Goal: Task Accomplishment & Management: Manage account settings

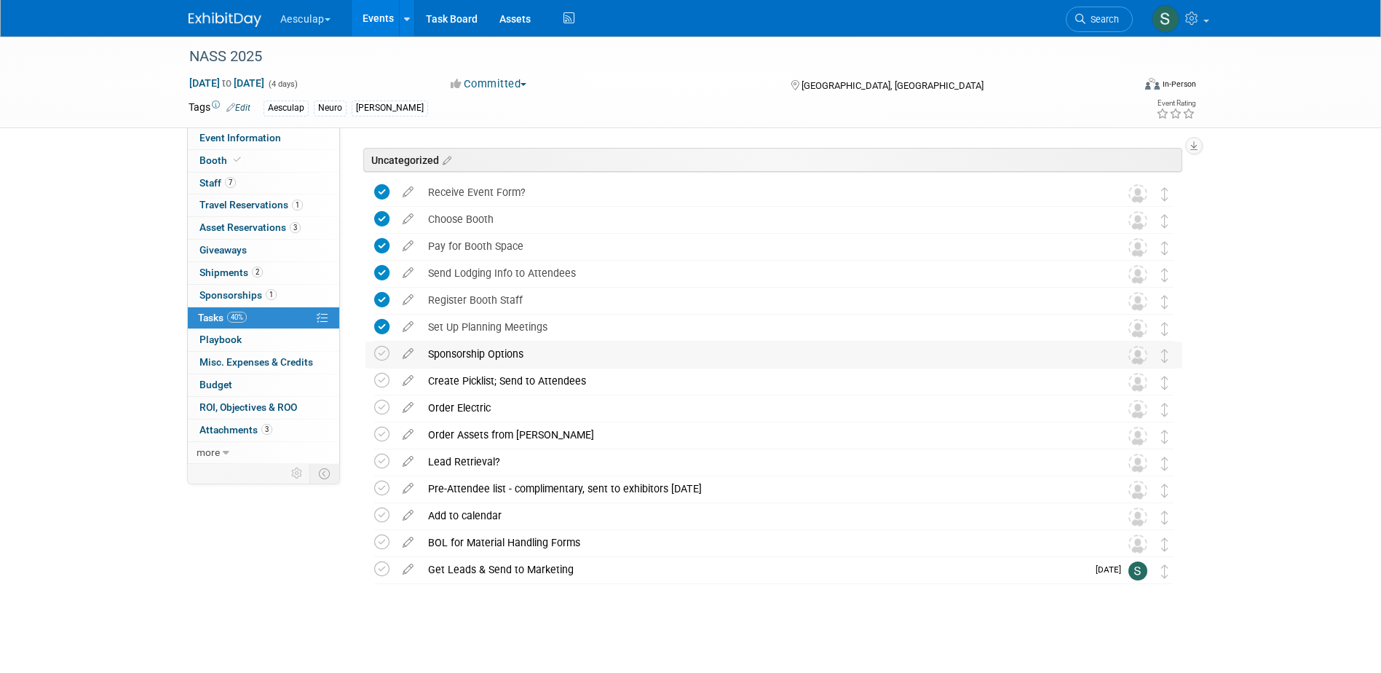
click at [456, 355] on div "Sponsorship Options" at bounding box center [760, 353] width 679 height 25
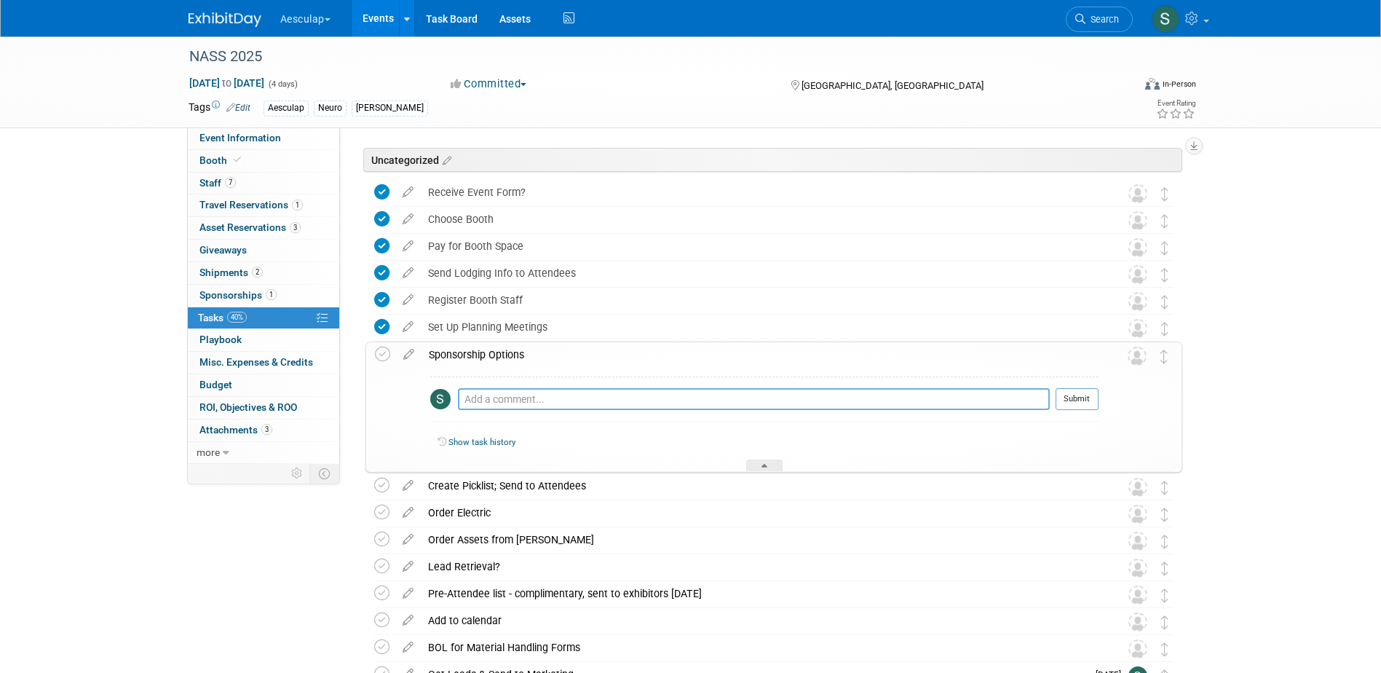
click at [509, 400] on textarea at bounding box center [754, 399] width 592 height 22
type textarea "Not Interested!"
click at [1084, 403] on button "Submit" at bounding box center [1077, 399] width 43 height 22
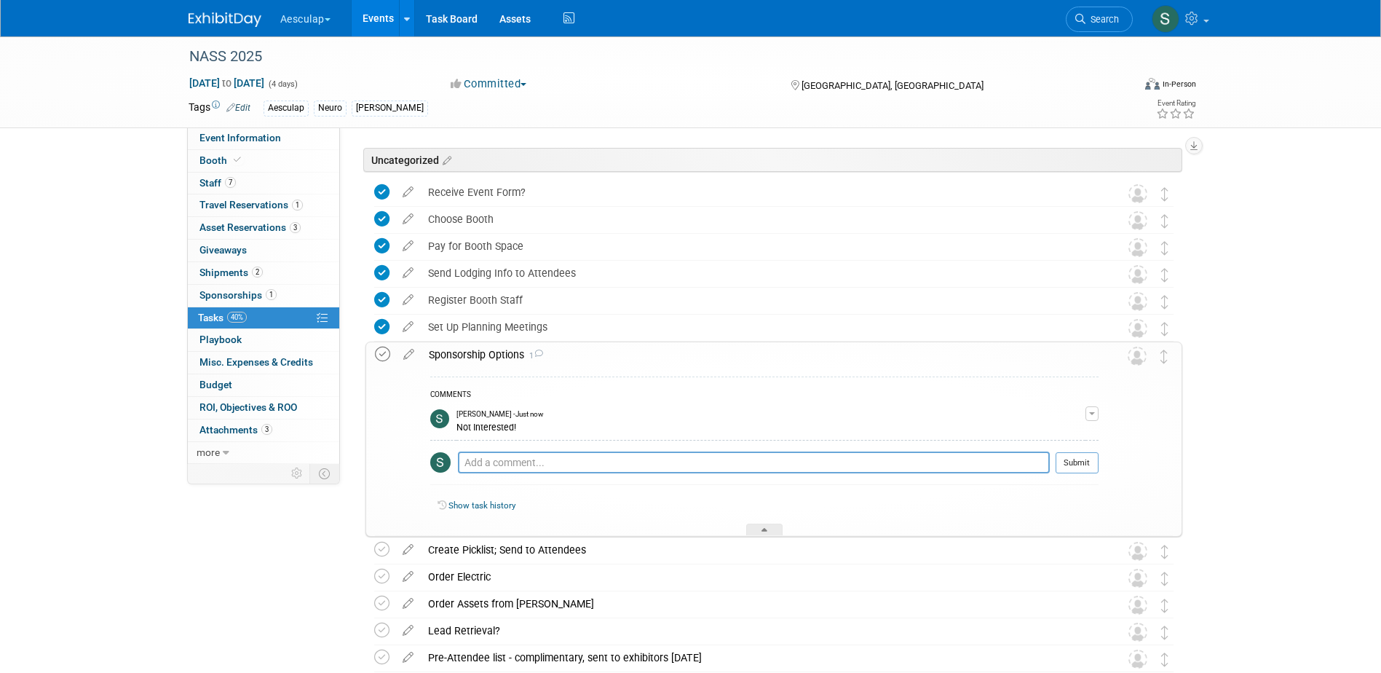
click at [381, 357] on icon at bounding box center [382, 354] width 15 height 15
click at [491, 361] on div "Sponsorship Options 1" at bounding box center [760, 354] width 677 height 25
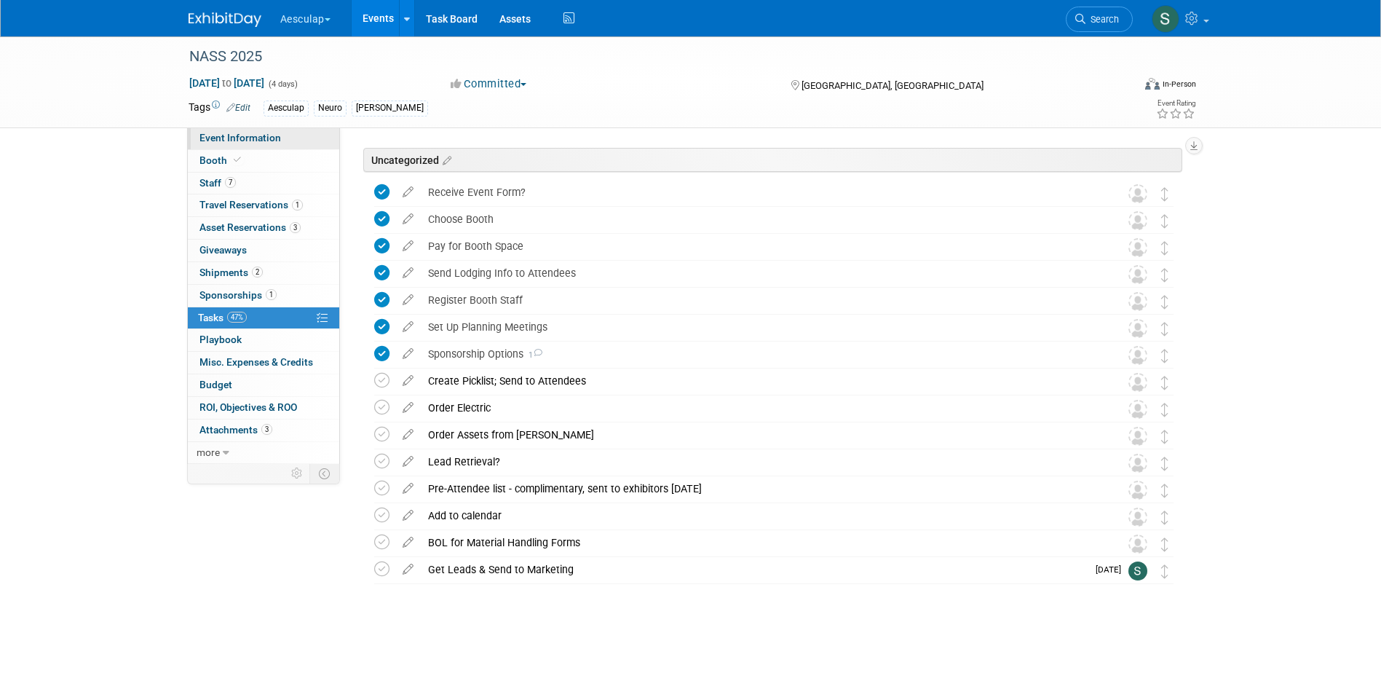
click at [204, 137] on span "Event Information" at bounding box center [240, 138] width 82 height 12
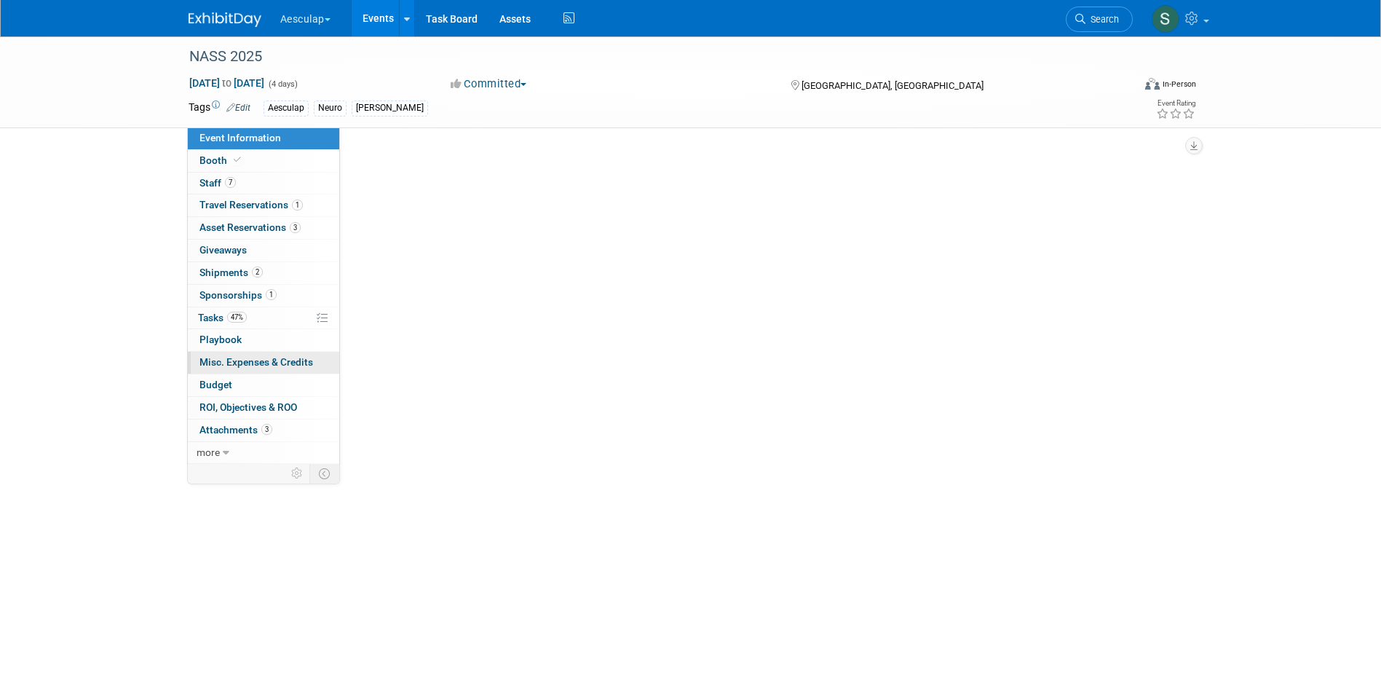
select select "Approved by Compliance"
select select "Neuro"
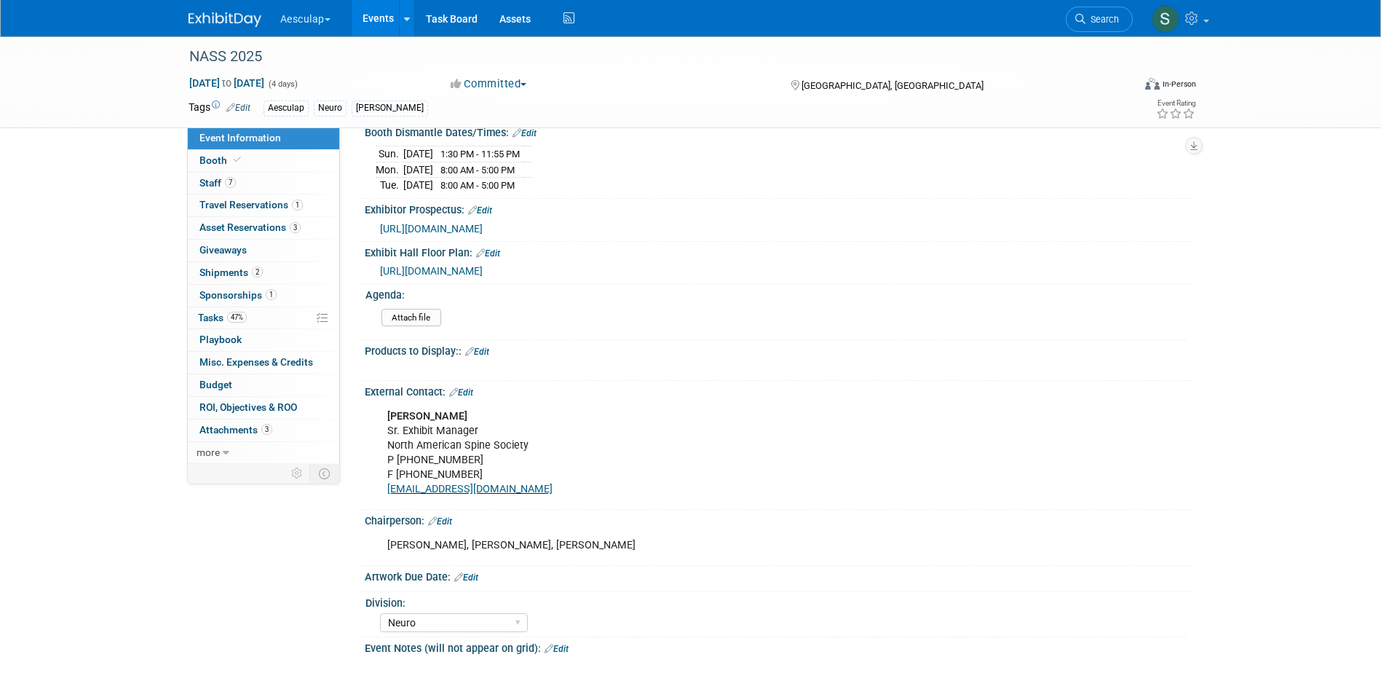
scroll to position [539, 0]
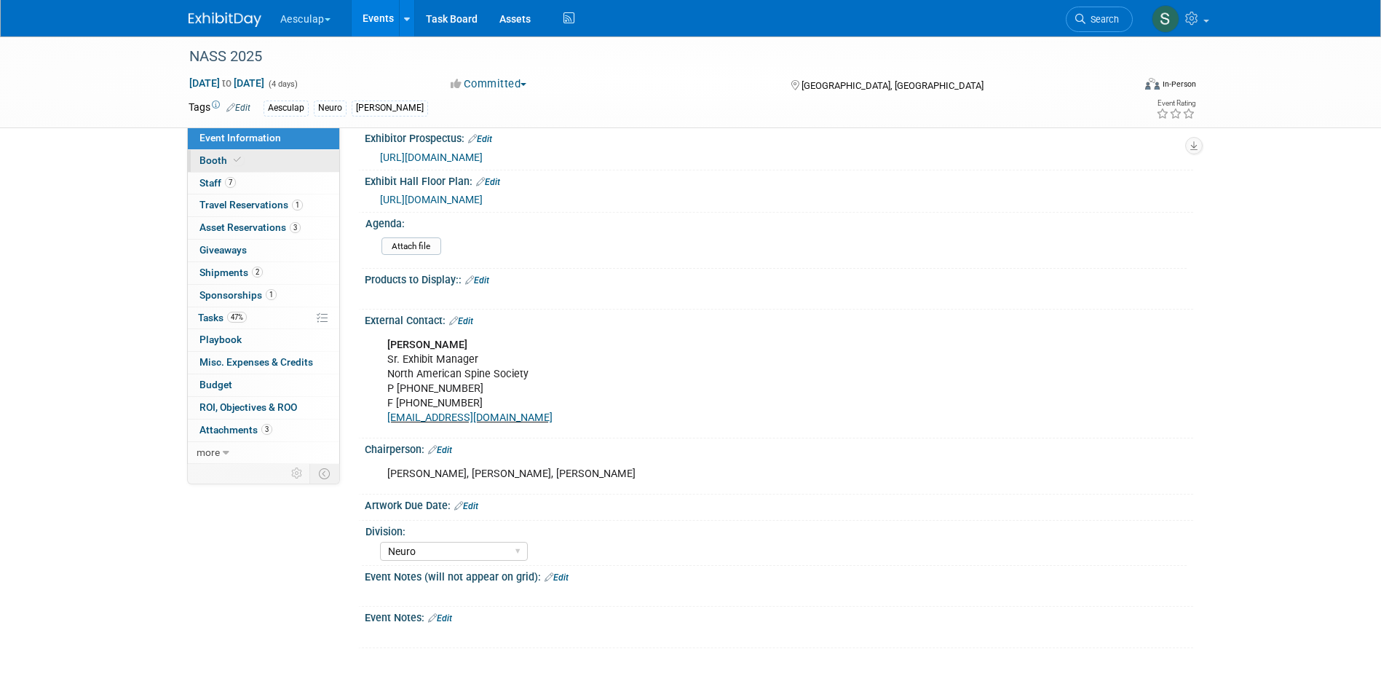
click at [229, 154] on span "Booth" at bounding box center [221, 160] width 44 height 12
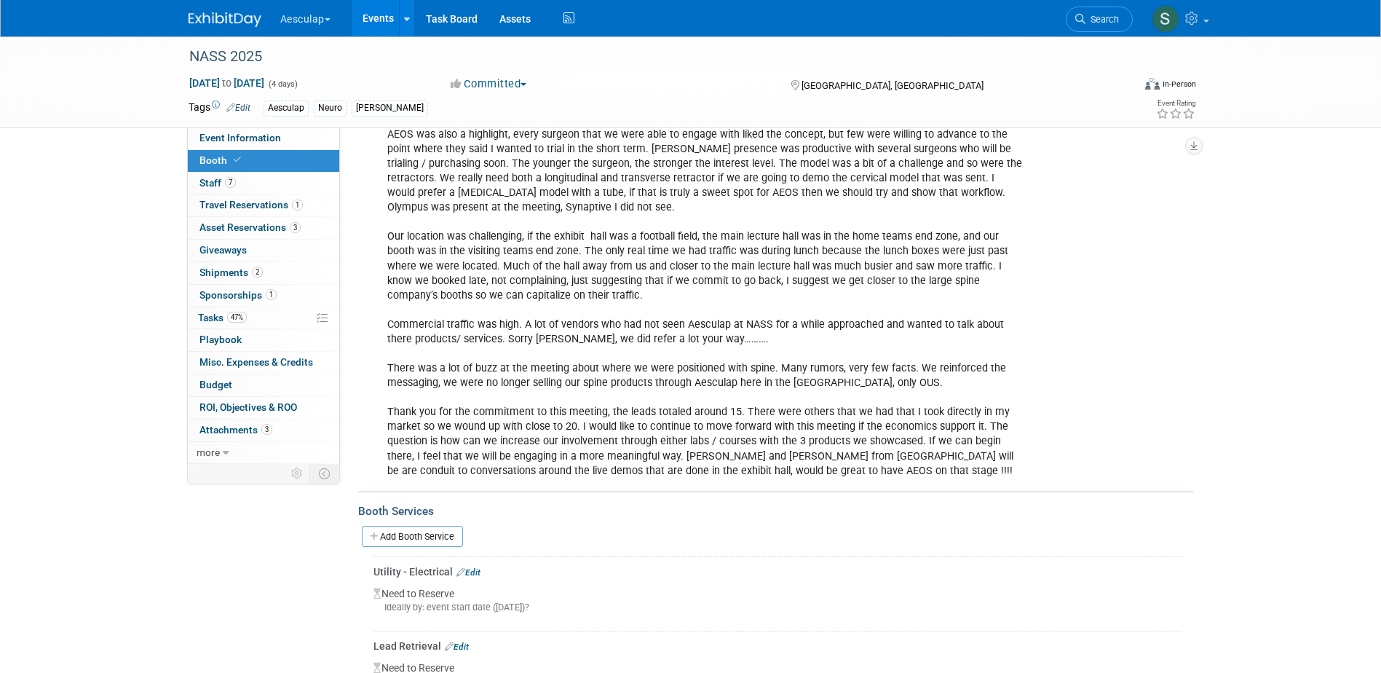
scroll to position [1019, 0]
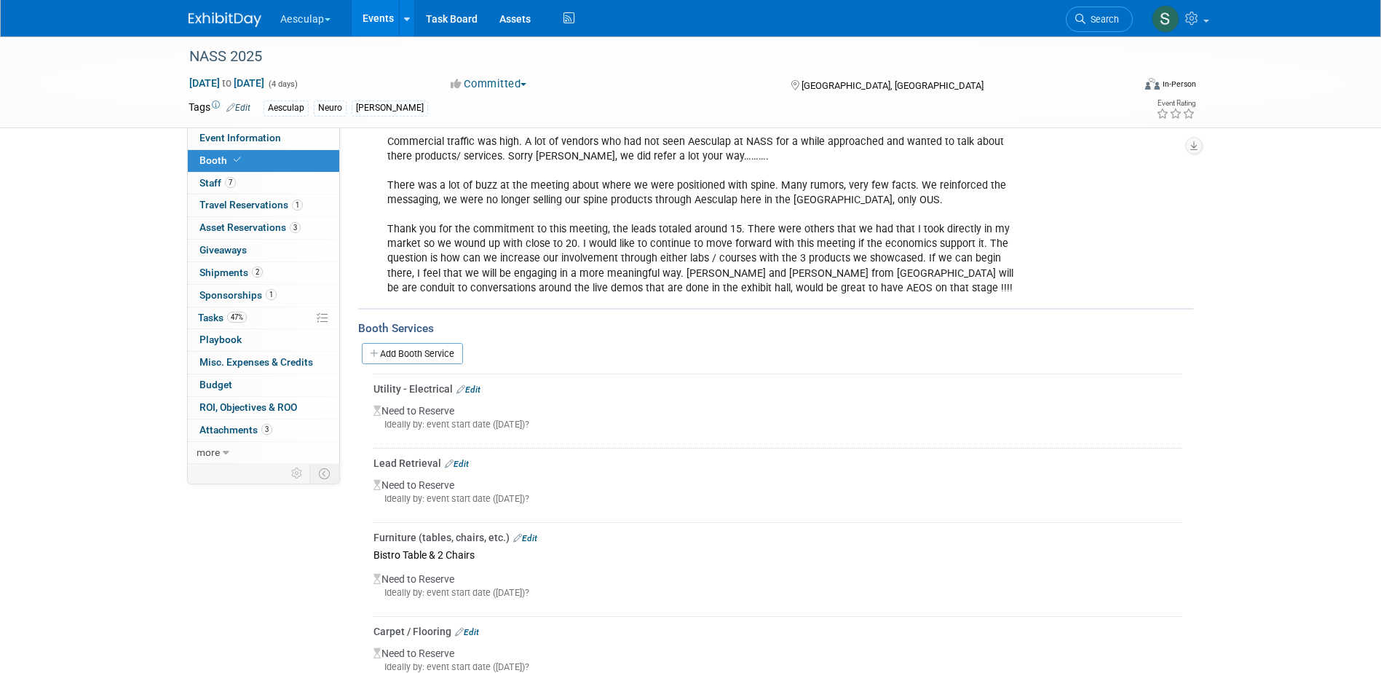
click at [463, 459] on link "Edit" at bounding box center [457, 464] width 24 height 10
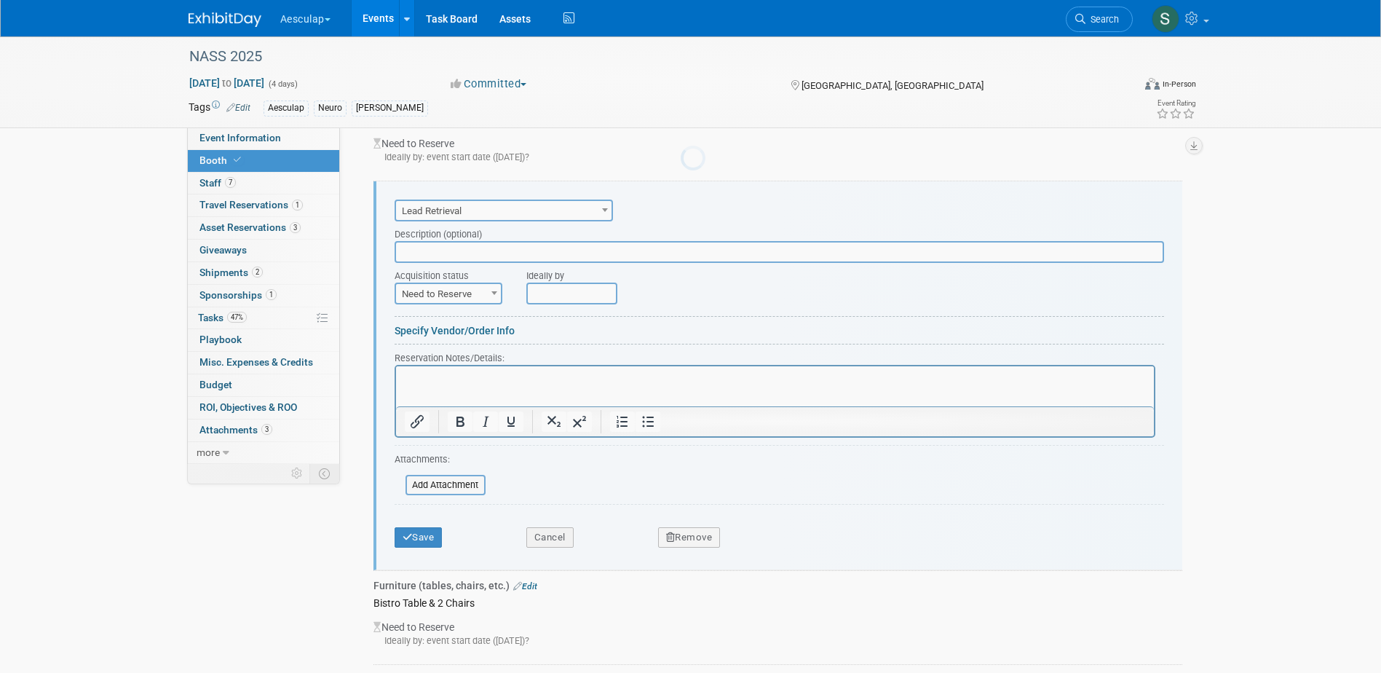
scroll to position [0, 0]
click at [432, 385] on html at bounding box center [774, 375] width 758 height 20
click at [407, 532] on icon "submit" at bounding box center [408, 536] width 10 height 9
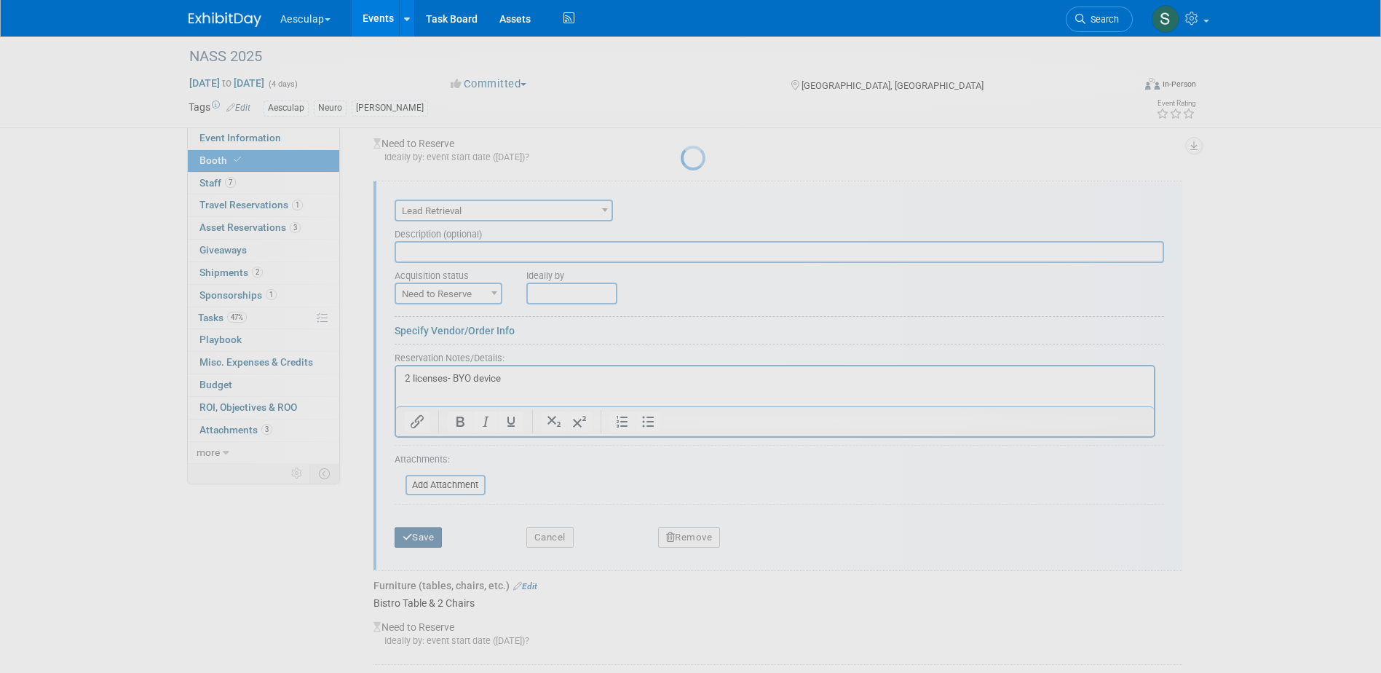
scroll to position [1174, 0]
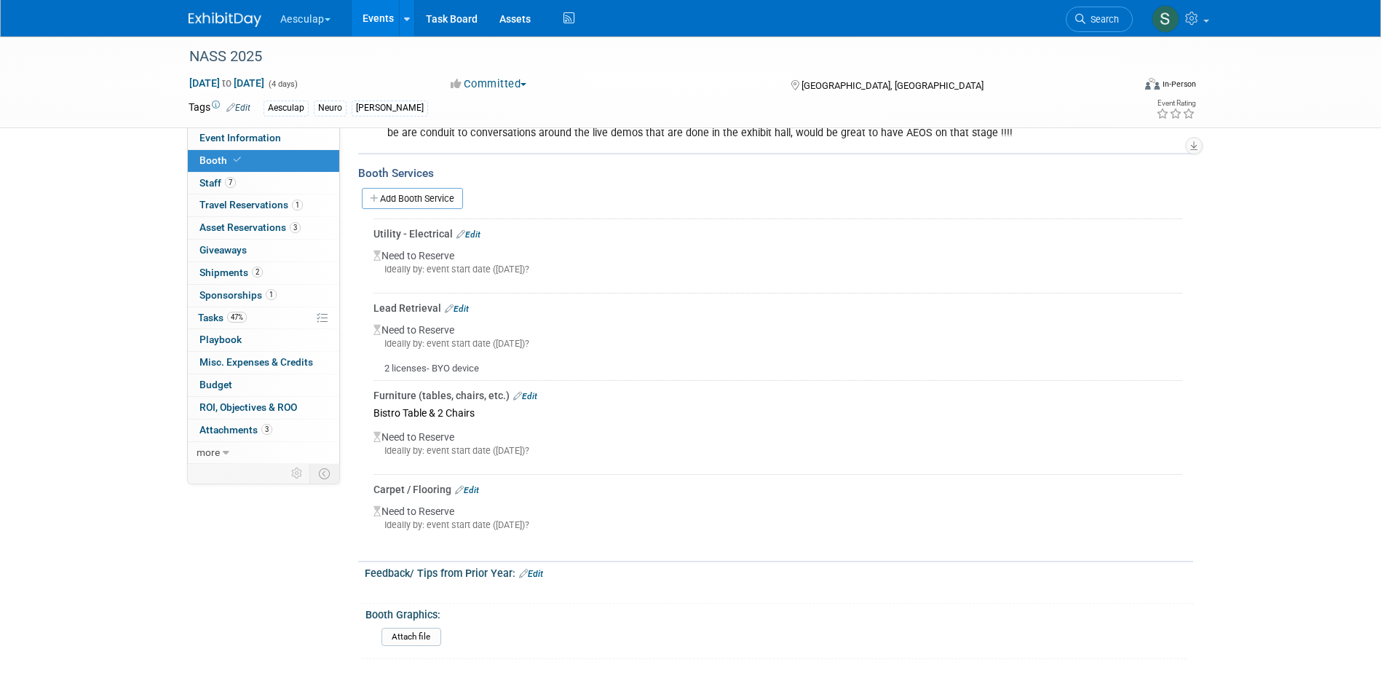
click at [529, 391] on link "Edit" at bounding box center [525, 396] width 24 height 10
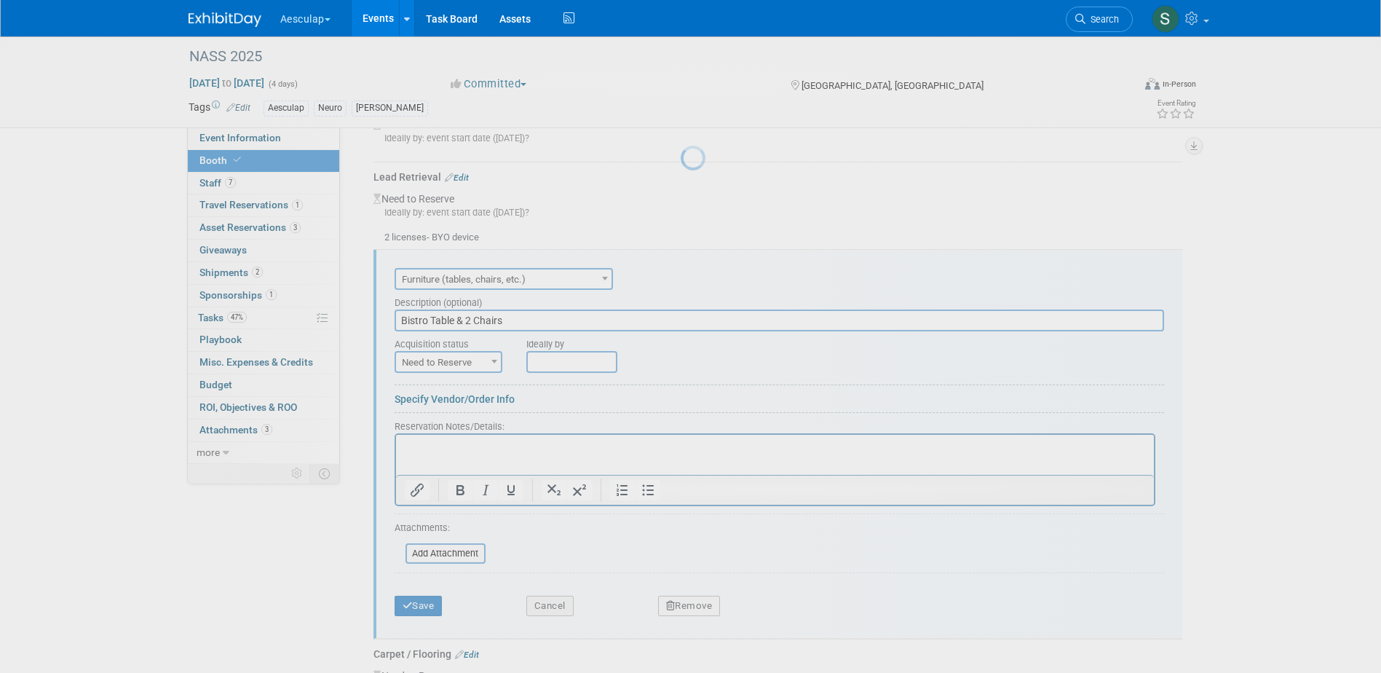
scroll to position [1374, 0]
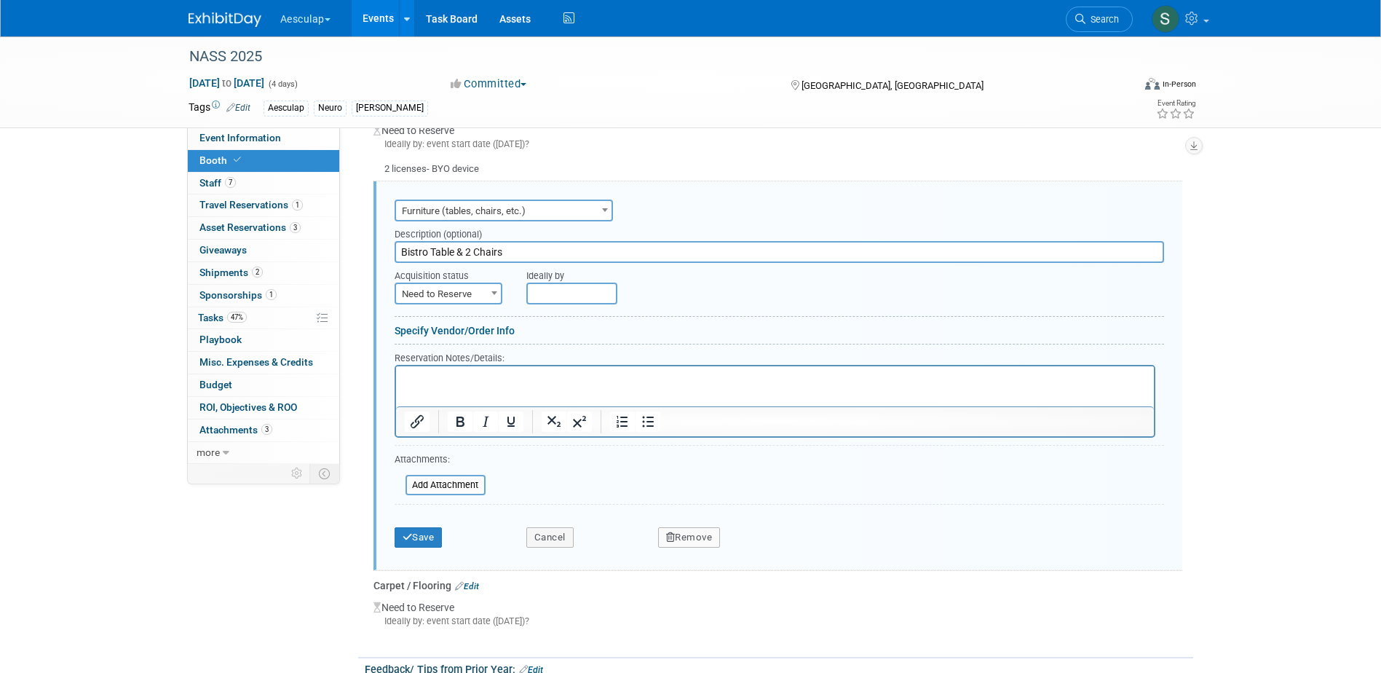
click at [441, 386] on html at bounding box center [774, 376] width 758 height 20
click at [424, 527] on button "Save" at bounding box center [419, 537] width 48 height 20
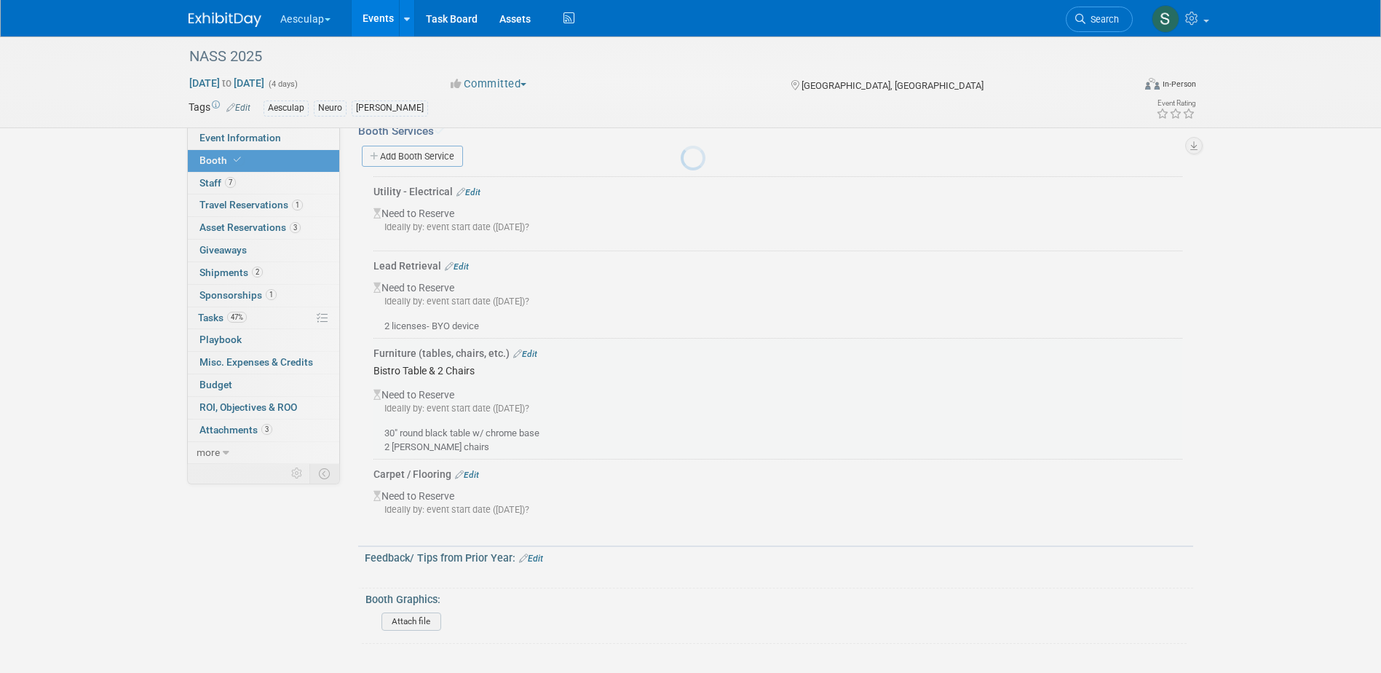
scroll to position [1201, 0]
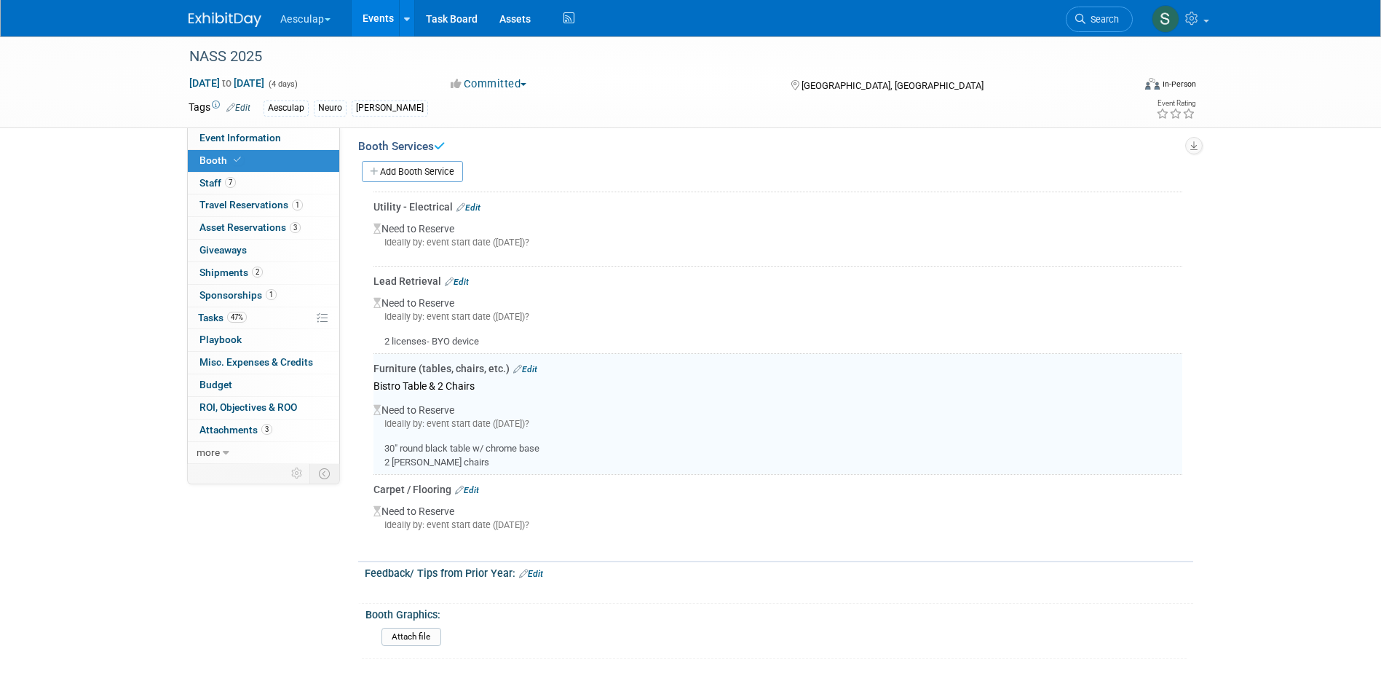
click at [474, 485] on link "Edit" at bounding box center [467, 490] width 24 height 10
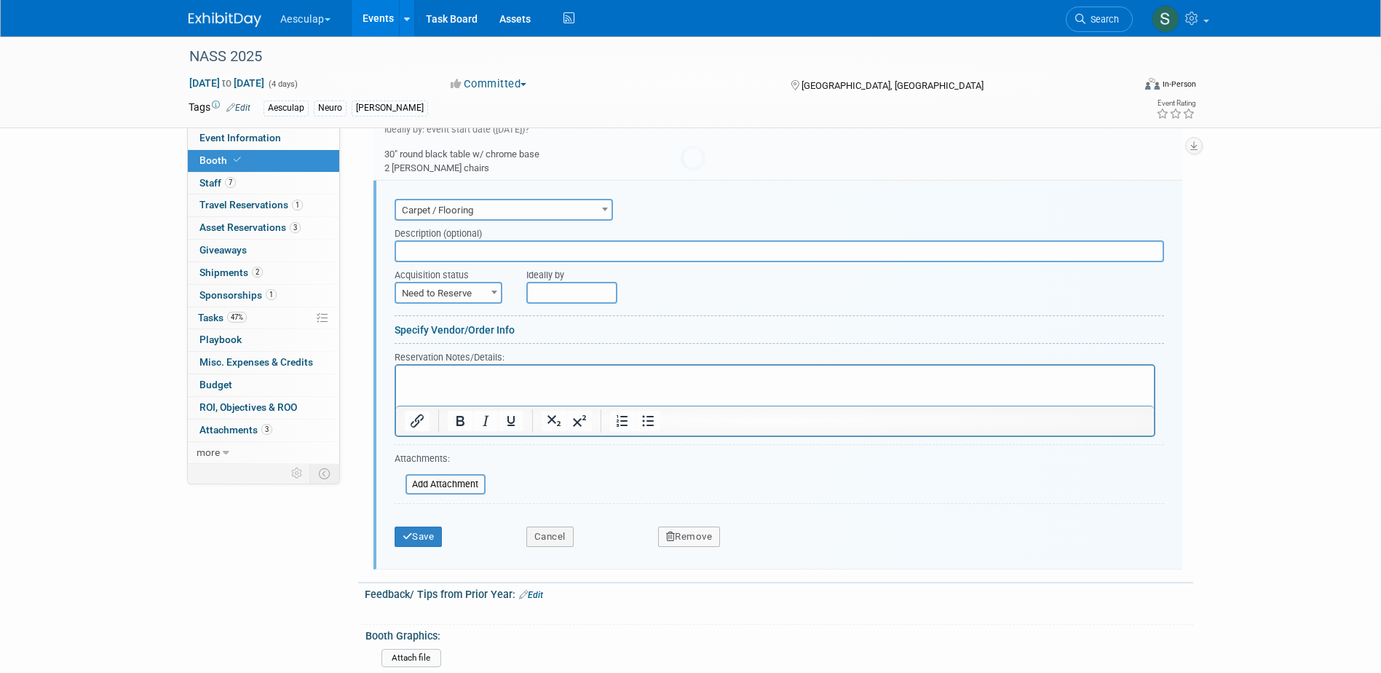
scroll to position [0, 0]
click at [446, 383] on p "Rich Text Area. Press ALT-0 for help." at bounding box center [774, 378] width 741 height 14
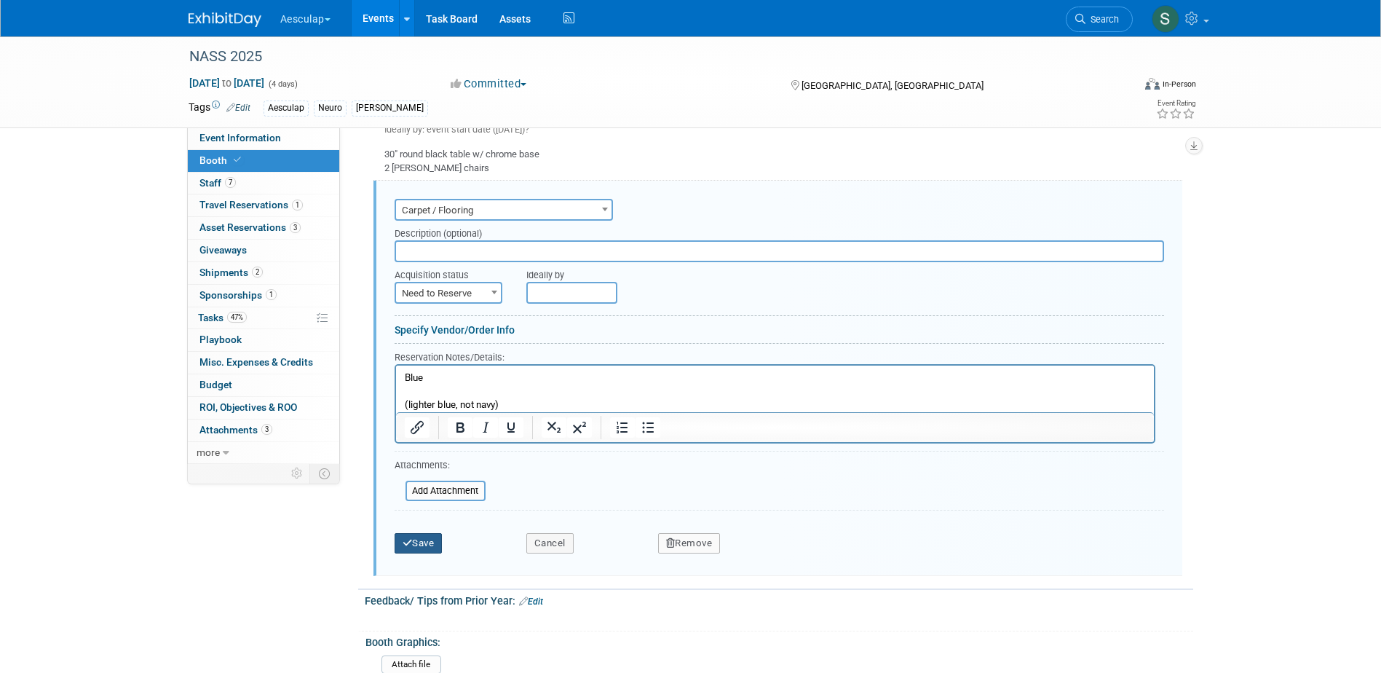
click at [425, 533] on button "Save" at bounding box center [419, 543] width 48 height 20
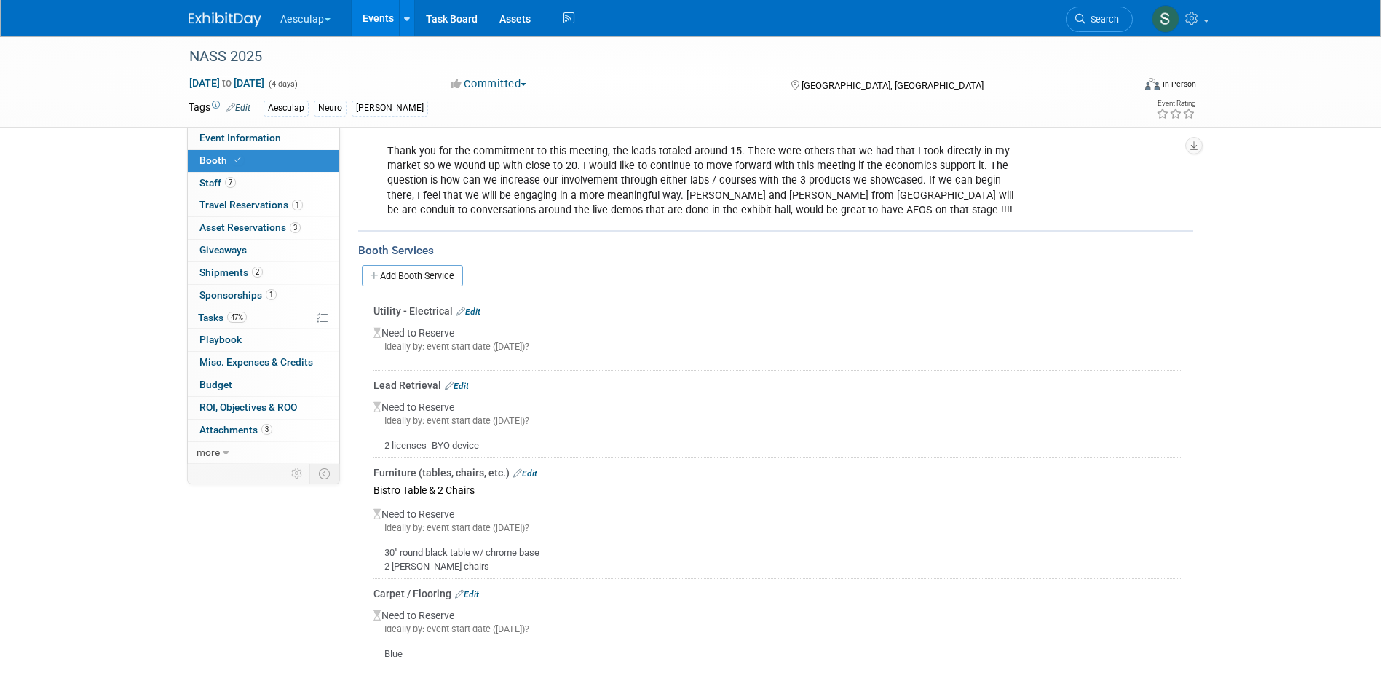
scroll to position [1096, 0]
click at [474, 307] on link "Edit" at bounding box center [468, 312] width 24 height 10
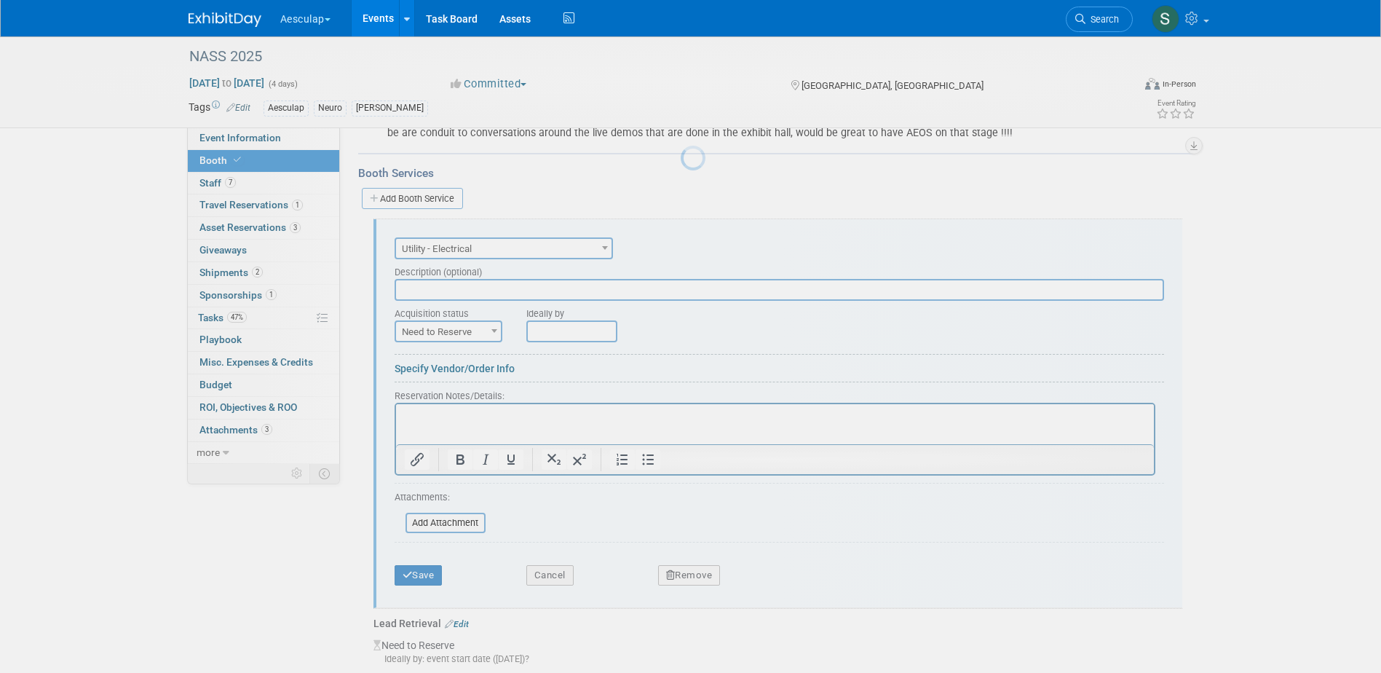
scroll to position [1212, 0]
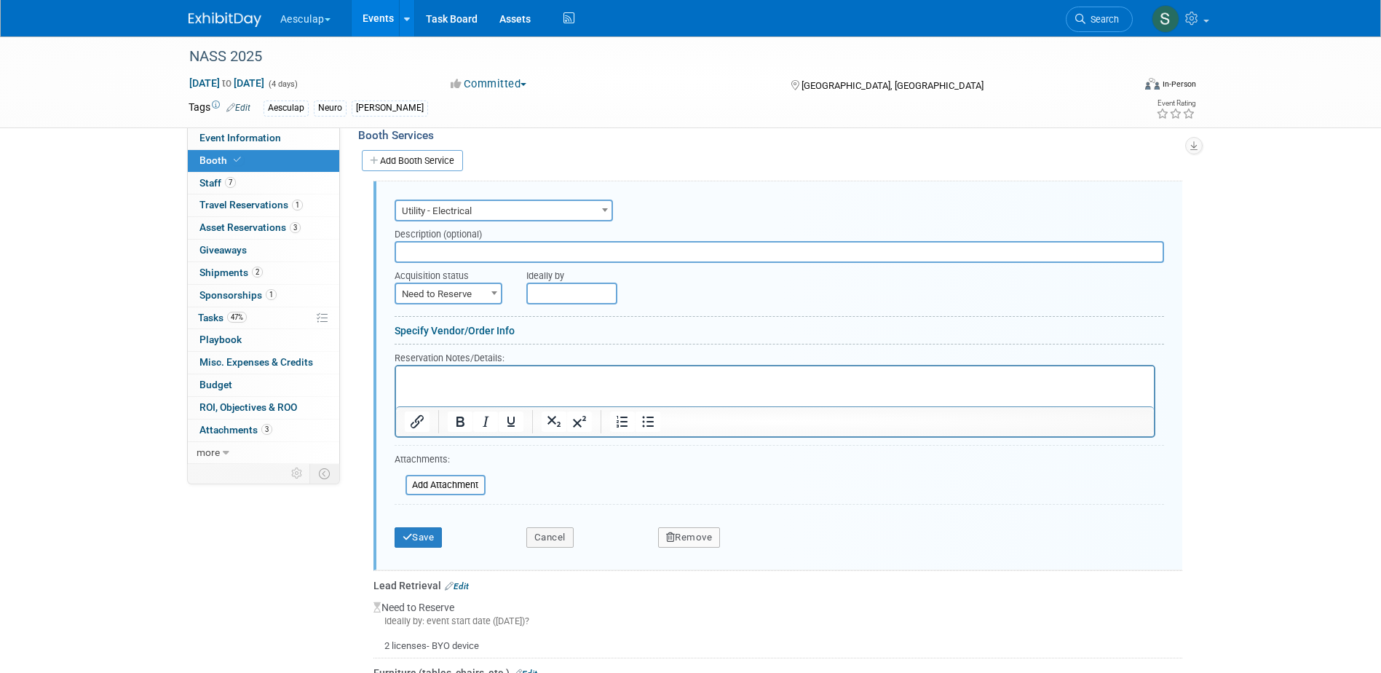
click at [436, 379] on p "Rich Text Area. Press ALT-0 for help." at bounding box center [774, 378] width 741 height 14
click at [680, 387] on li "Aeos side- put in the back middle of that 10x10 section" at bounding box center [789, 392] width 712 height 14
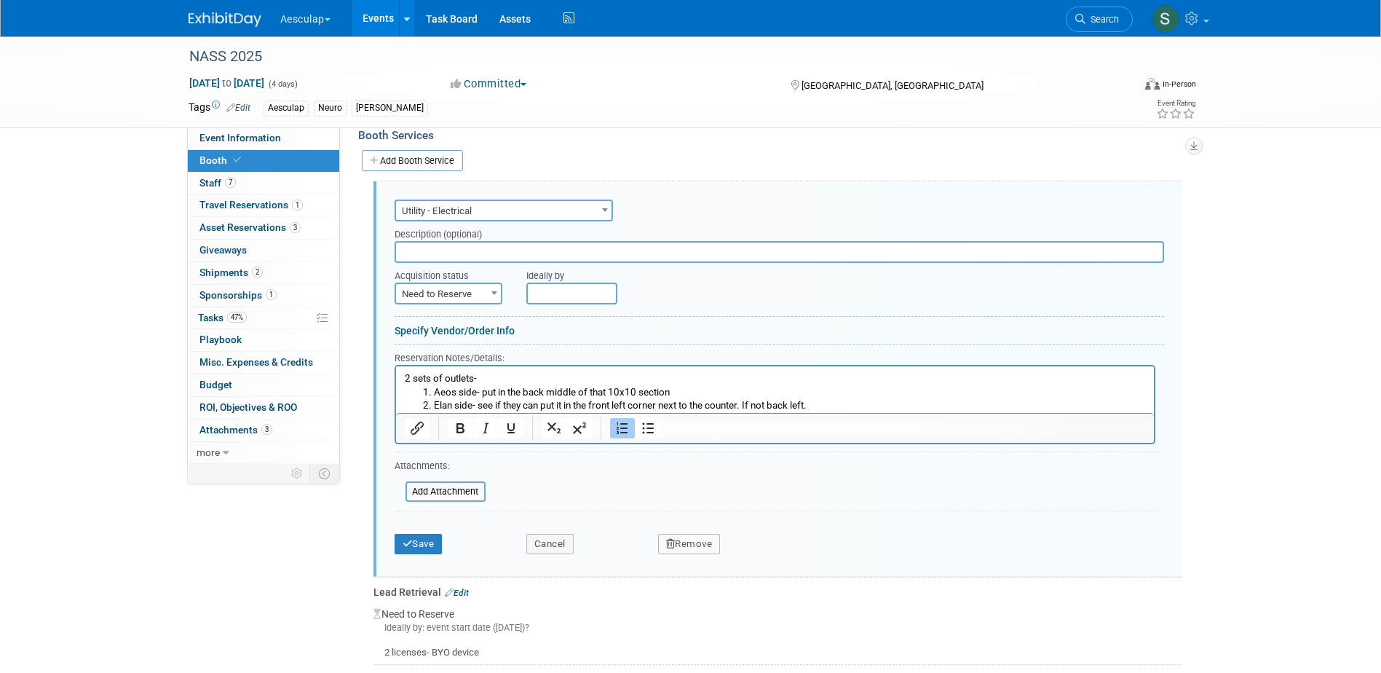
drag, startPoint x: 771, startPoint y: 403, endPoint x: 1177, endPoint y: 763, distance: 542.5
click at [771, 403] on li "Elan side- see if they can put it in the front left corner next to the counter.…" at bounding box center [789, 405] width 712 height 14
click at [411, 539] on icon "submit" at bounding box center [408, 543] width 10 height 9
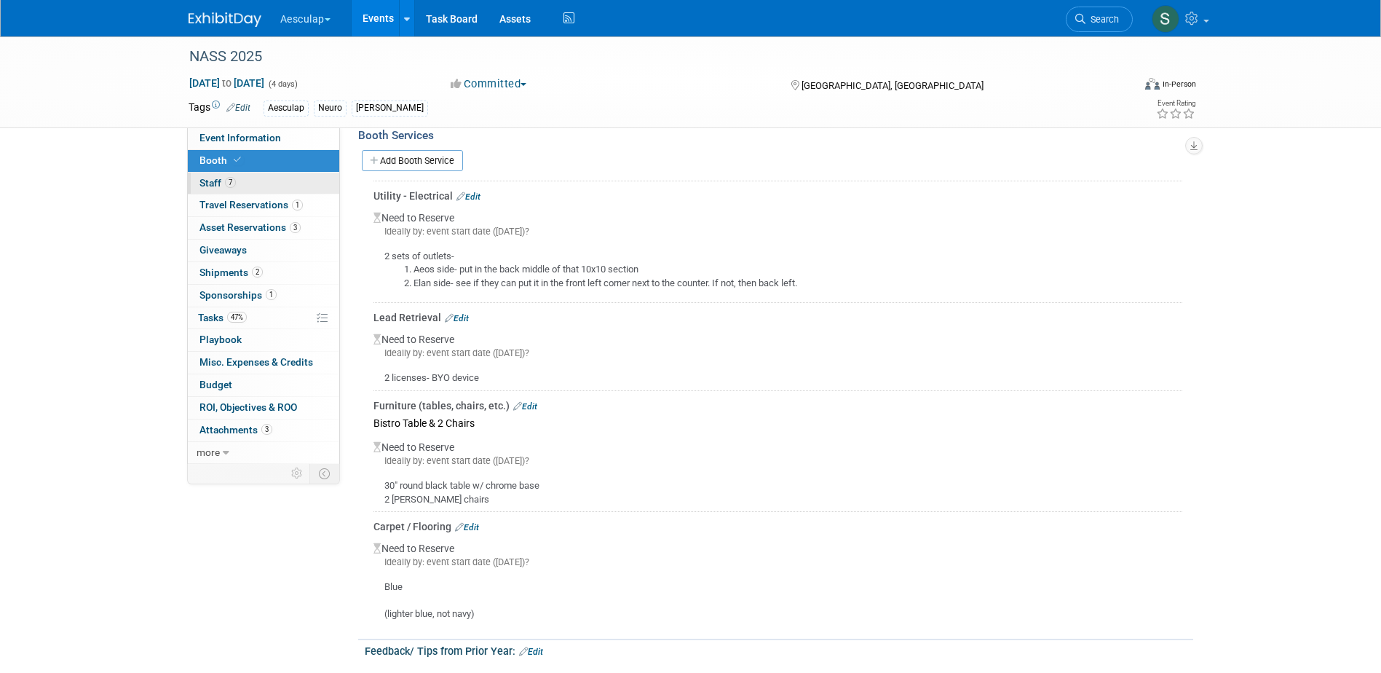
click at [205, 183] on span "Staff 7" at bounding box center [217, 183] width 36 height 12
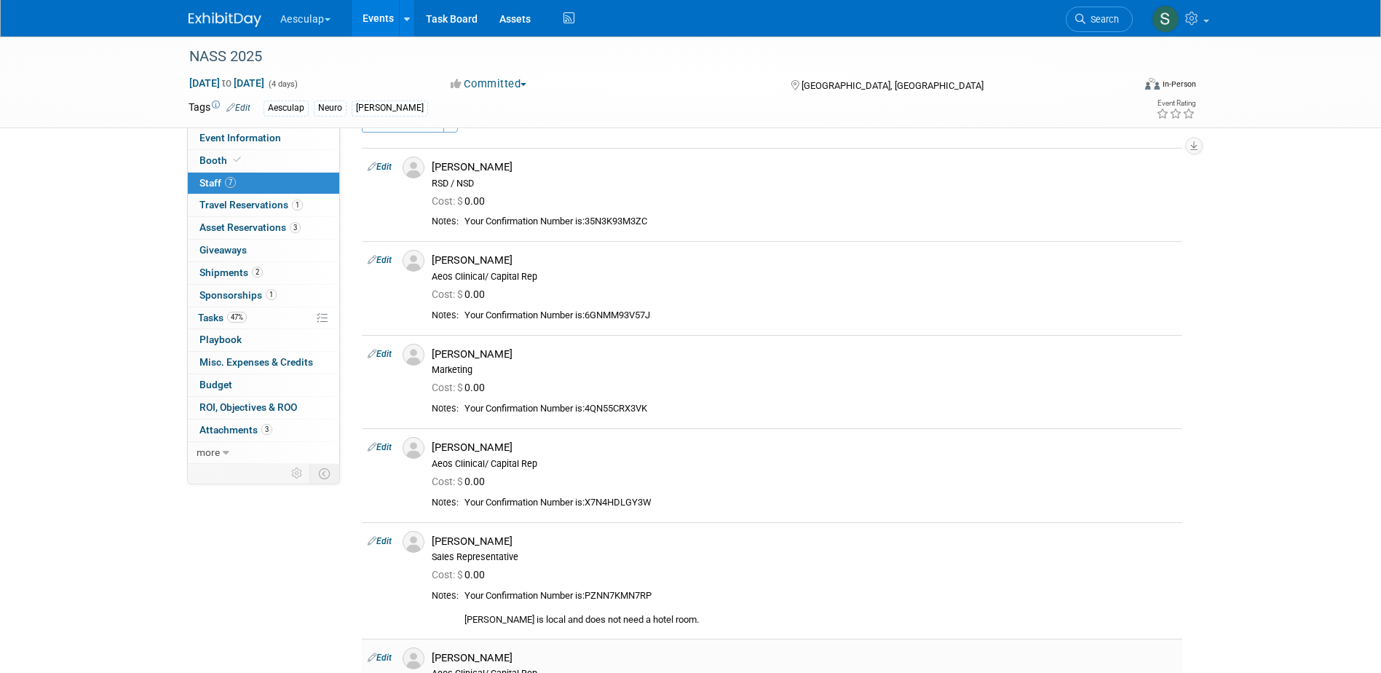
scroll to position [0, 0]
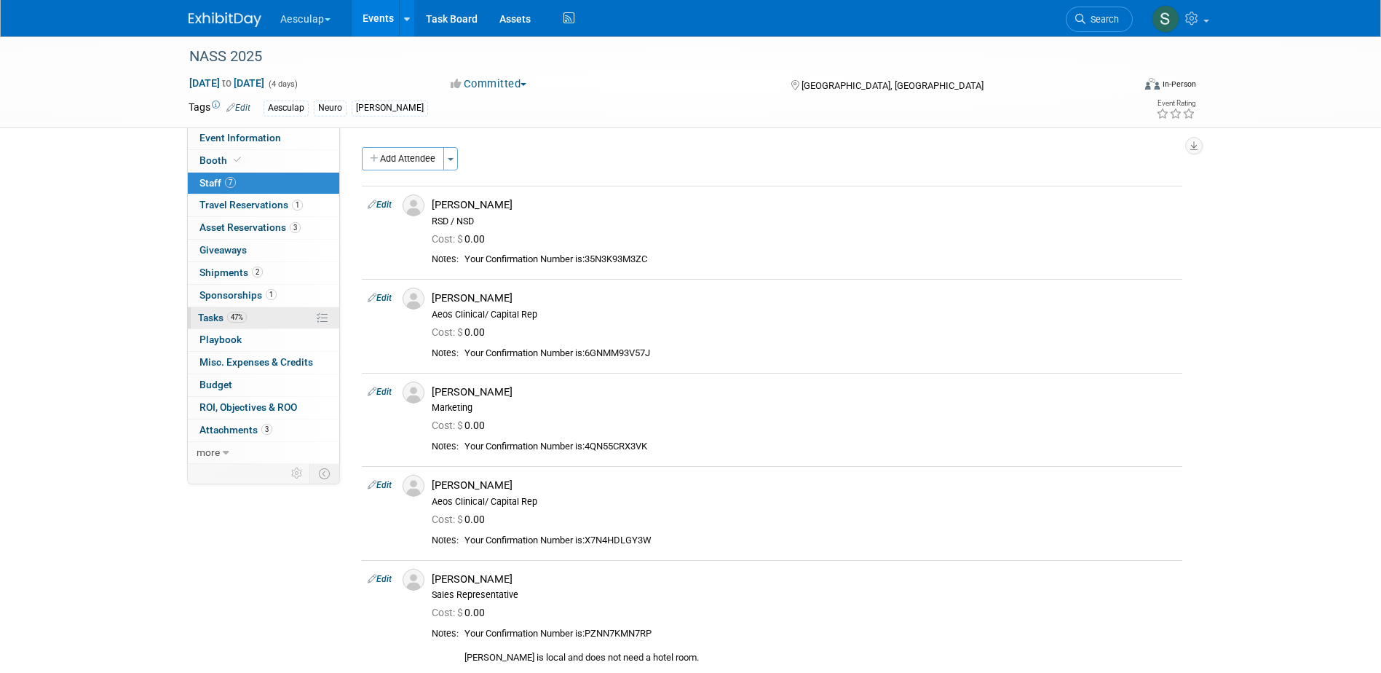
click at [217, 309] on link "47% Tasks 47%" at bounding box center [263, 318] width 151 height 22
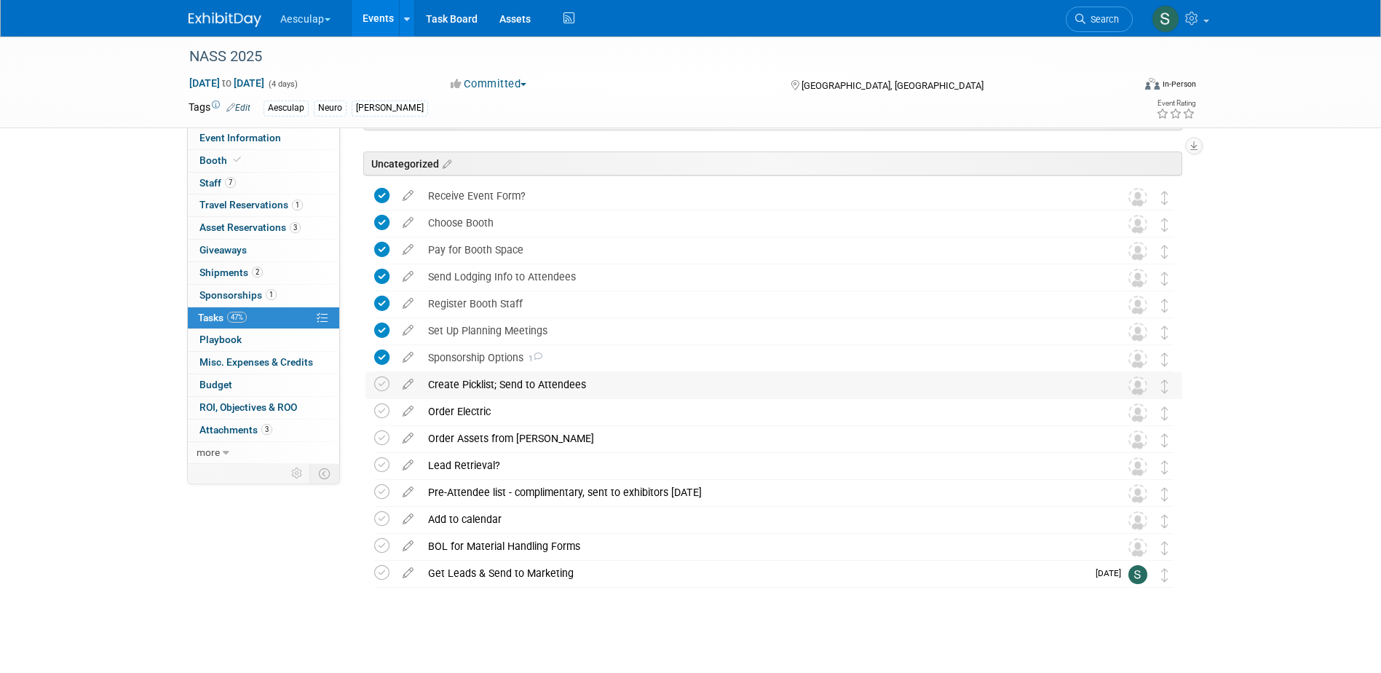
scroll to position [86, 0]
click at [481, 379] on div "Create Picklist; Send to Attendees" at bounding box center [760, 380] width 679 height 25
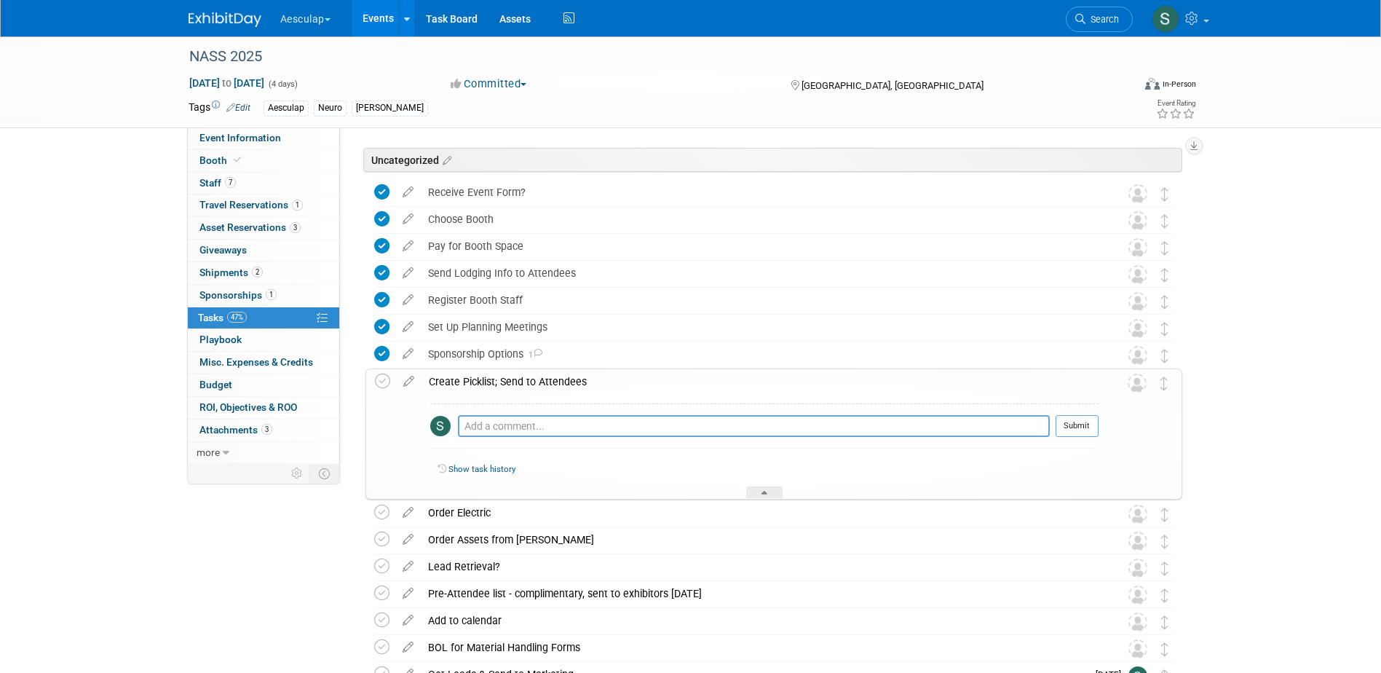
click at [506, 379] on div "Create Picklist; Send to Attendees" at bounding box center [760, 381] width 677 height 25
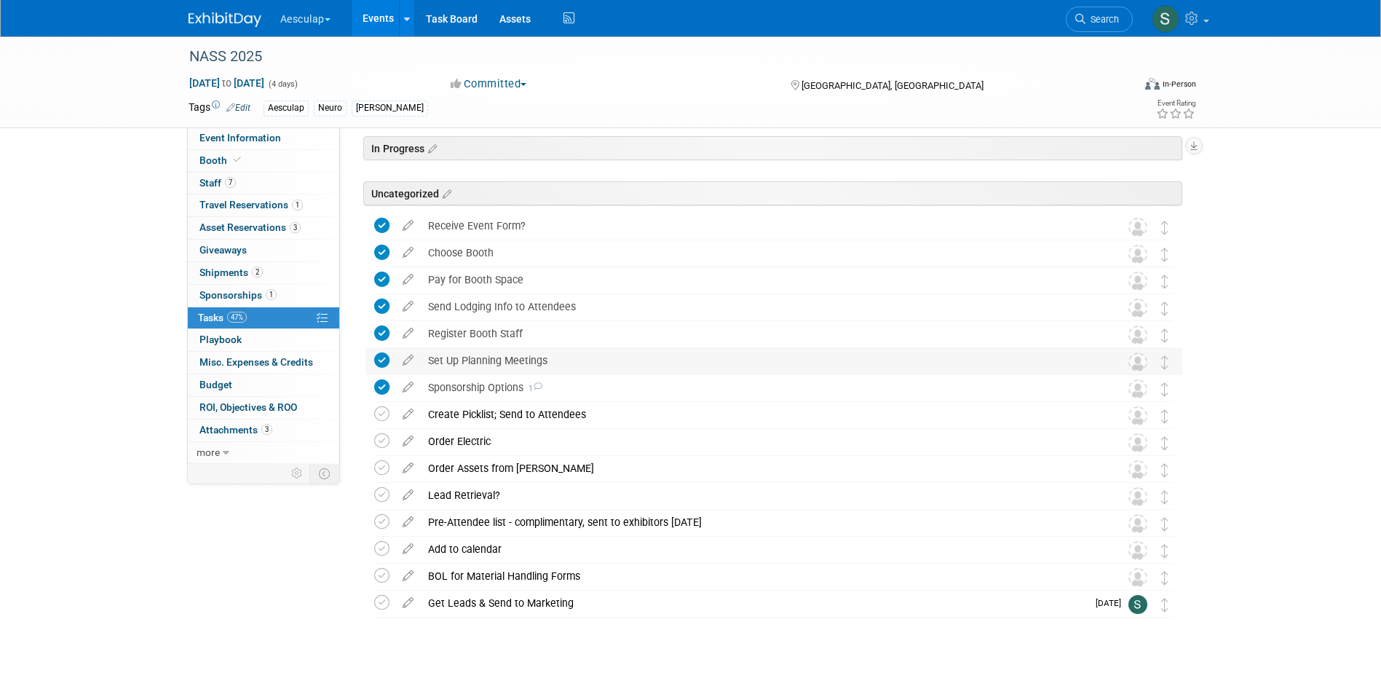
scroll to position [0, 0]
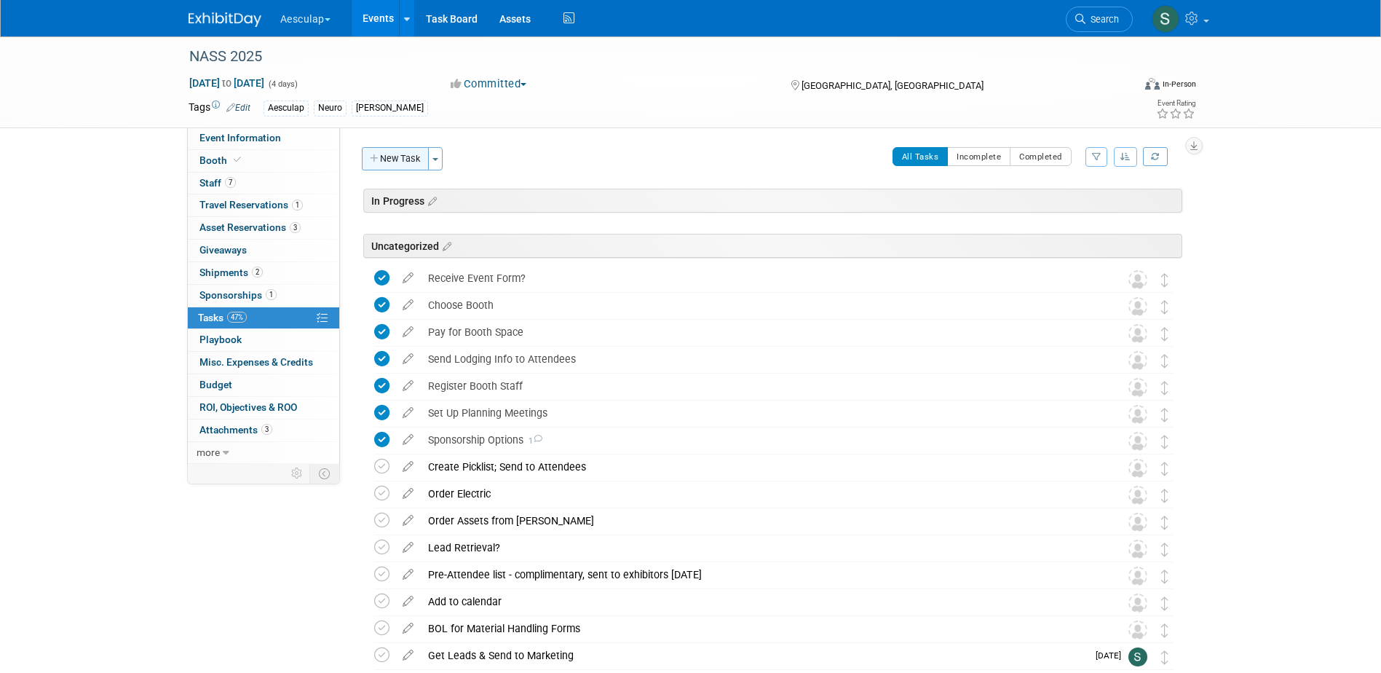
click at [386, 164] on button "New Task" at bounding box center [395, 158] width 67 height 23
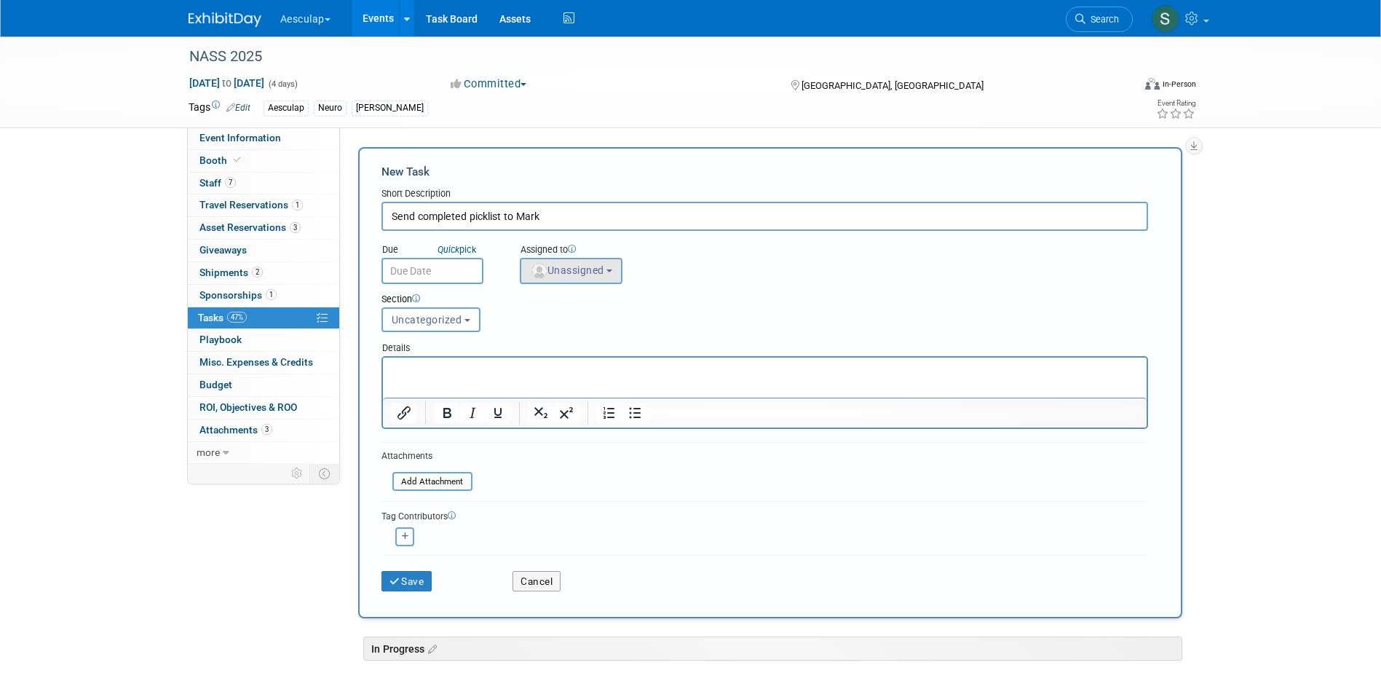
type input "Send completed picklist to Mark"
click at [547, 278] on button "Unassigned" at bounding box center [571, 271] width 103 height 26
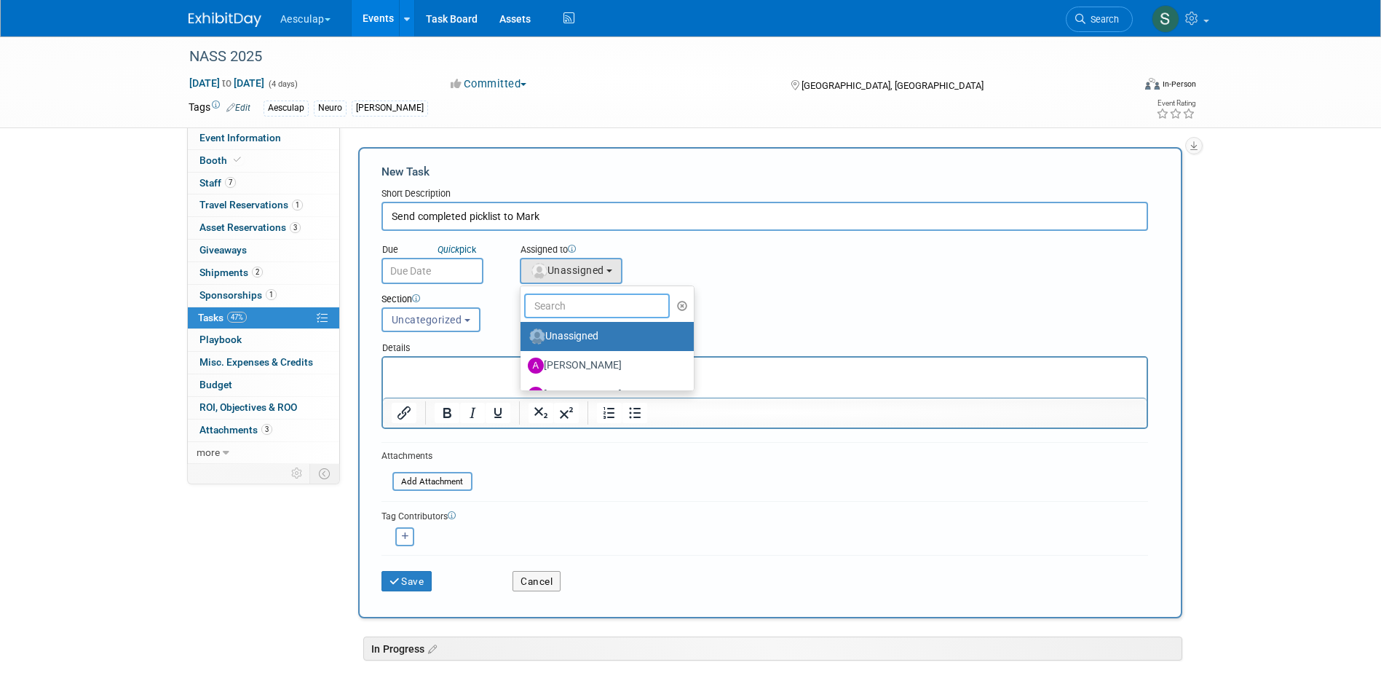
click at [570, 308] on input "text" at bounding box center [597, 305] width 146 height 25
type input "sara"
click at [574, 336] on label "Sara Hurson (me)" at bounding box center [604, 336] width 152 height 23
click at [523, 336] on input "Sara Hurson (me)" at bounding box center [517, 334] width 9 height 9
select select "2fc0cac6-dd28-4ee9-b402-09a8be3e8049"
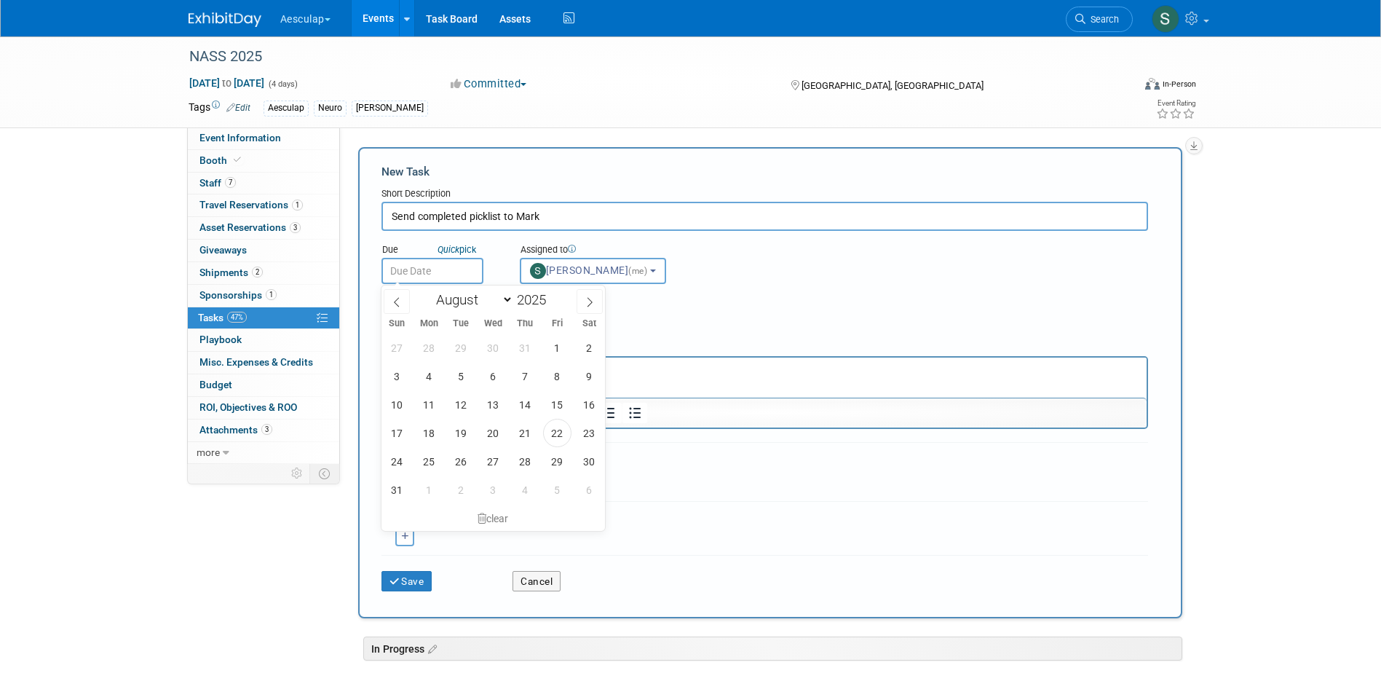
click at [427, 269] on input "text" at bounding box center [433, 271] width 102 height 26
click at [590, 308] on span at bounding box center [590, 301] width 26 height 25
click at [400, 307] on span at bounding box center [397, 301] width 26 height 25
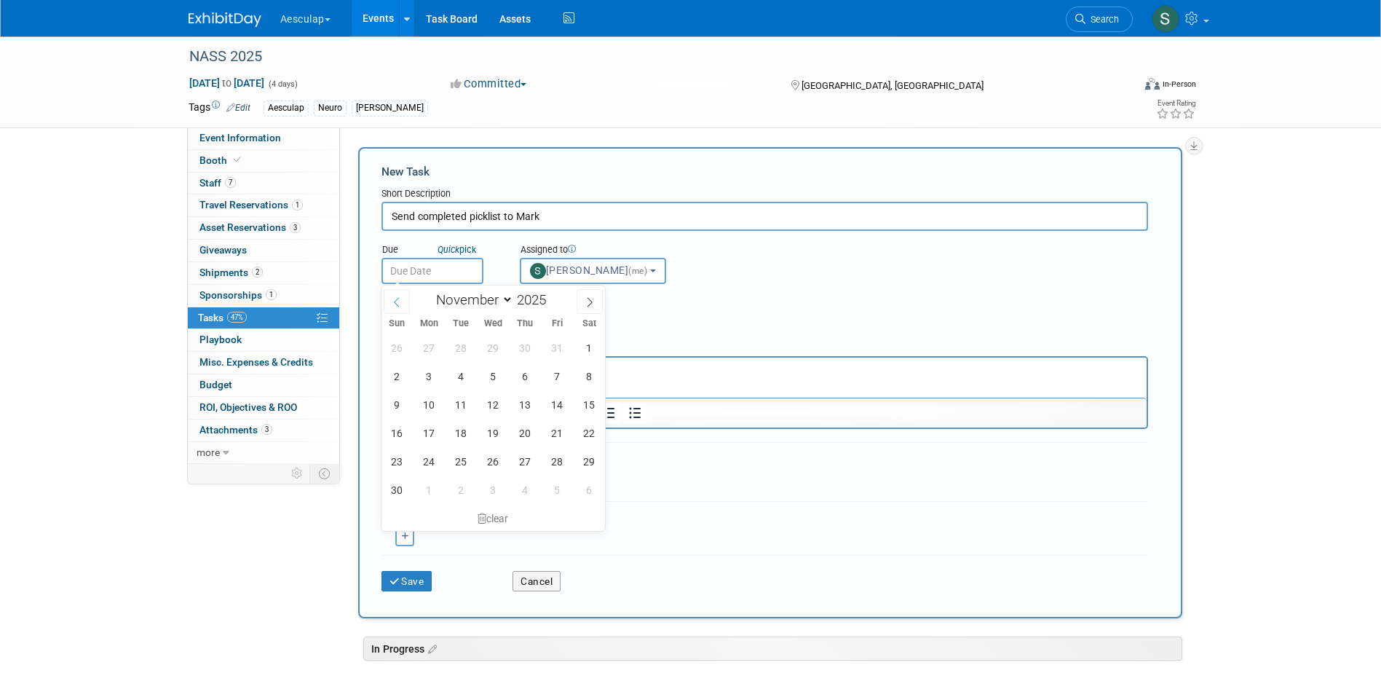
select select "9"
click at [552, 344] on span "3" at bounding box center [557, 347] width 28 height 28
type input "[DATE]"
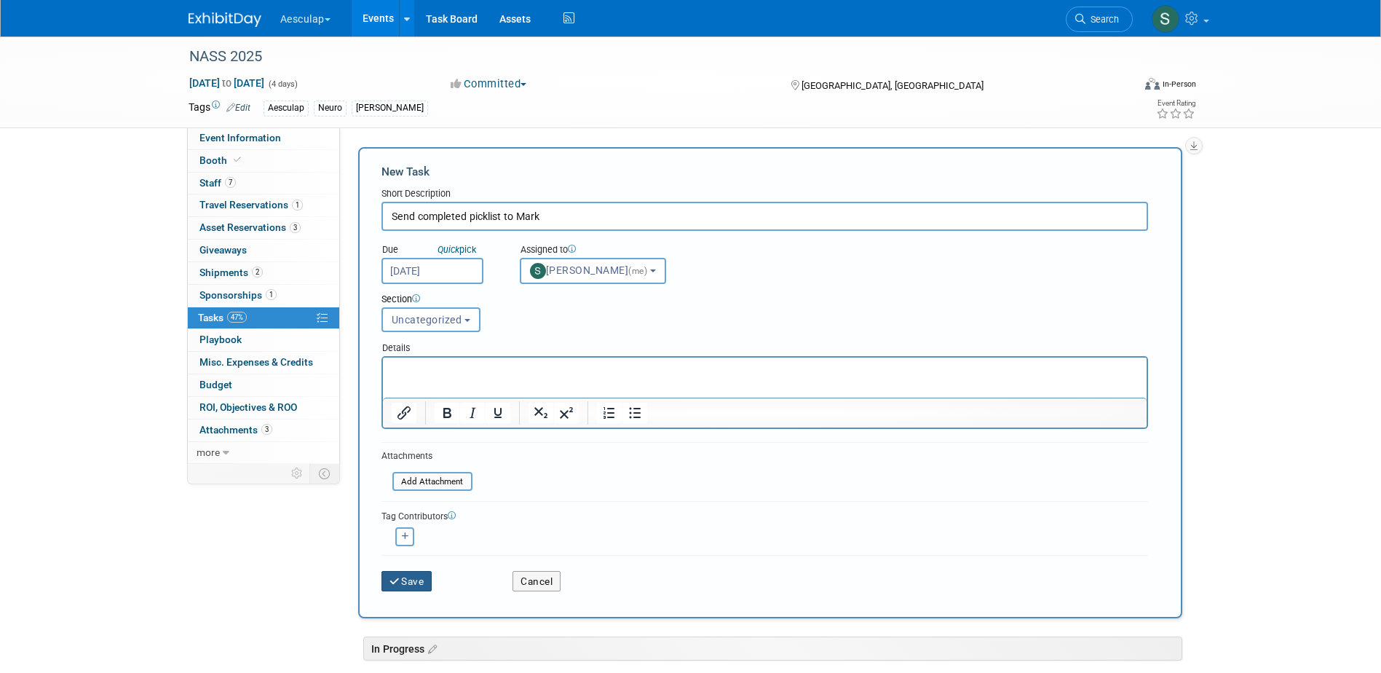
click at [407, 572] on button "Save" at bounding box center [407, 581] width 51 height 20
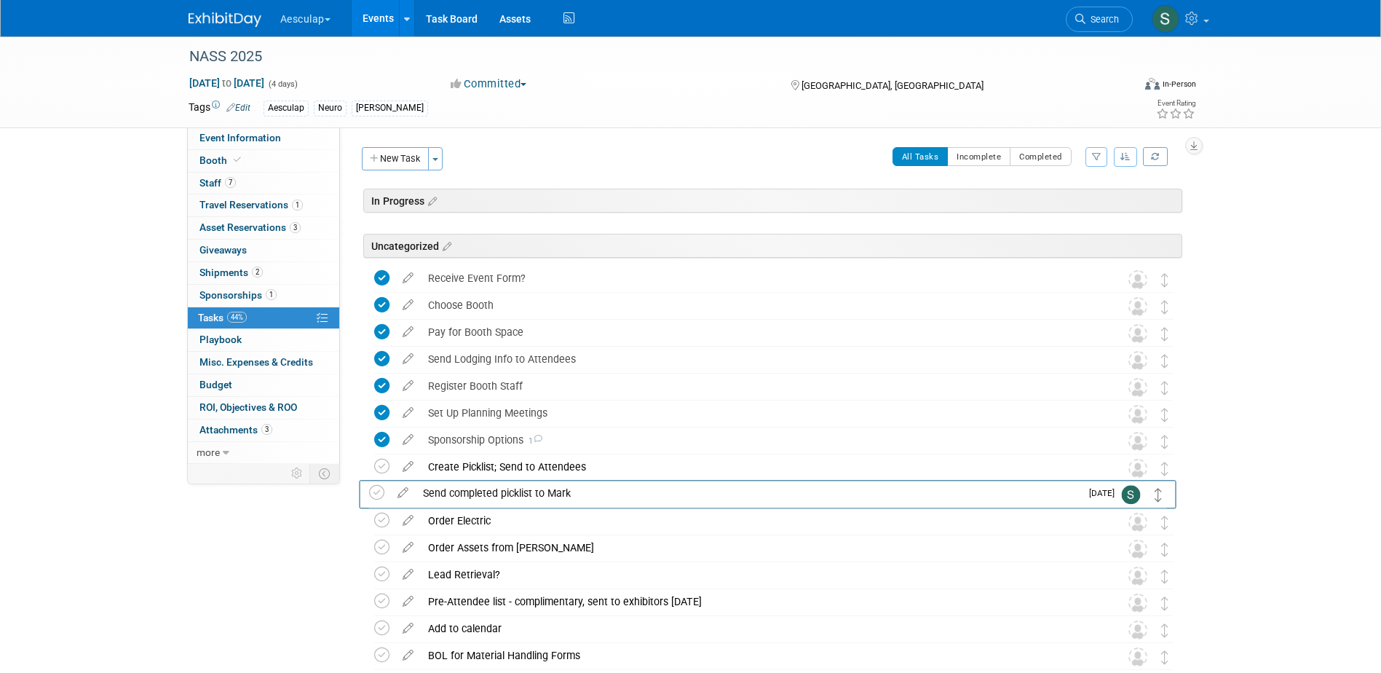
drag, startPoint x: 1166, startPoint y: 273, endPoint x: 1160, endPoint y: 487, distance: 214.1
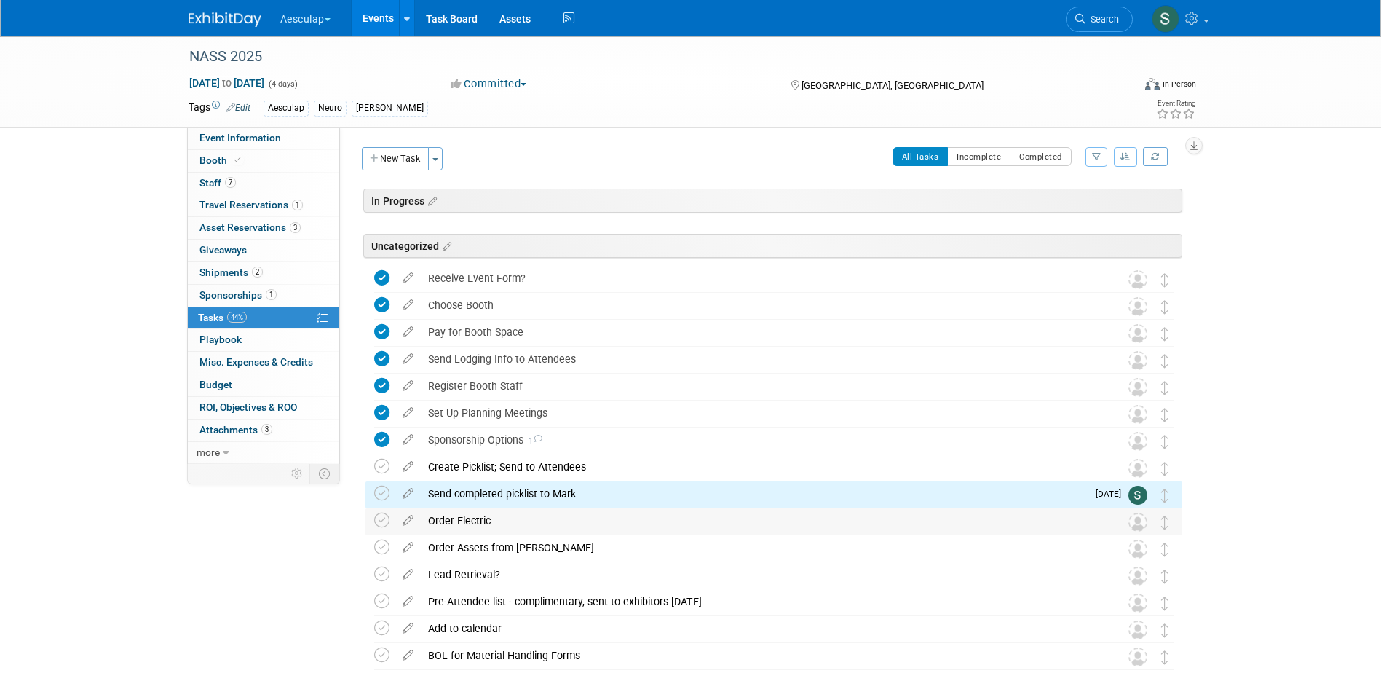
scroll to position [73, 0]
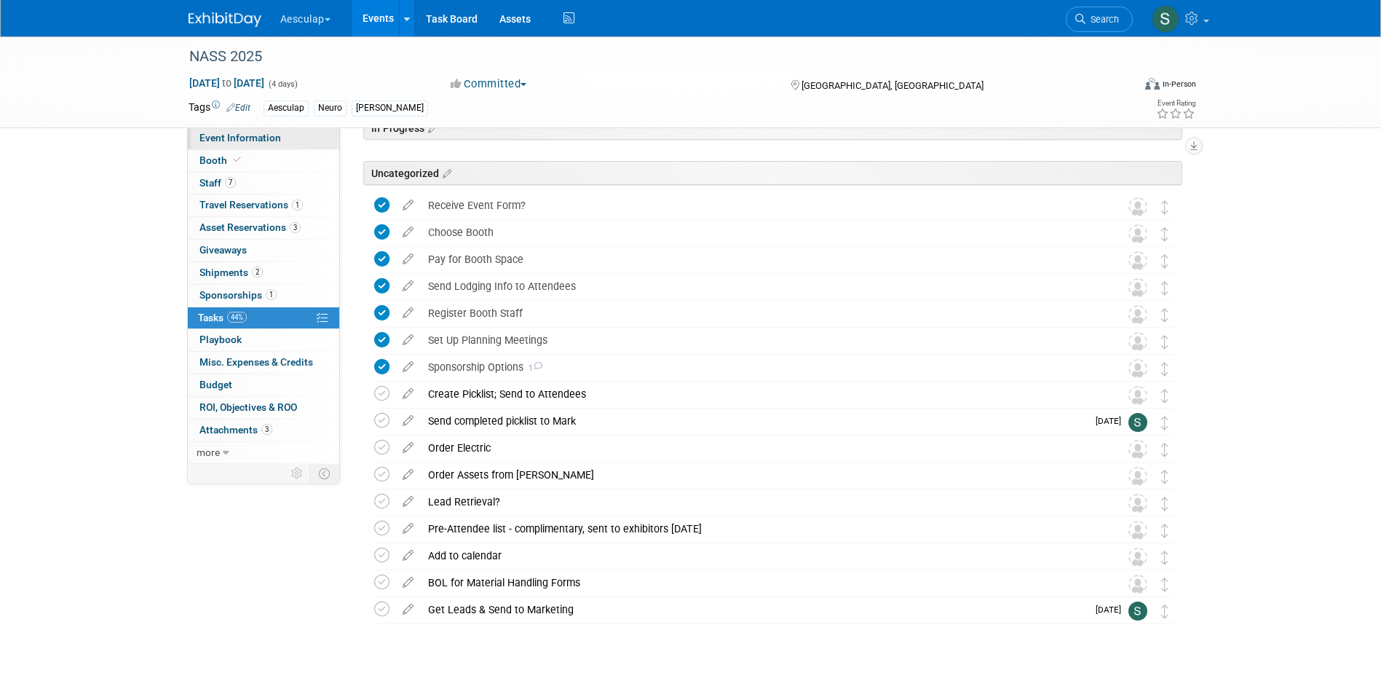
click at [233, 132] on span "Event Information" at bounding box center [240, 138] width 82 height 12
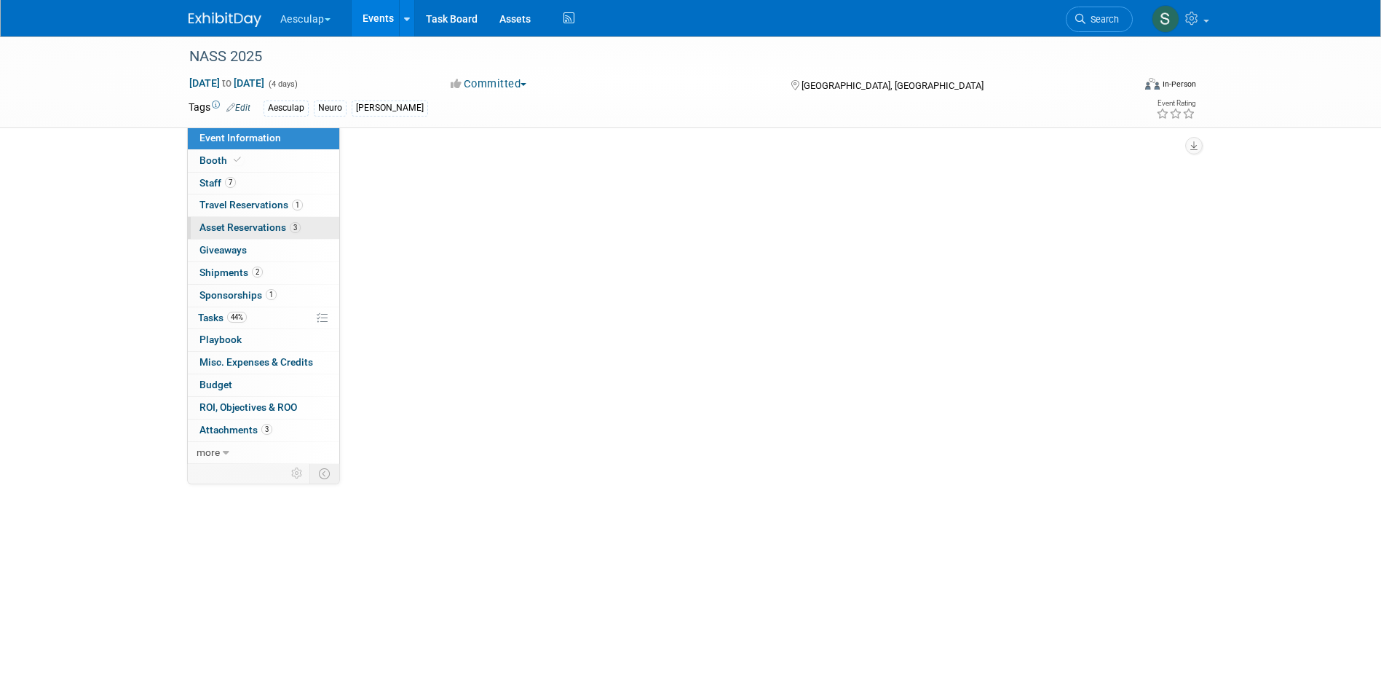
select select "Approved by Compliance"
select select "Neuro"
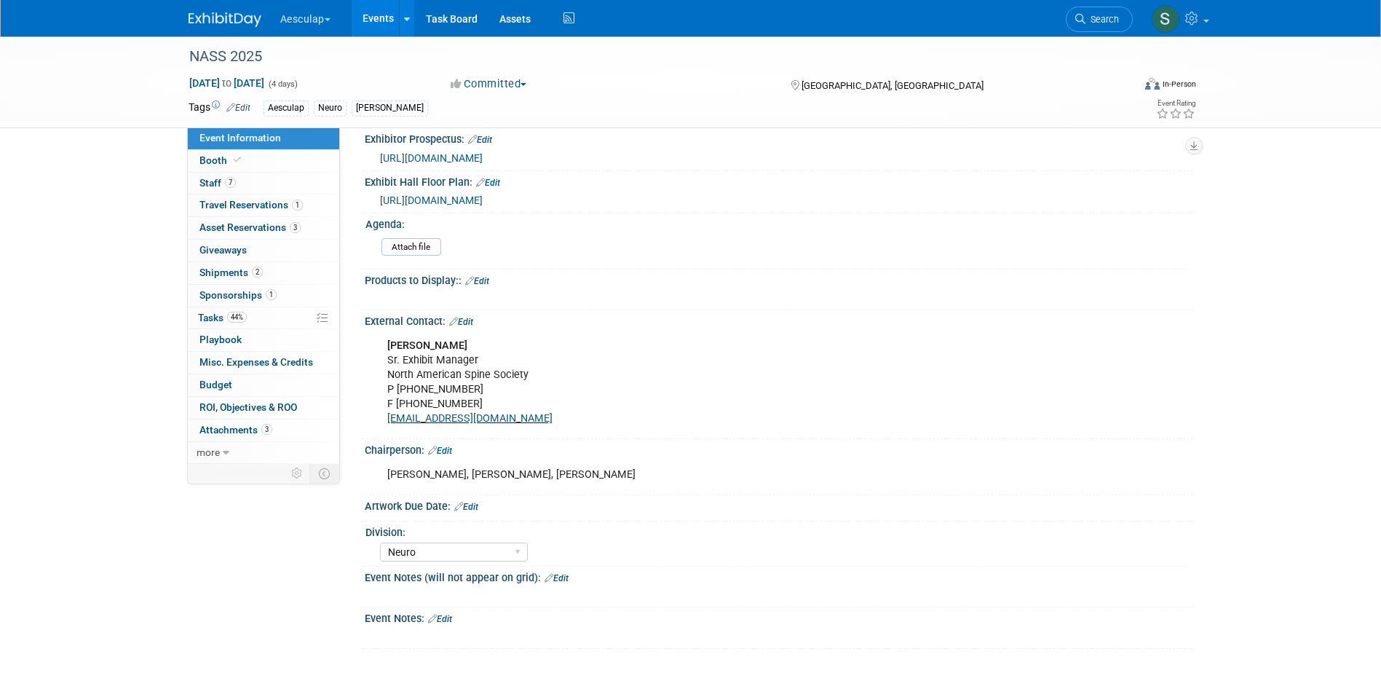
scroll to position [539, 0]
click at [446, 445] on link "Edit" at bounding box center [440, 450] width 24 height 10
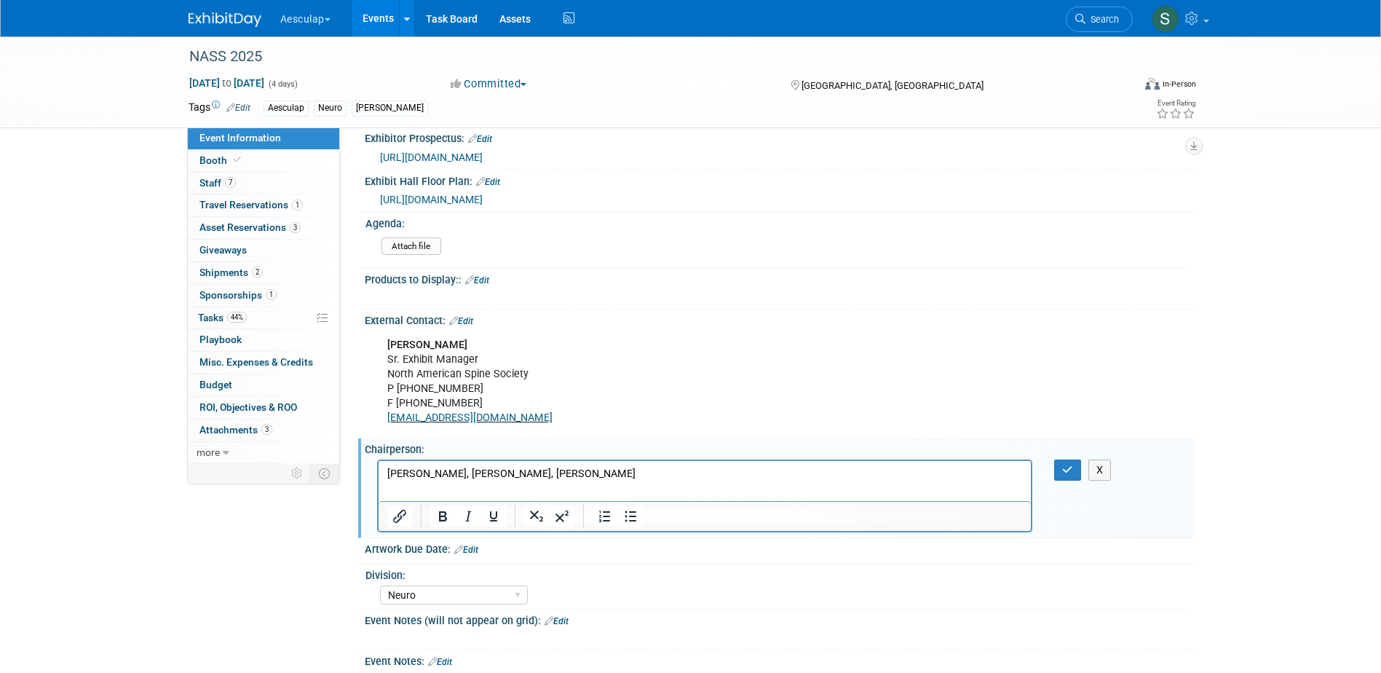
scroll to position [0, 0]
drag, startPoint x: 629, startPoint y: 469, endPoint x: 523, endPoint y: 473, distance: 105.6
click at [523, 473] on p "Ryan Mancini, Jason Moonen, Matthew Schmittel" at bounding box center [705, 473] width 636 height 15
click at [1075, 468] on button "button" at bounding box center [1067, 469] width 27 height 21
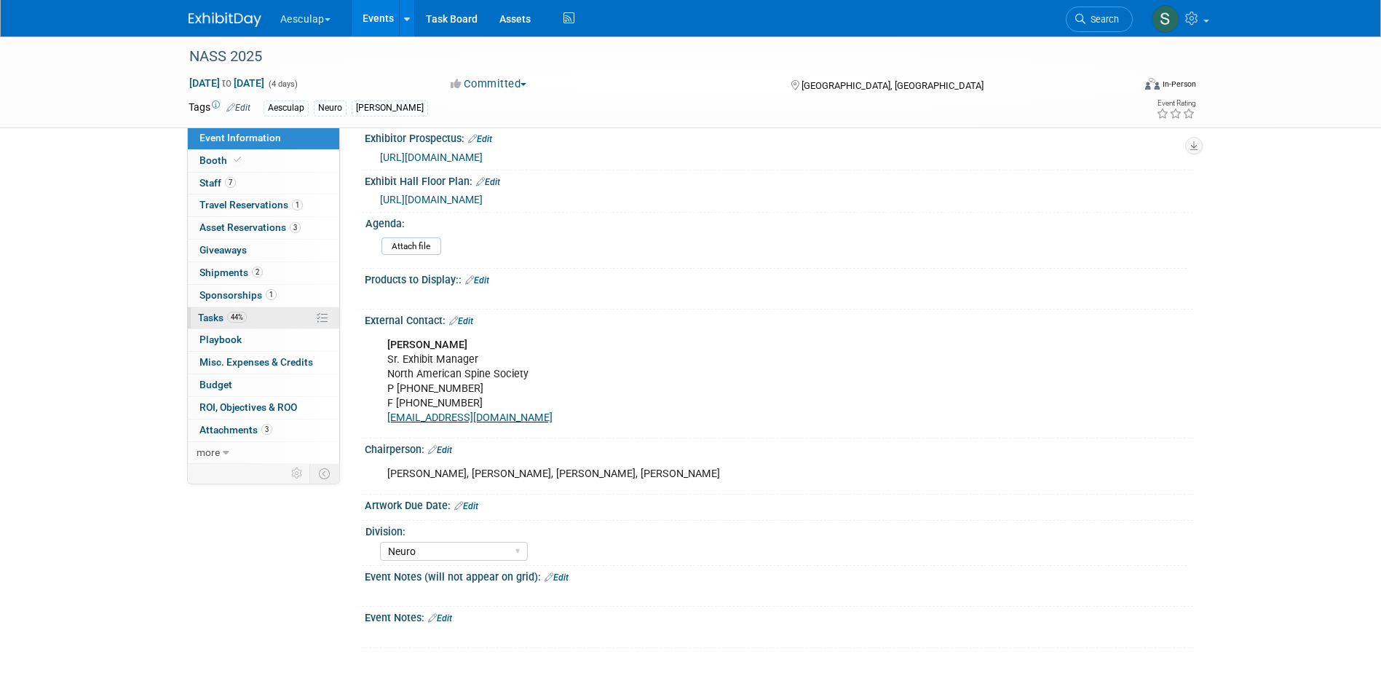
click at [212, 312] on span "Tasks 44%" at bounding box center [222, 318] width 49 height 12
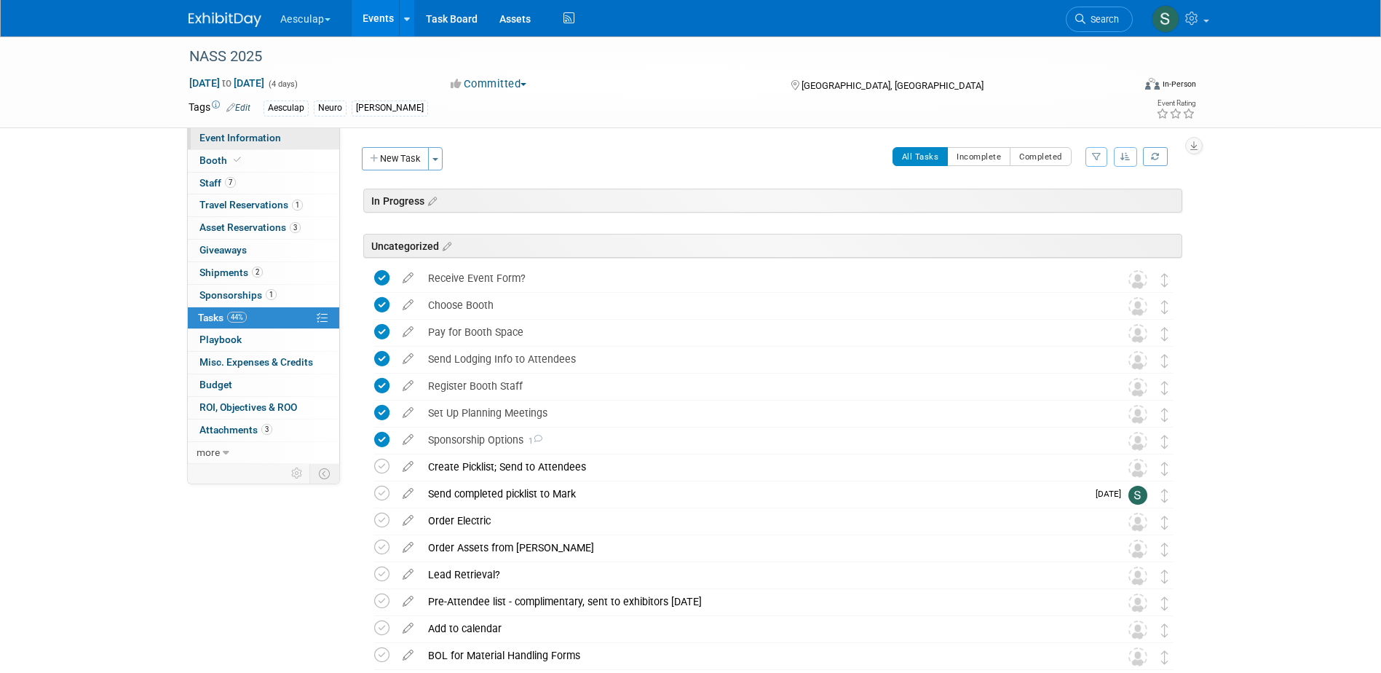
click at [222, 138] on span "Event Information" at bounding box center [240, 138] width 82 height 12
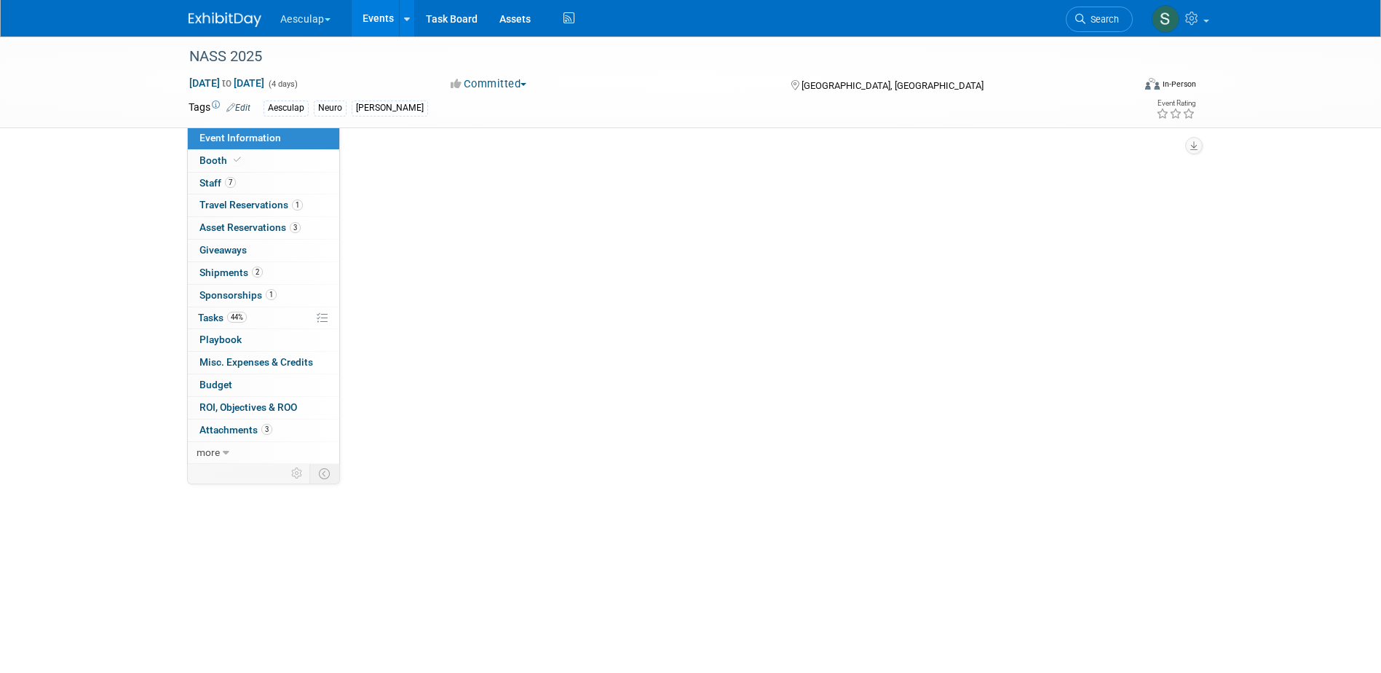
select select "Approved by Compliance"
select select "Neuro"
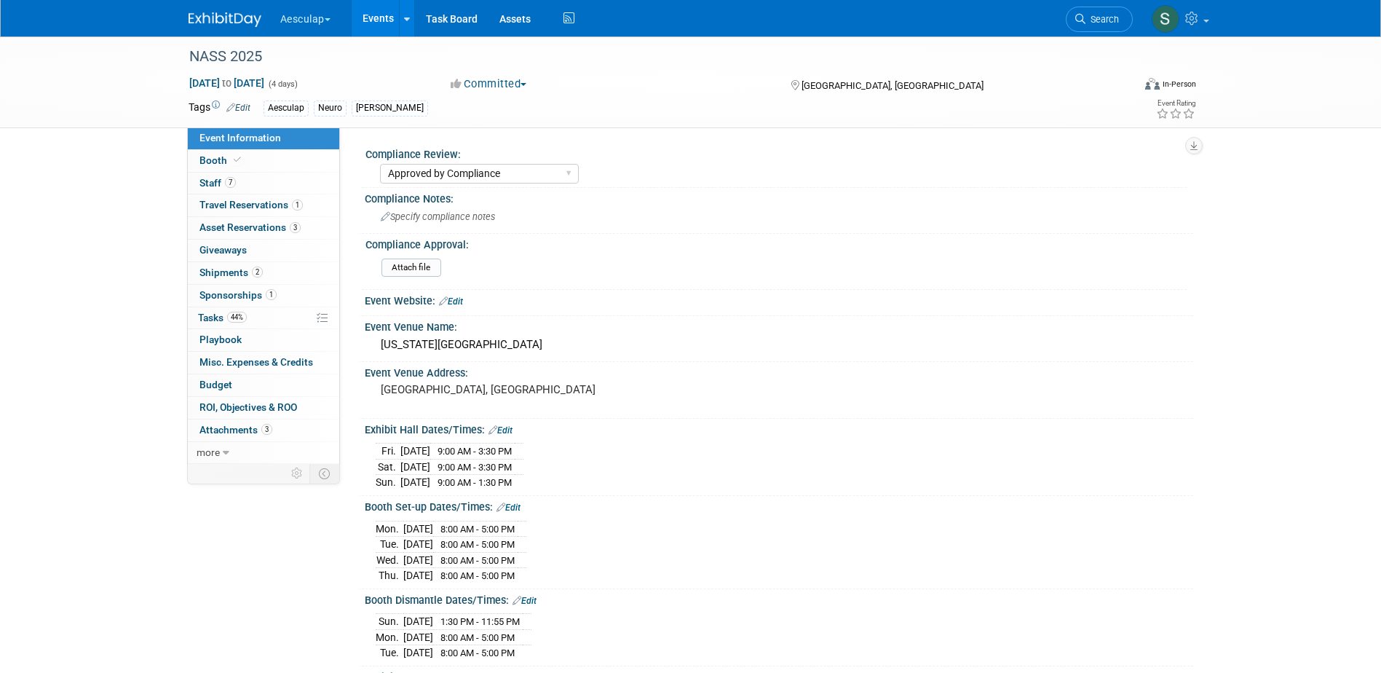
click at [375, 16] on link "Events" at bounding box center [378, 18] width 53 height 36
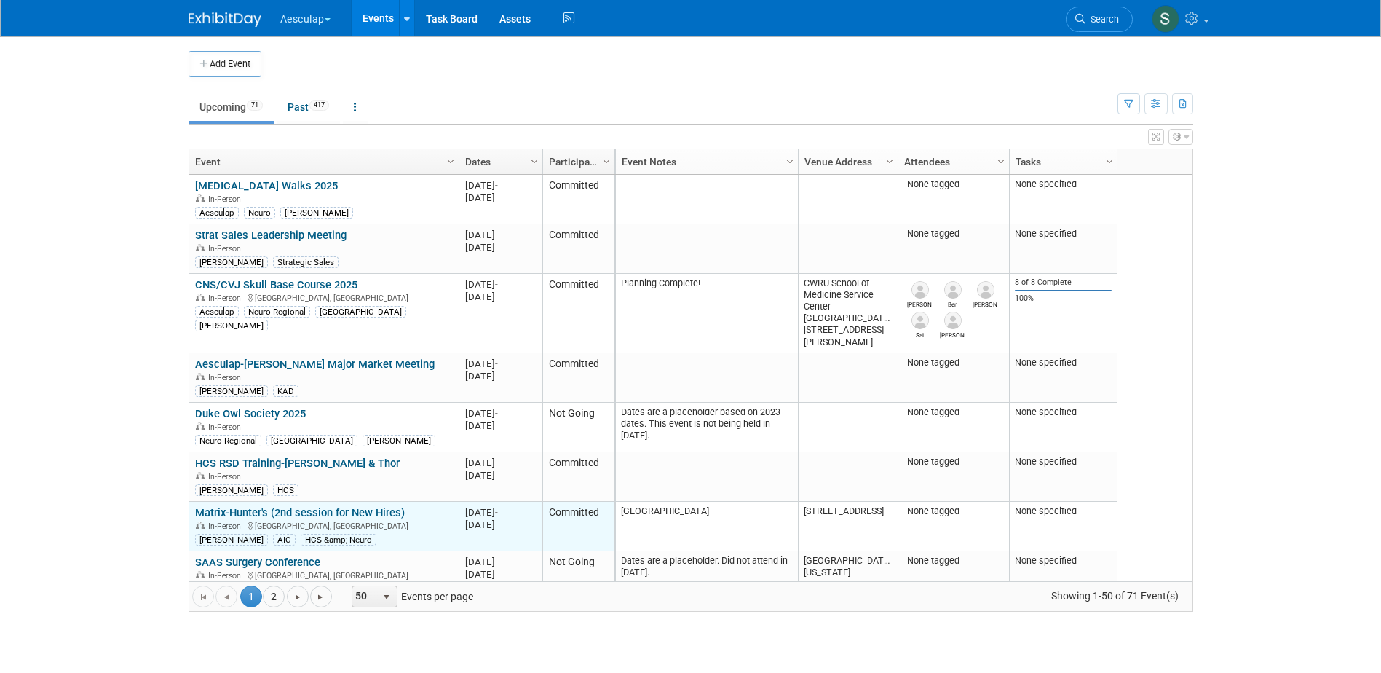
scroll to position [175, 0]
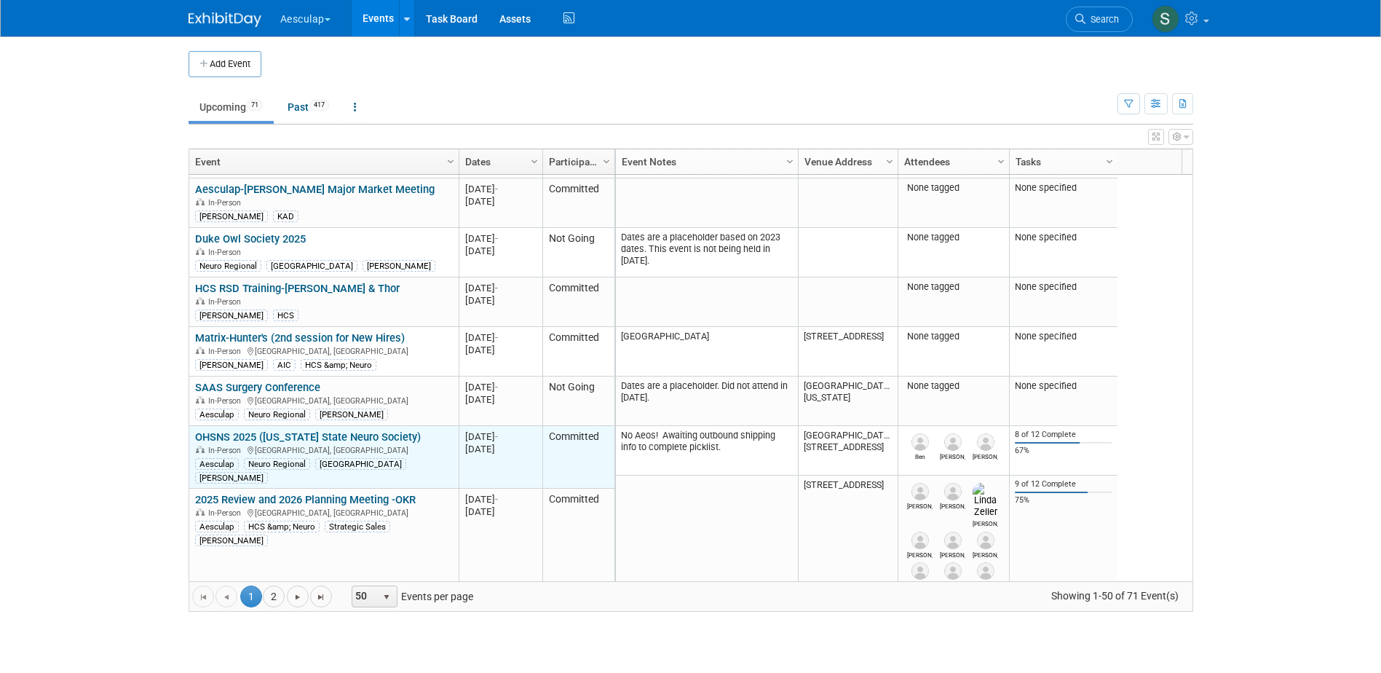
click at [250, 437] on link "OHSNS 2025 ([US_STATE] State Neuro Society)" at bounding box center [308, 436] width 226 height 13
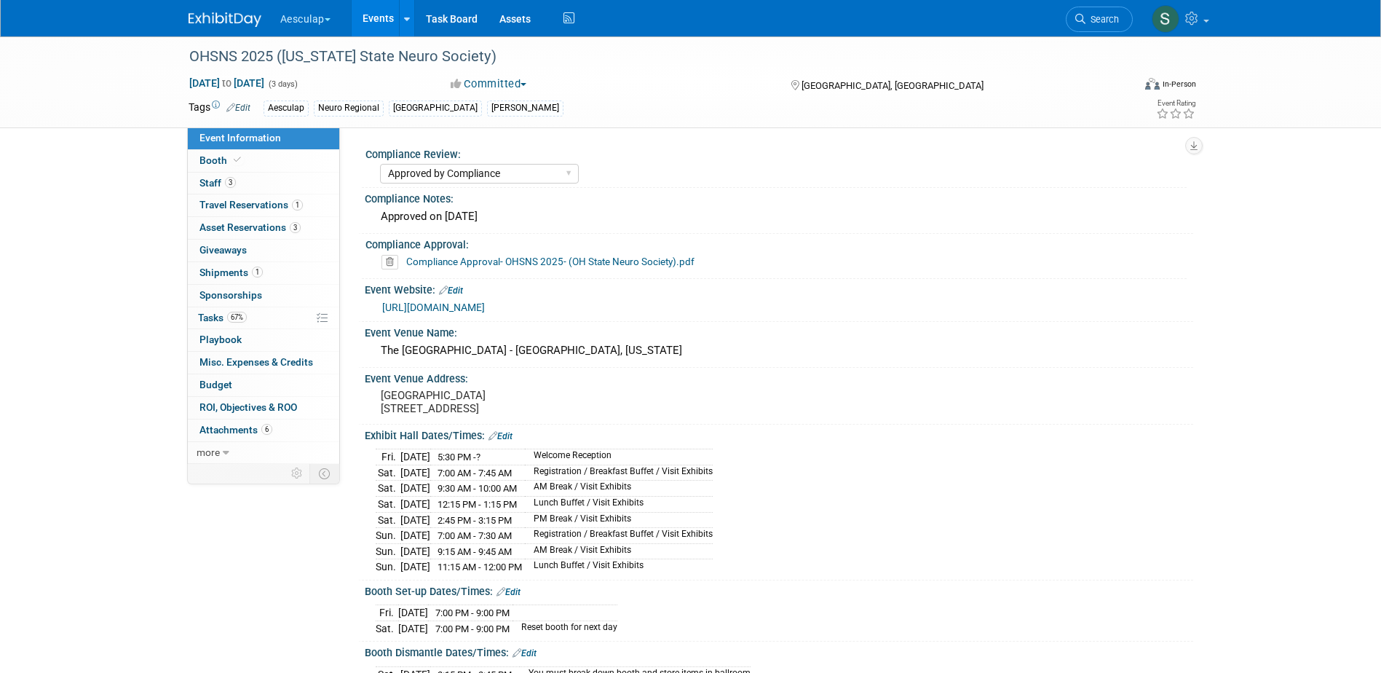
select select "Approved by Compliance"
select select "Neuro"
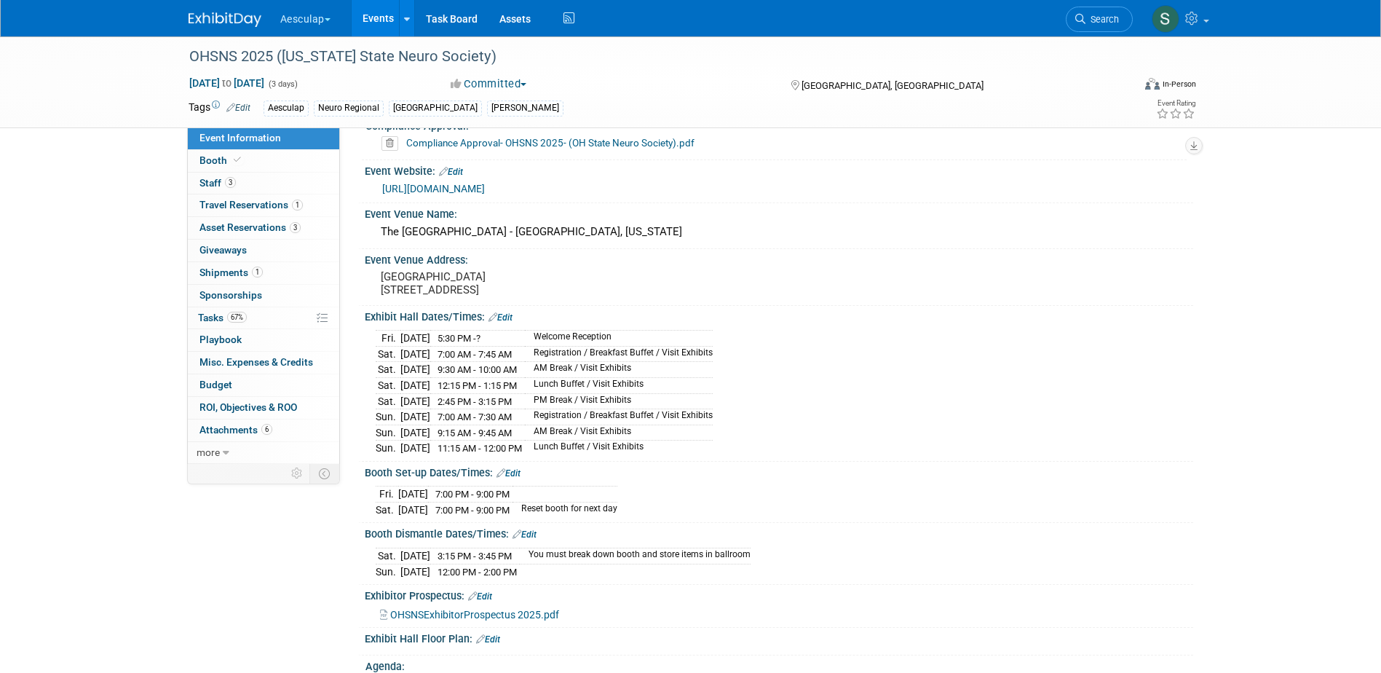
scroll to position [146, 0]
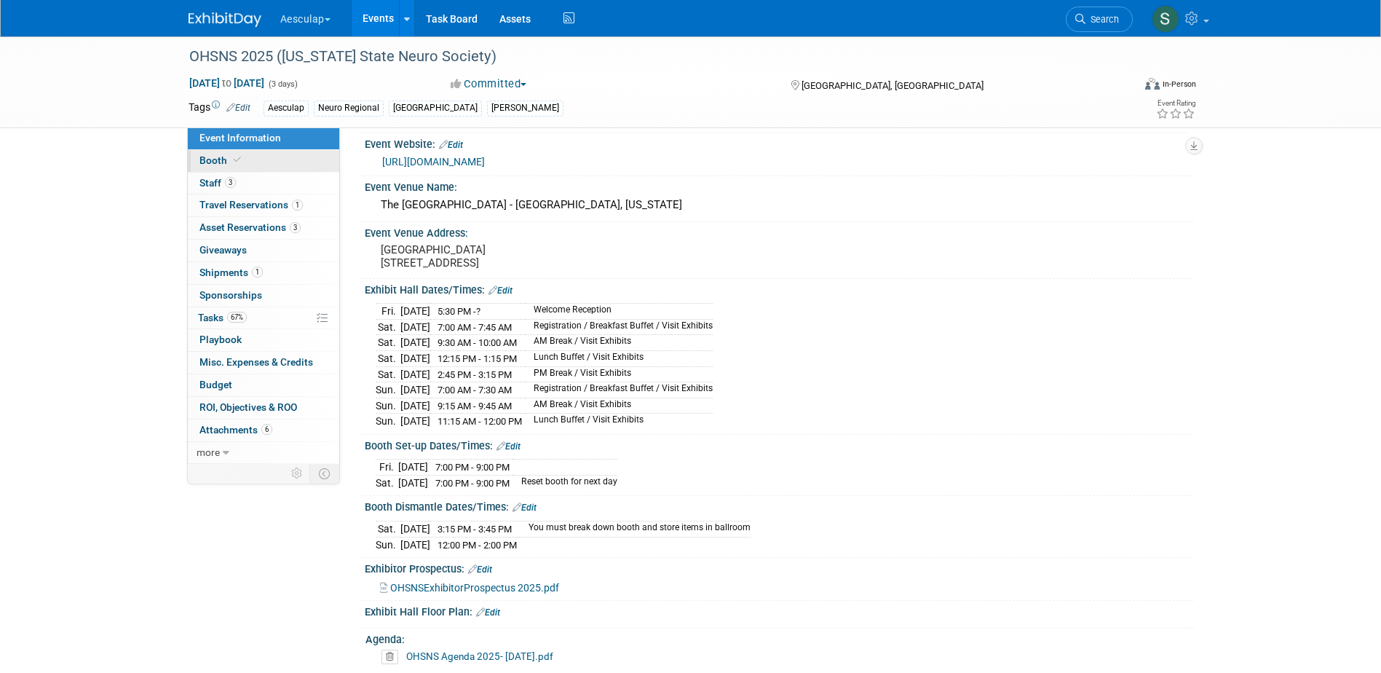
click at [227, 157] on span "Booth" at bounding box center [221, 160] width 44 height 12
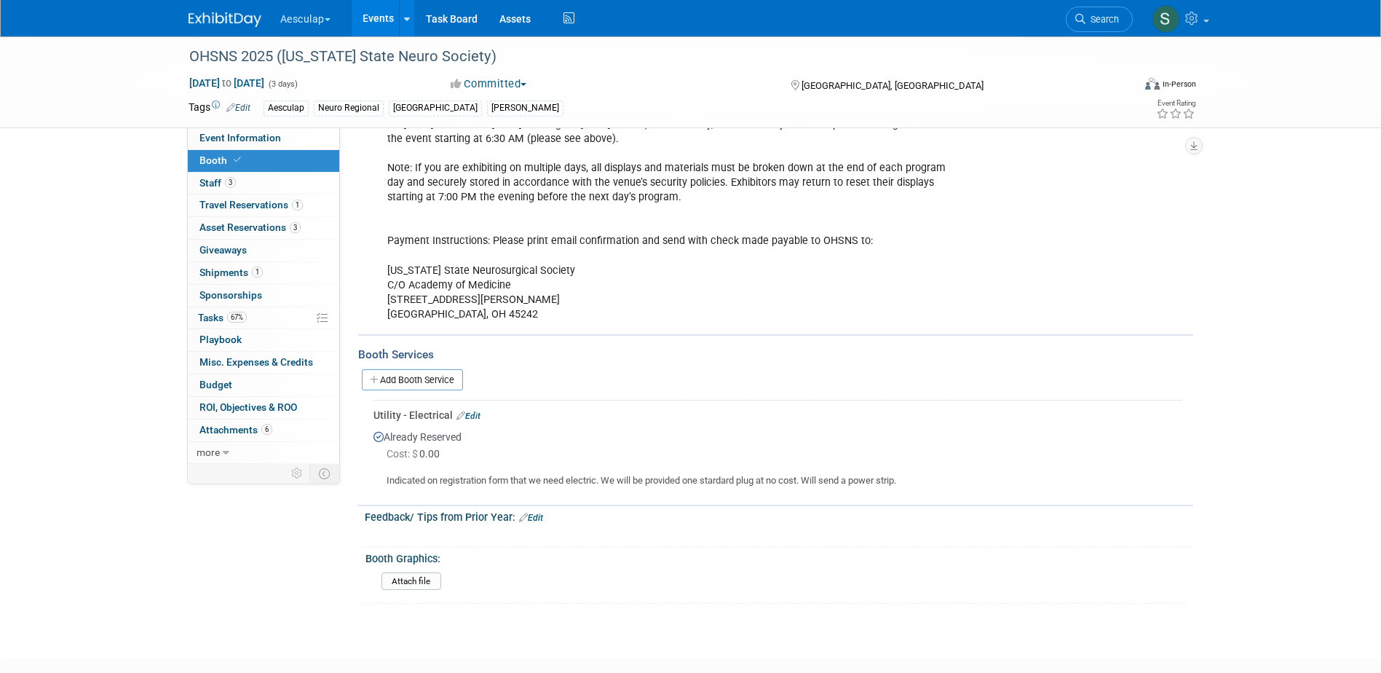
scroll to position [364, 0]
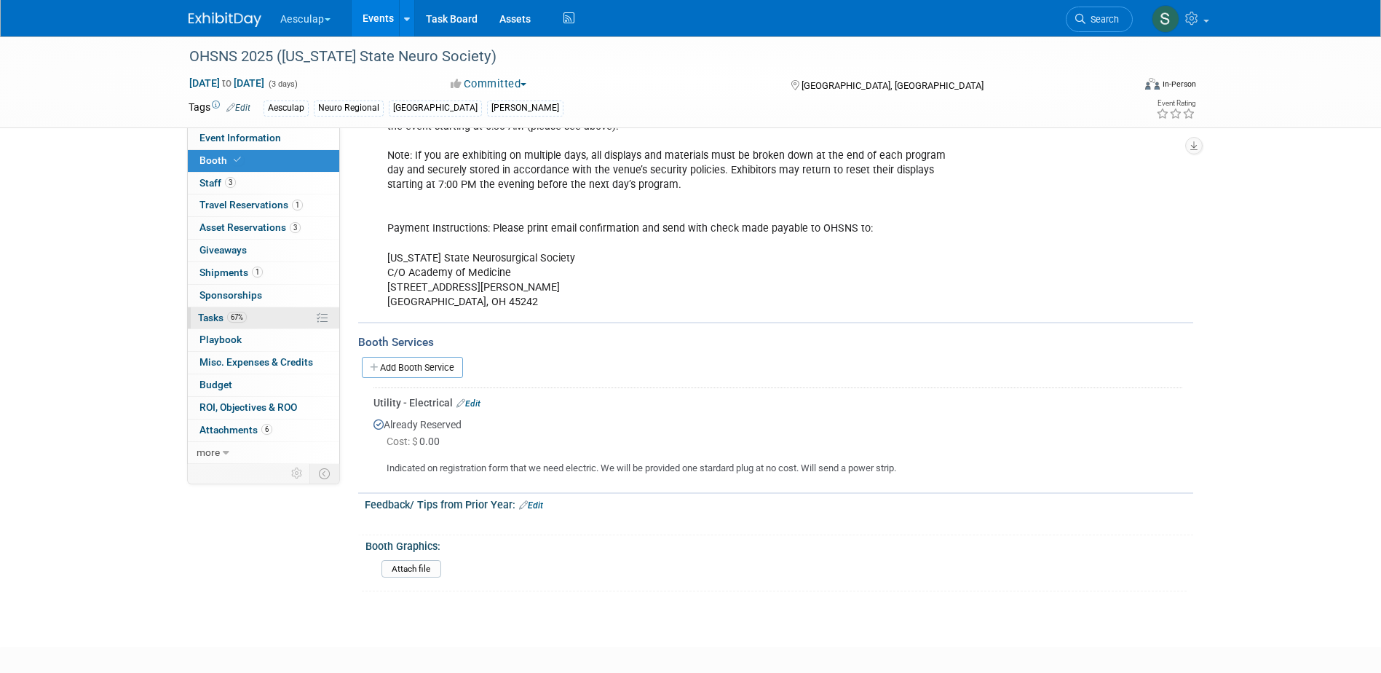
click at [227, 314] on span "Tasks 67%" at bounding box center [222, 318] width 49 height 12
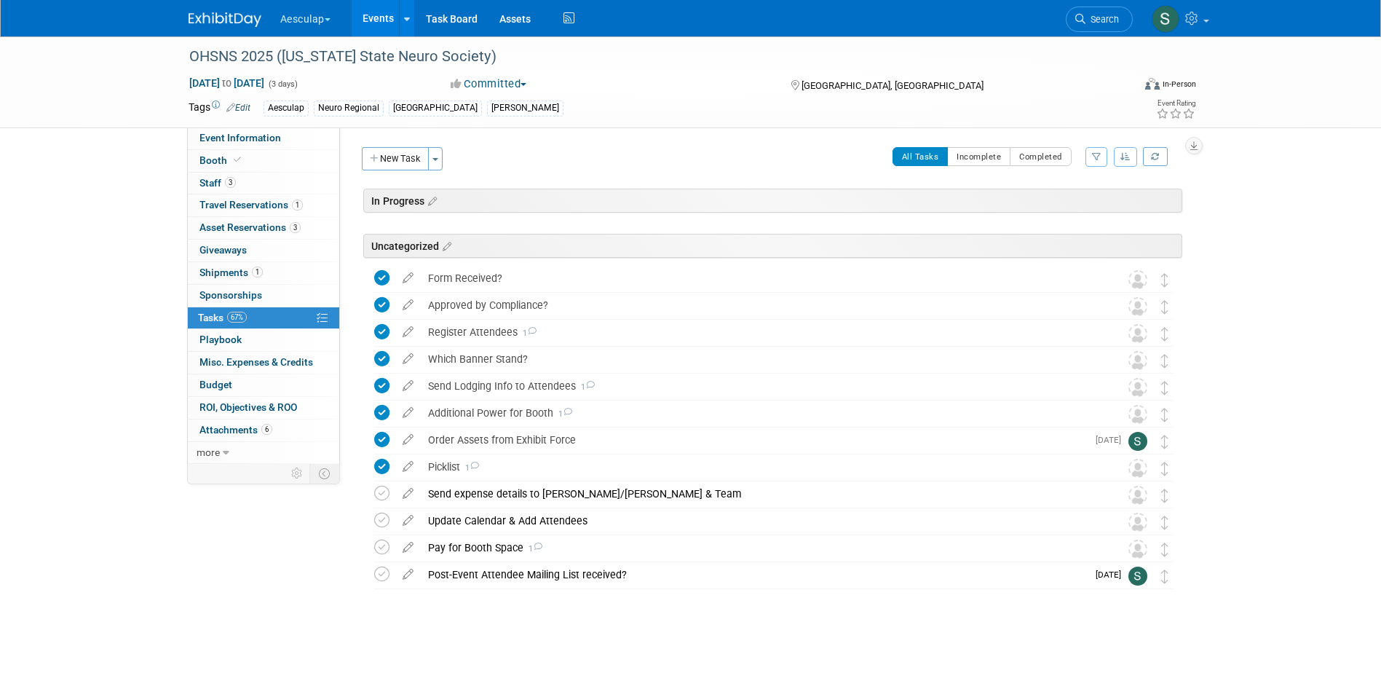
click at [272, 578] on div "Event Information Event Info Booth Booth 3 Staff 3 Staff 1 Travel Reservations …" at bounding box center [691, 342] width 1027 height 612
click at [225, 432] on span "Attachments 6" at bounding box center [235, 430] width 73 height 12
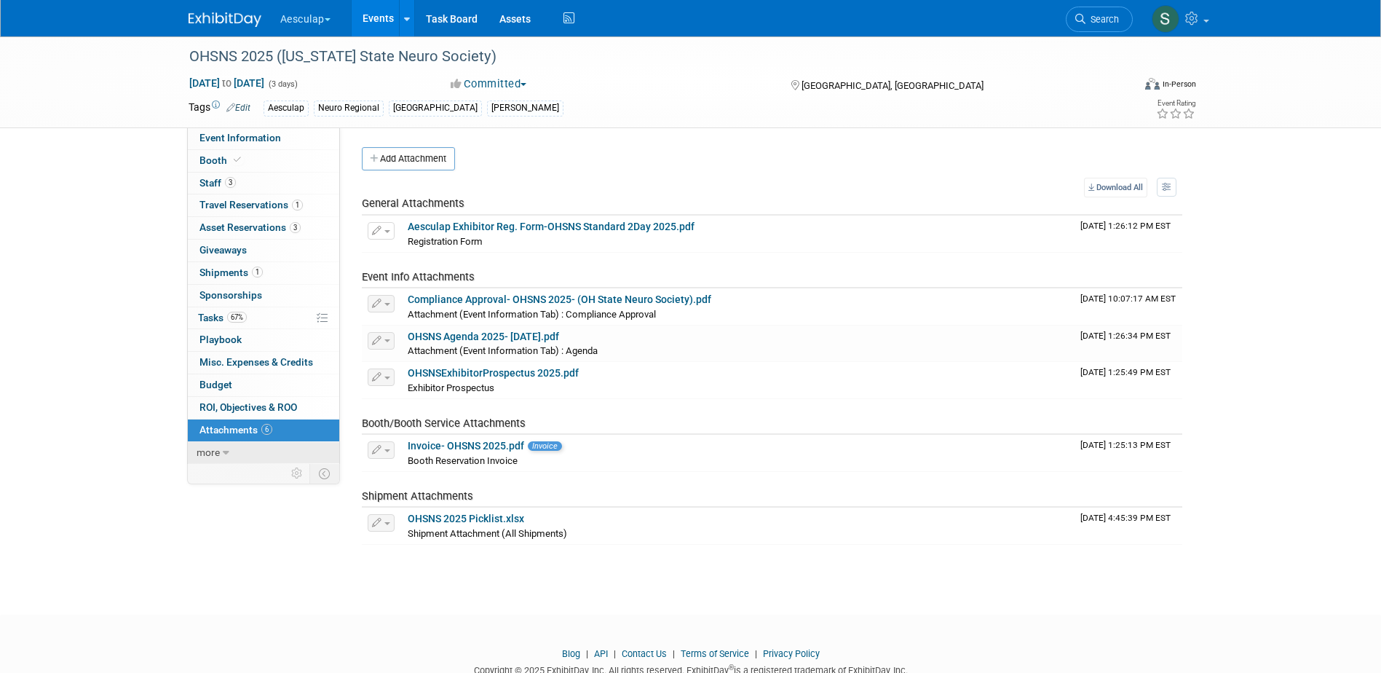
click at [216, 451] on span "more" at bounding box center [208, 452] width 23 height 12
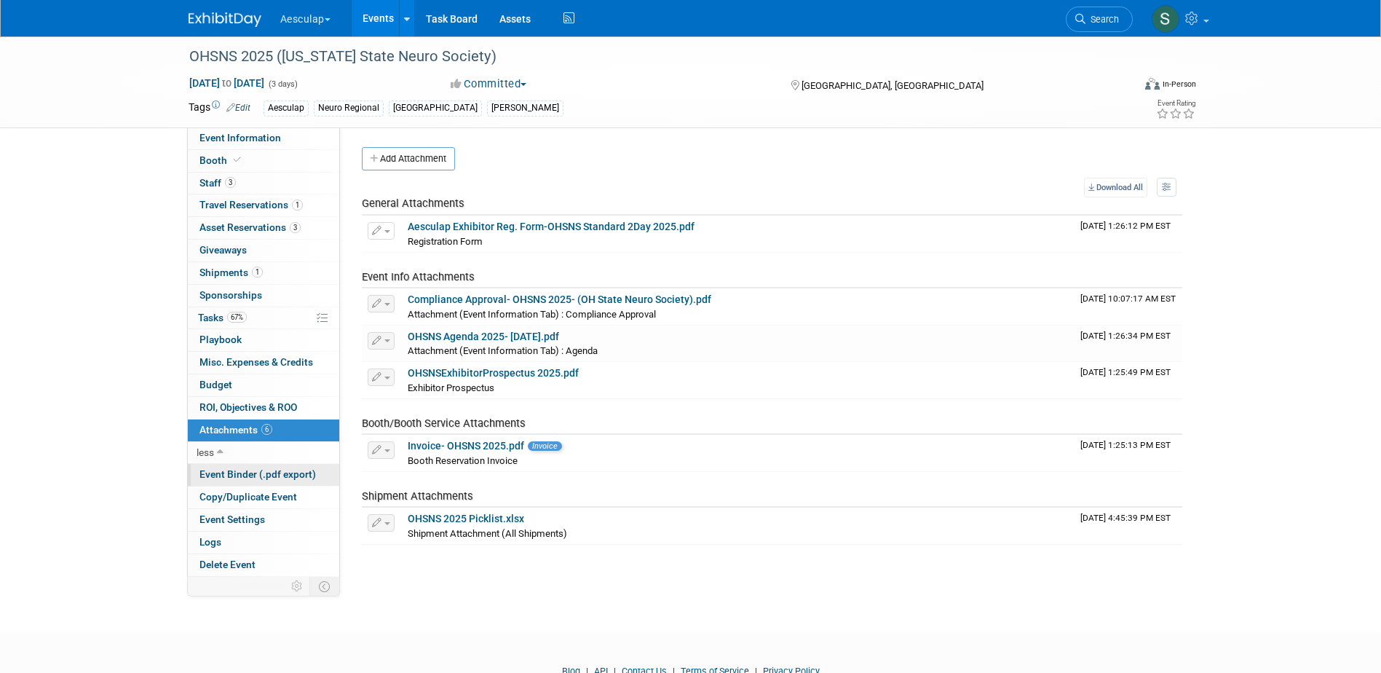
click at [216, 475] on span "Event Binder (.pdf export)" at bounding box center [257, 474] width 116 height 12
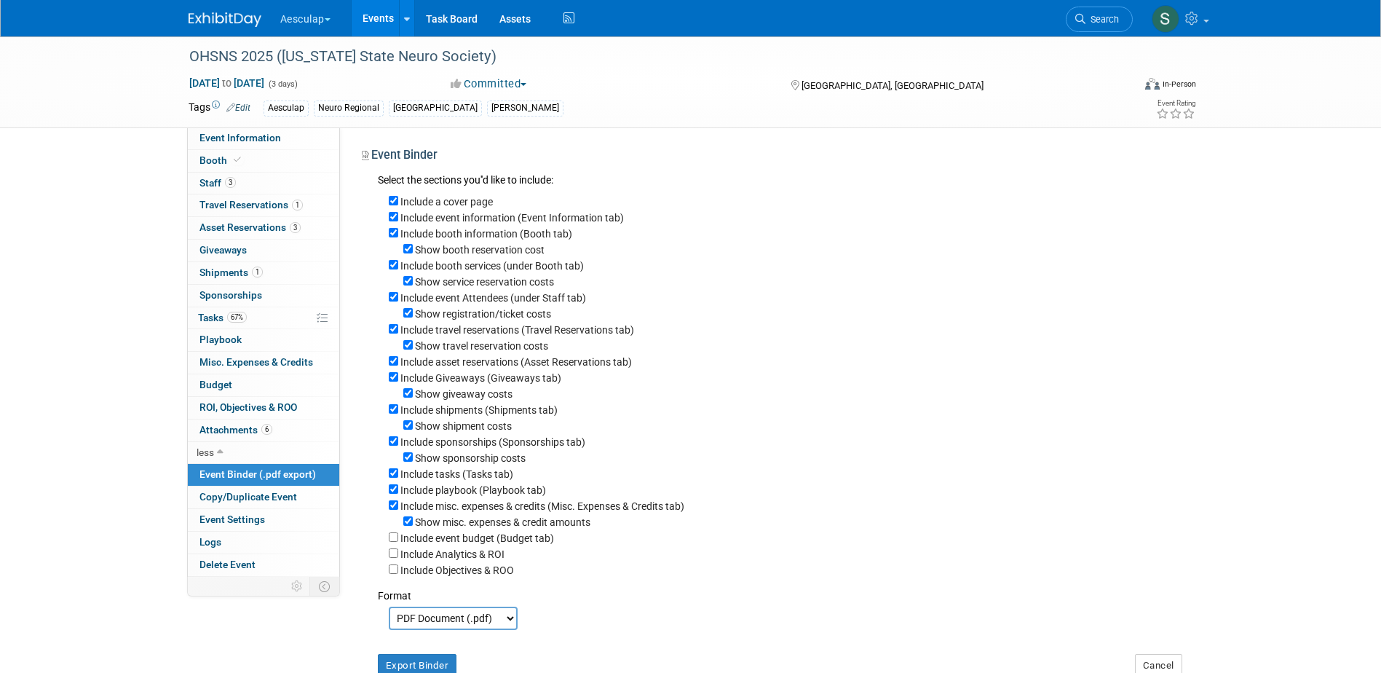
click at [454, 201] on label "Include a cover page" at bounding box center [446, 202] width 92 height 12
click at [398, 201] on input "Include a cover page" at bounding box center [393, 200] width 9 height 9
checkbox input "false"
click at [393, 382] on input "Include Giveaways (Giveaways tab)" at bounding box center [393, 376] width 9 height 9
checkbox input "false"
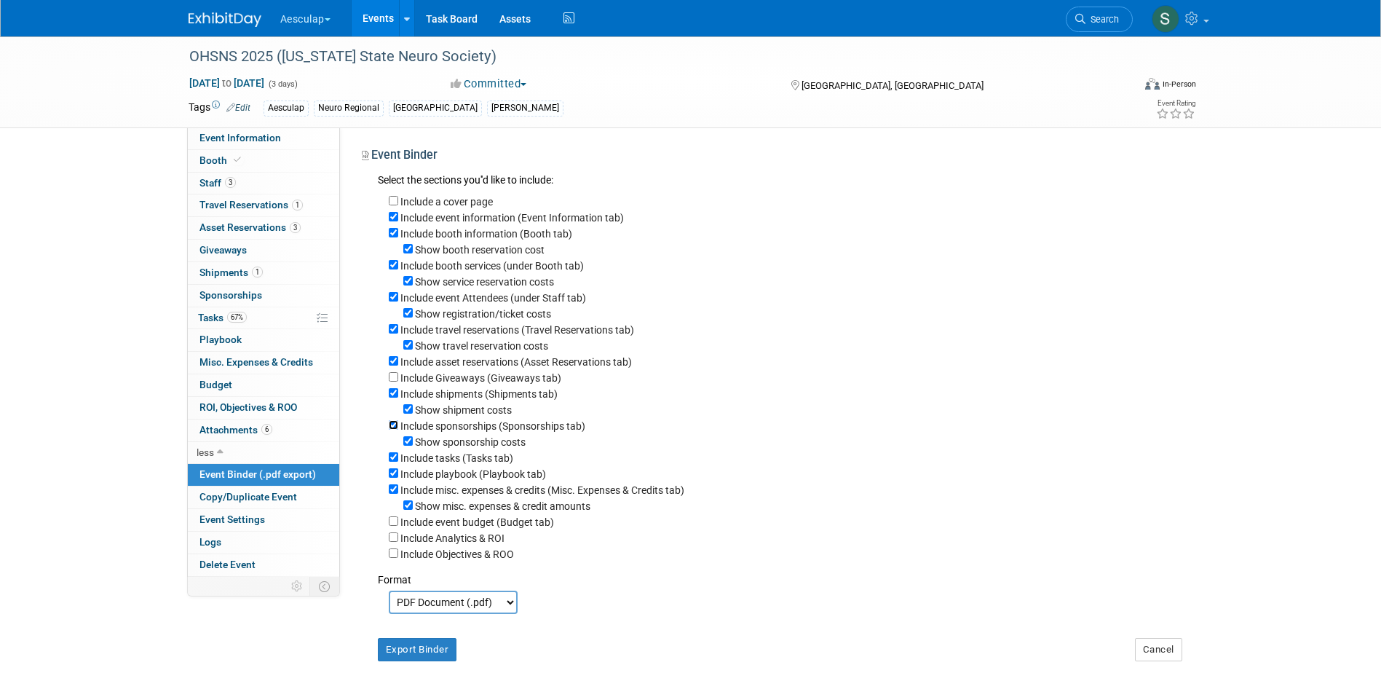
click at [394, 430] on input "Include sponsorships (Sponsorships tab)" at bounding box center [393, 424] width 9 height 9
checkbox input "false"
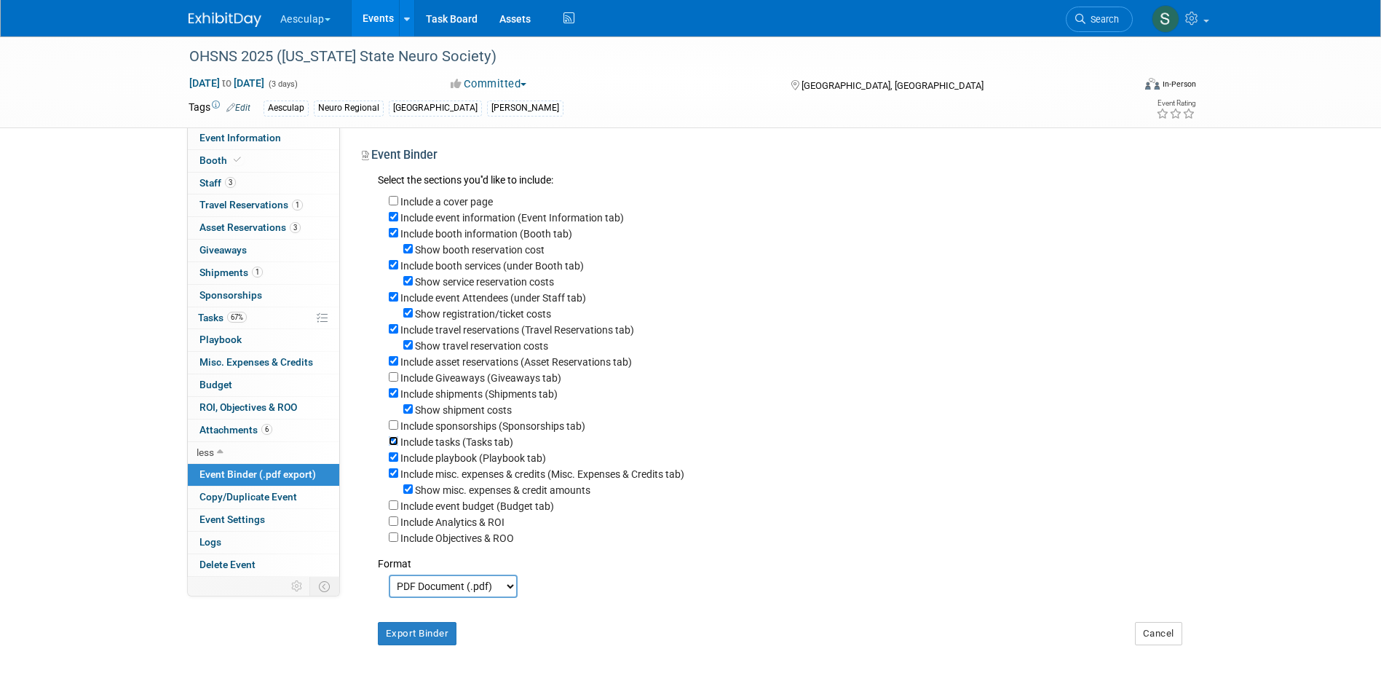
click at [393, 446] on input "Include tasks (Tasks tab)" at bounding box center [393, 440] width 9 height 9
checkbox input "false"
click at [393, 462] on input "Include playbook (Playbook tab)" at bounding box center [393, 456] width 9 height 9
checkbox input "false"
click at [393, 478] on input "Include misc. expenses & credits (Misc. Expenses & Credits tab)" at bounding box center [393, 472] width 9 height 9
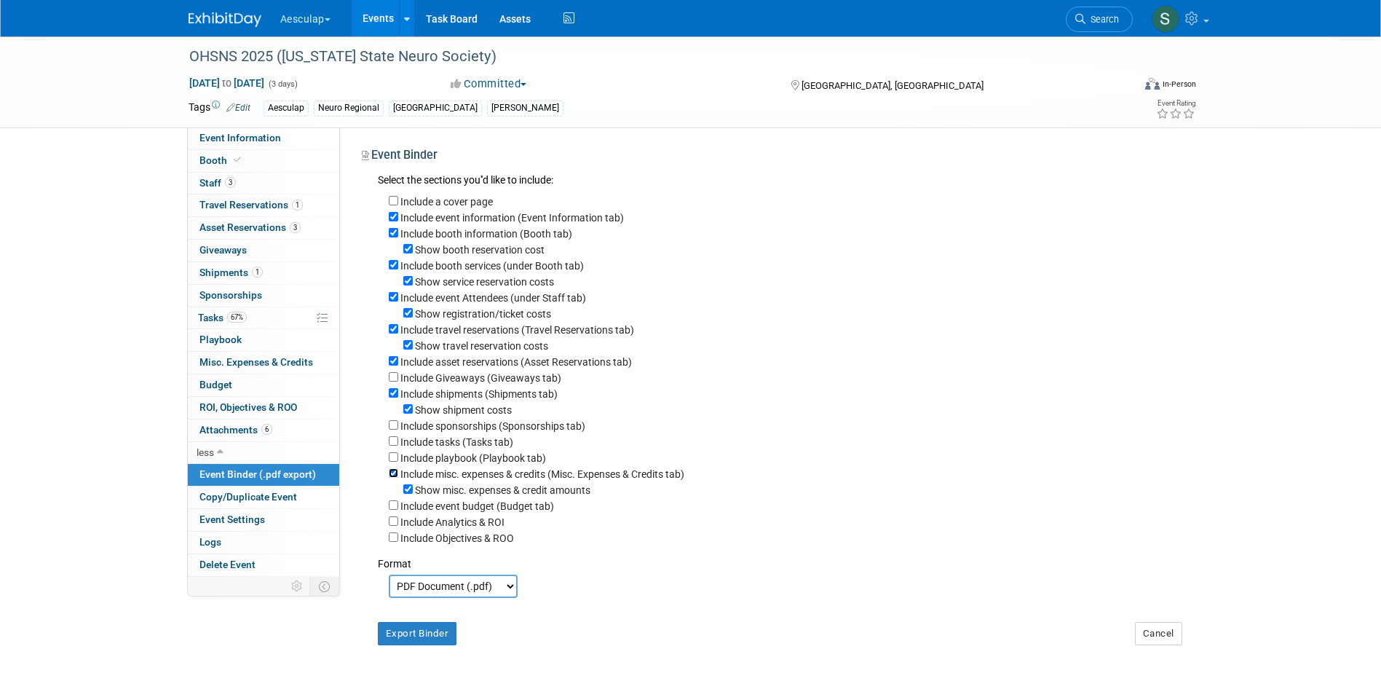
checkbox input "false"
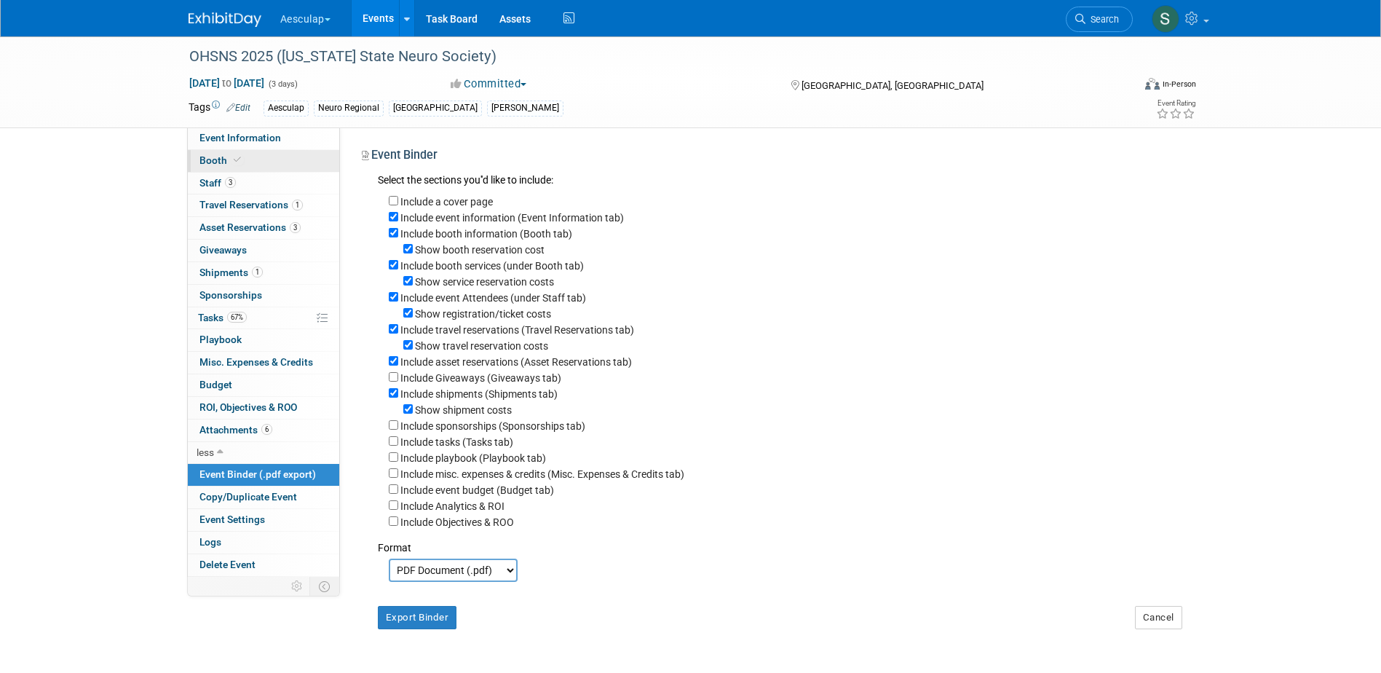
click at [223, 156] on span "Booth" at bounding box center [221, 160] width 44 height 12
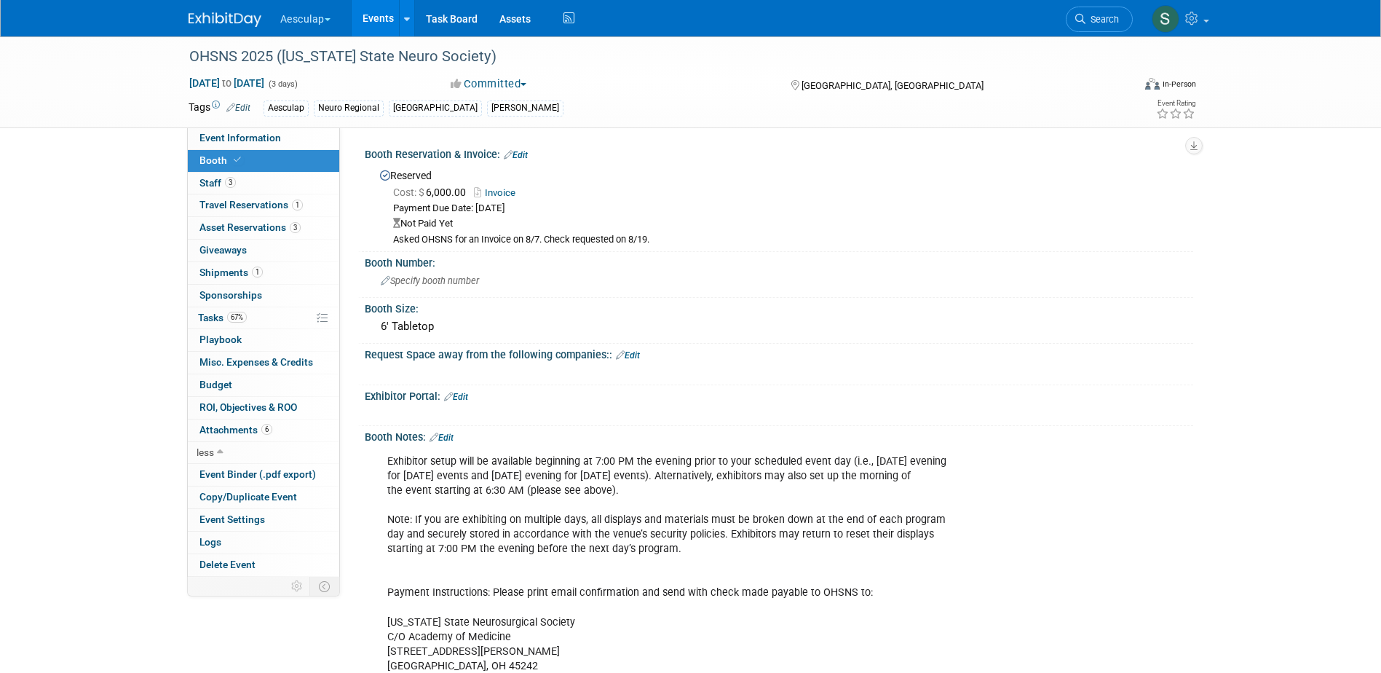
click at [515, 156] on link "Edit" at bounding box center [516, 155] width 24 height 10
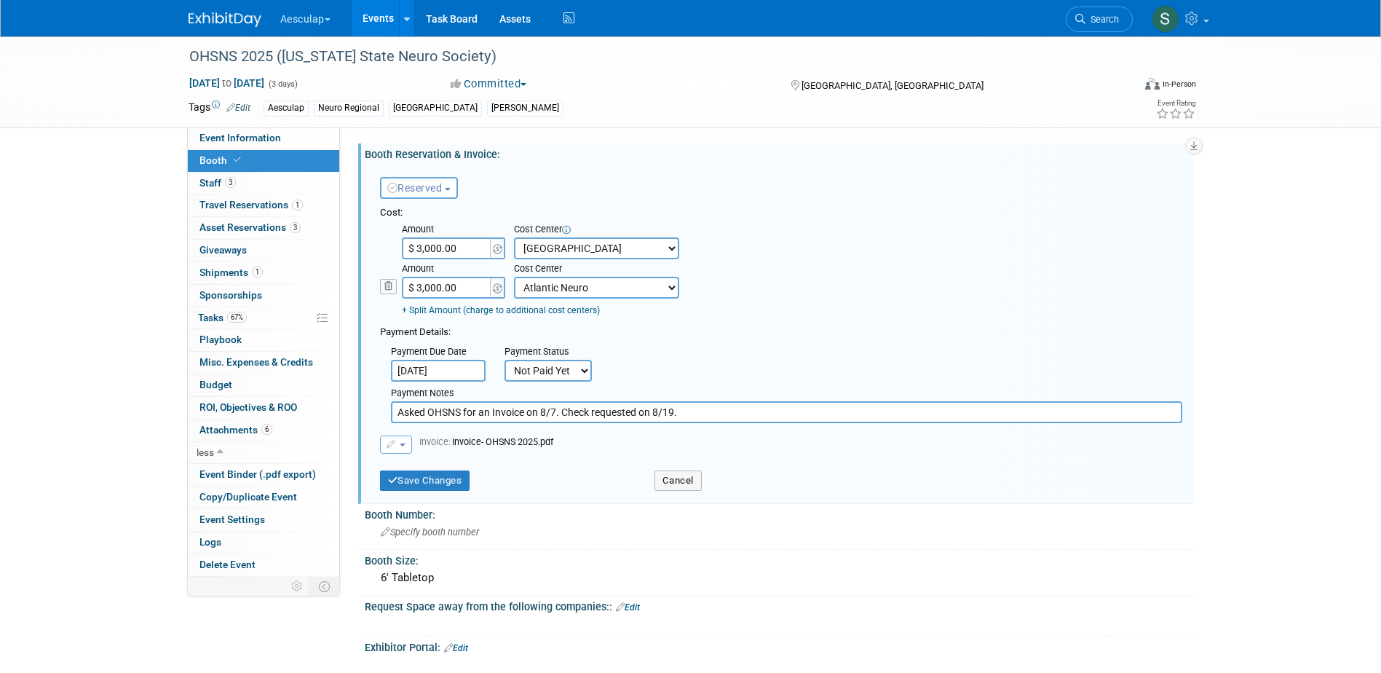
click at [562, 418] on input "Asked OHSNS for an Invoice on 8/7. Check requested on 8/19." at bounding box center [786, 412] width 791 height 22
type input "Asked OHSNS for an Invoice on 8/7. Invoice rec'd & check requested on 8/19."
click at [428, 246] on input "$ 3,000.00" at bounding box center [447, 248] width 91 height 22
click at [428, 243] on input "$ 3,000.00" at bounding box center [447, 248] width 91 height 22
type input "$ 3,200.00"
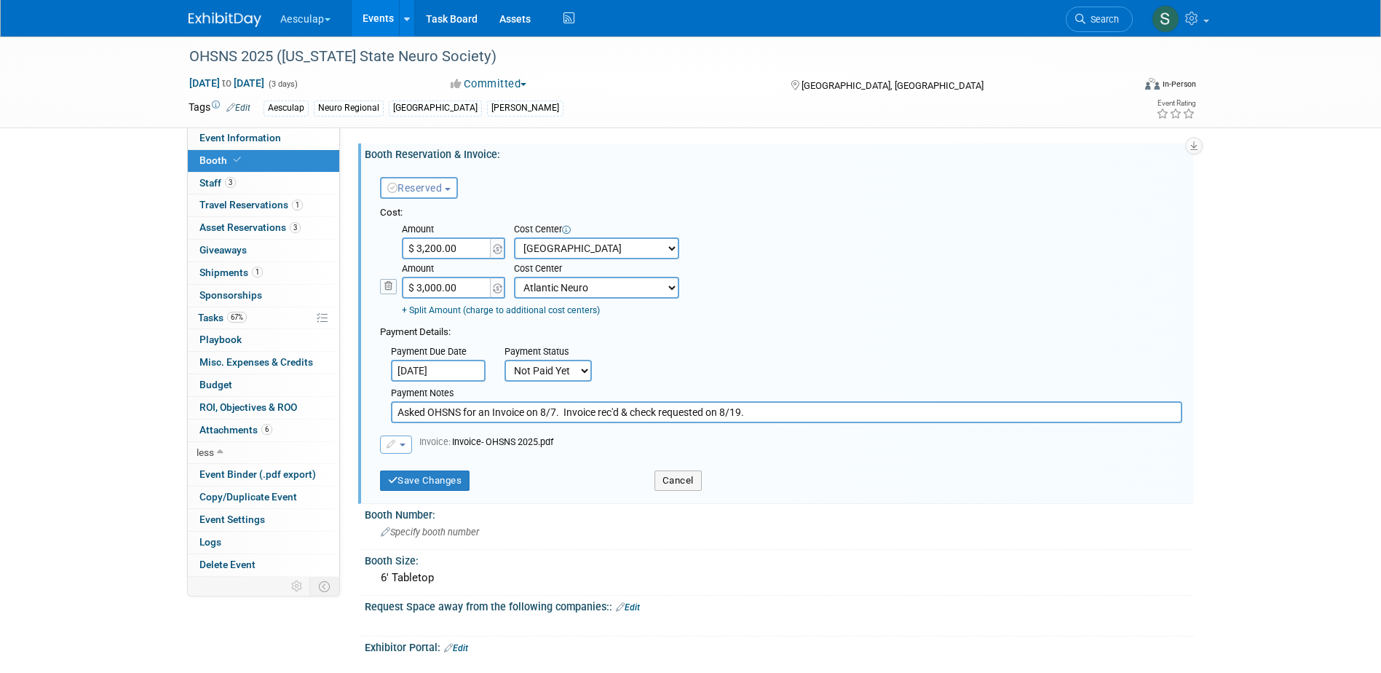
click at [430, 285] on input "$ 3,000.00" at bounding box center [447, 288] width 91 height 22
click at [428, 295] on input "$ 3,000.00" at bounding box center [447, 288] width 91 height 22
type input "$ 3,200.00"
click at [756, 409] on input "Asked OHSNS for an Invoice on 8/7. Invoice rec'd & check requested on 8/19." at bounding box center [786, 412] width 791 height 22
type input "Asked OHSNS for an Invoice on 8/7. Invoice rec'd & check requested on 8/19 for …"
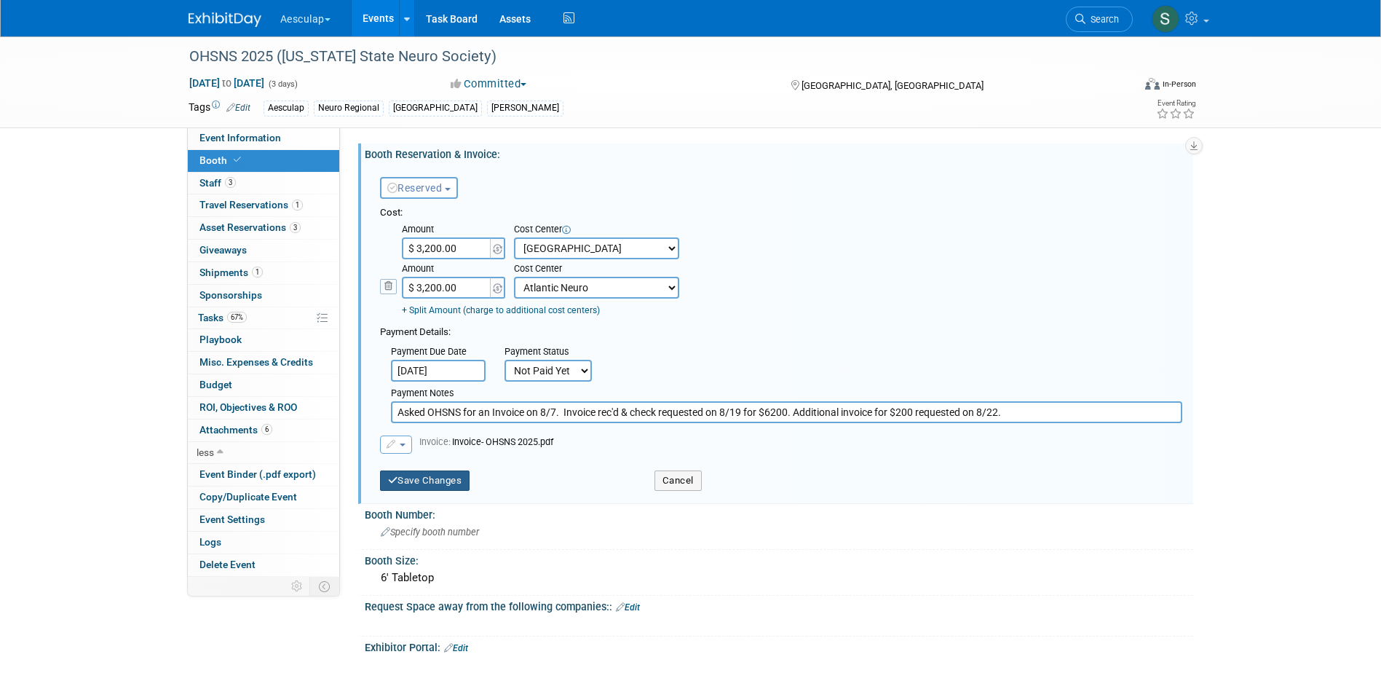
click at [430, 480] on button "Save Changes" at bounding box center [425, 480] width 90 height 20
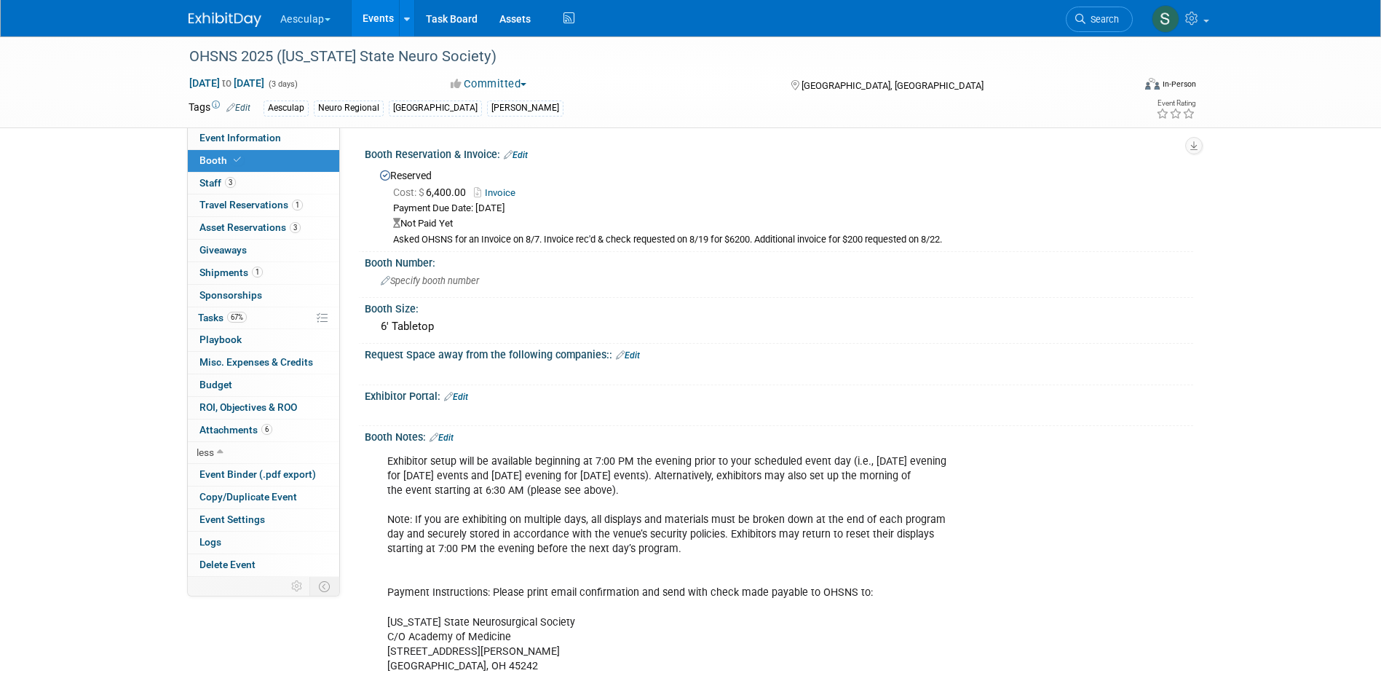
click at [511, 157] on icon at bounding box center [508, 154] width 9 height 9
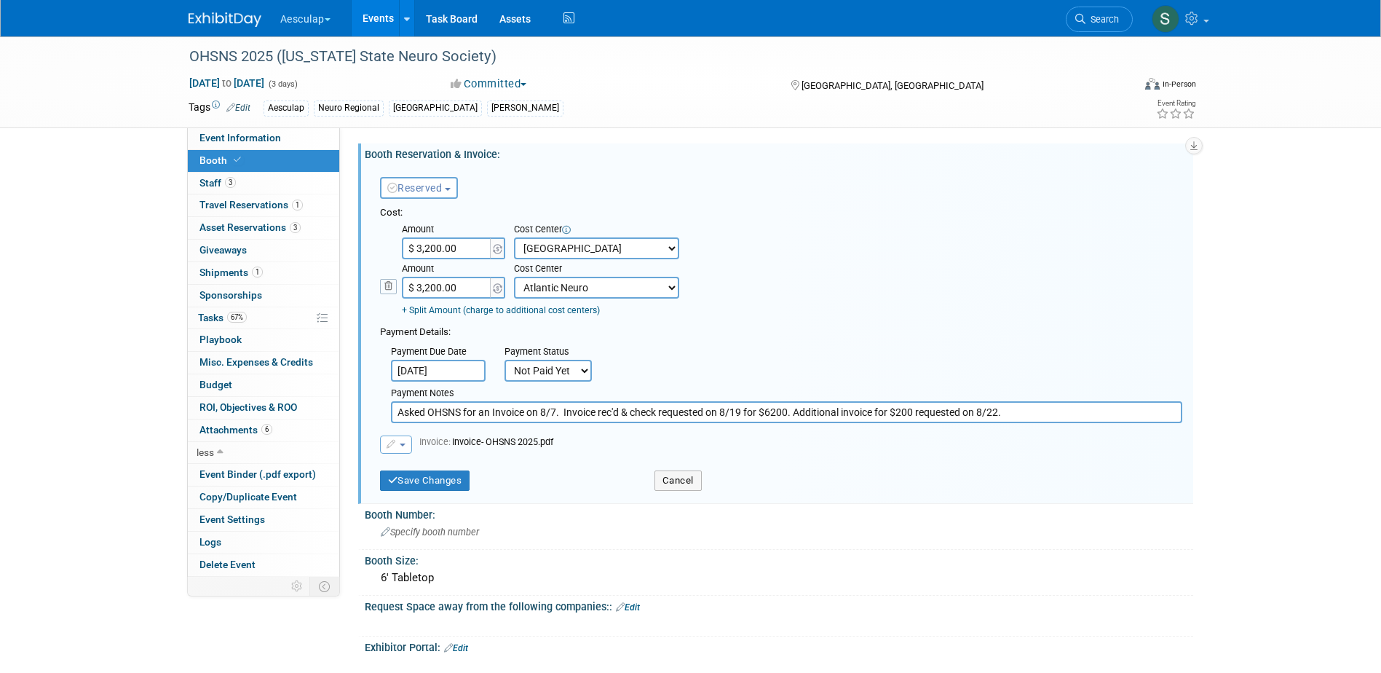
click at [428, 247] on input "$ 3,200.00" at bounding box center [447, 248] width 91 height 22
click at [430, 247] on input "$ 3,200.00" at bounding box center [447, 248] width 91 height 22
type input "$ 3,100.00"
click at [429, 290] on input "$ 3,200.00" at bounding box center [447, 288] width 91 height 22
click at [429, 291] on input "$ 3,200.00" at bounding box center [447, 288] width 91 height 22
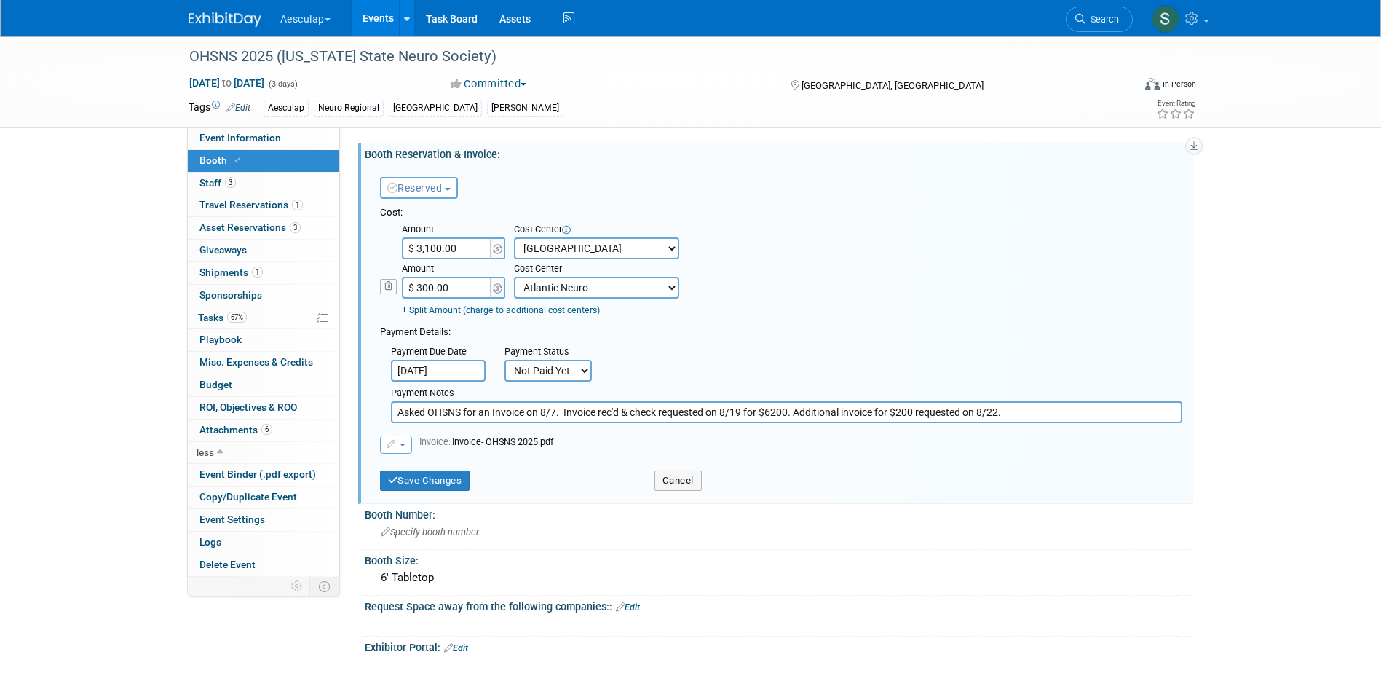
type input "$ 3,100.00"
drag, startPoint x: 1012, startPoint y: 411, endPoint x: 803, endPoint y: 409, distance: 209.0
click at [803, 409] on input "Asked OHSNS for an Invoice on 8/7. Invoice rec'd & check requested on 8/19 for …" at bounding box center [786, 412] width 791 height 22
click at [1014, 417] on input "Asked OHSNS for an Invoice on 8/7. Invoice rec'd & check requested on 8/19 for …" at bounding box center [786, 412] width 791 height 22
drag, startPoint x: 1013, startPoint y: 414, endPoint x: 795, endPoint y: 397, distance: 219.1
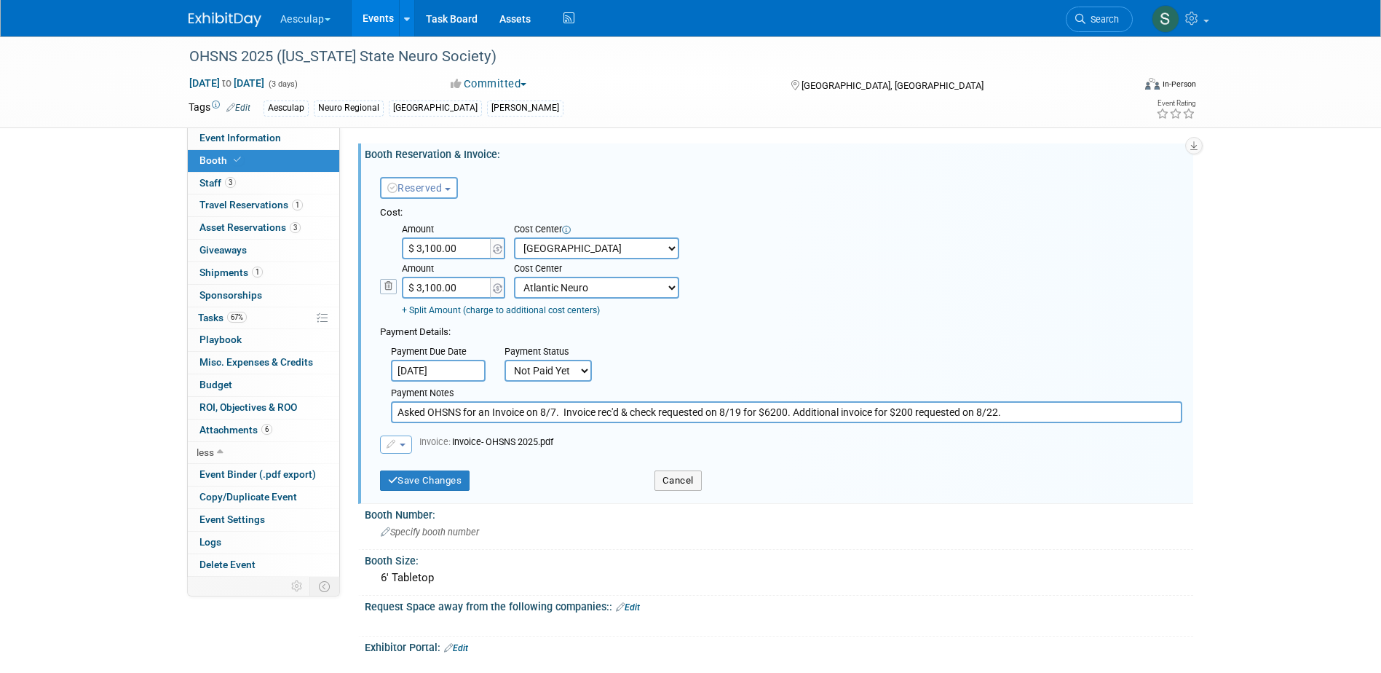
click at [795, 397] on div "Payment Notes Asked OHSNS for an Invoice on 8/7. Invoice rec'd & check requeste…" at bounding box center [786, 402] width 813 height 41
type input "Asked OHSNS for an Invoice on 8/7. Invoice rec'd & check requested on 8/19 for …"
click at [404, 485] on button "Save Changes" at bounding box center [425, 480] width 90 height 20
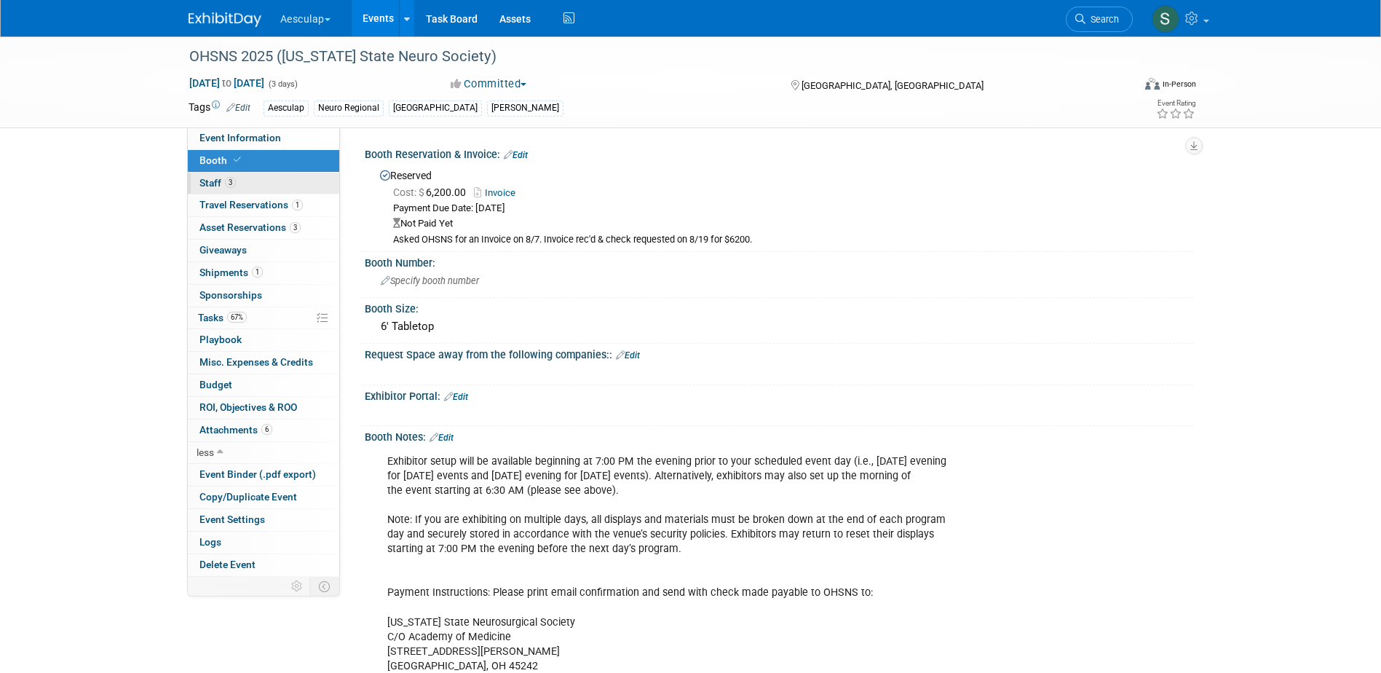
click at [216, 183] on span "Staff 3" at bounding box center [217, 183] width 36 height 12
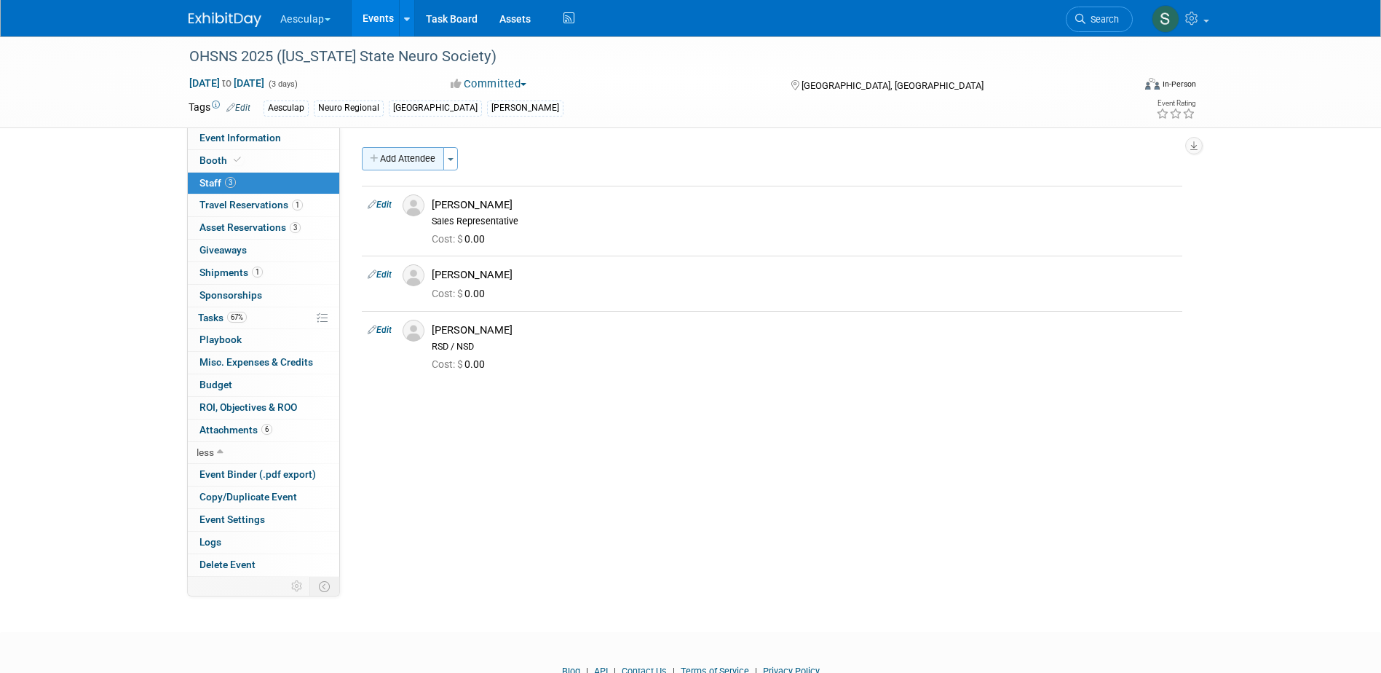
click at [424, 153] on button "Add Attendee" at bounding box center [403, 158] width 82 height 23
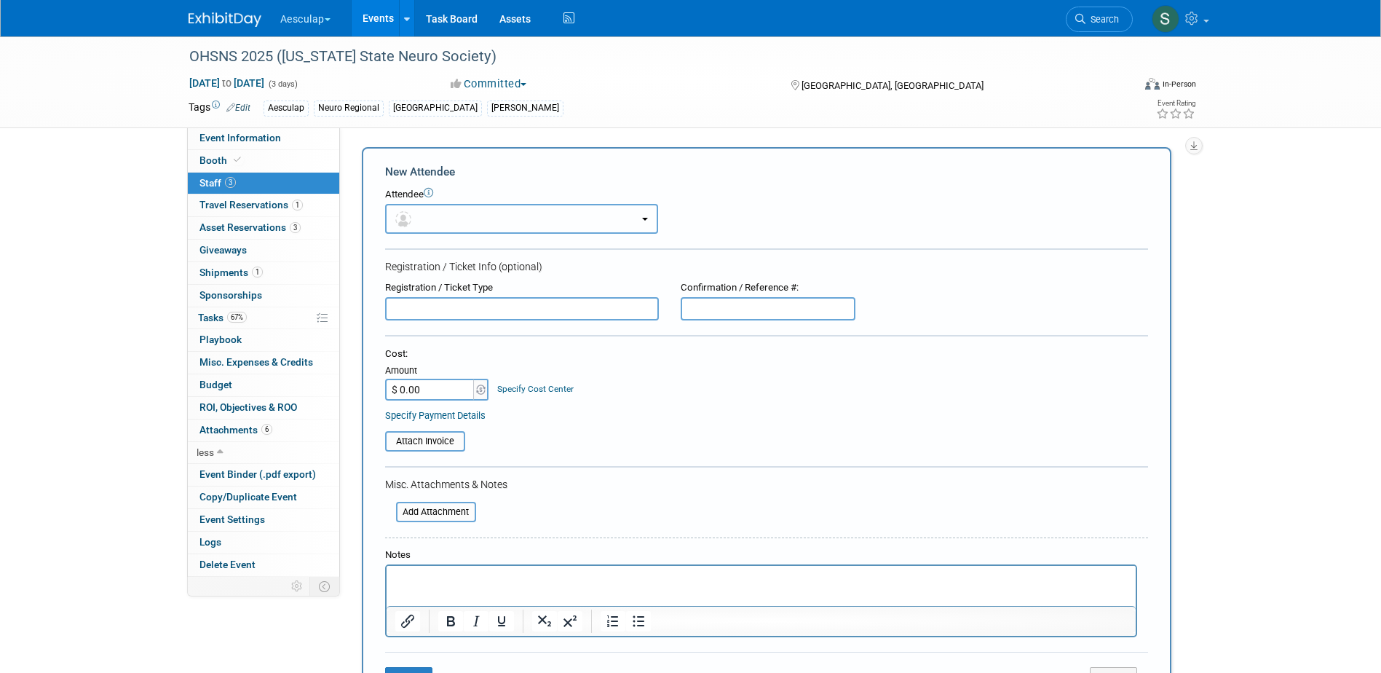
click at [491, 222] on button "button" at bounding box center [521, 219] width 273 height 30
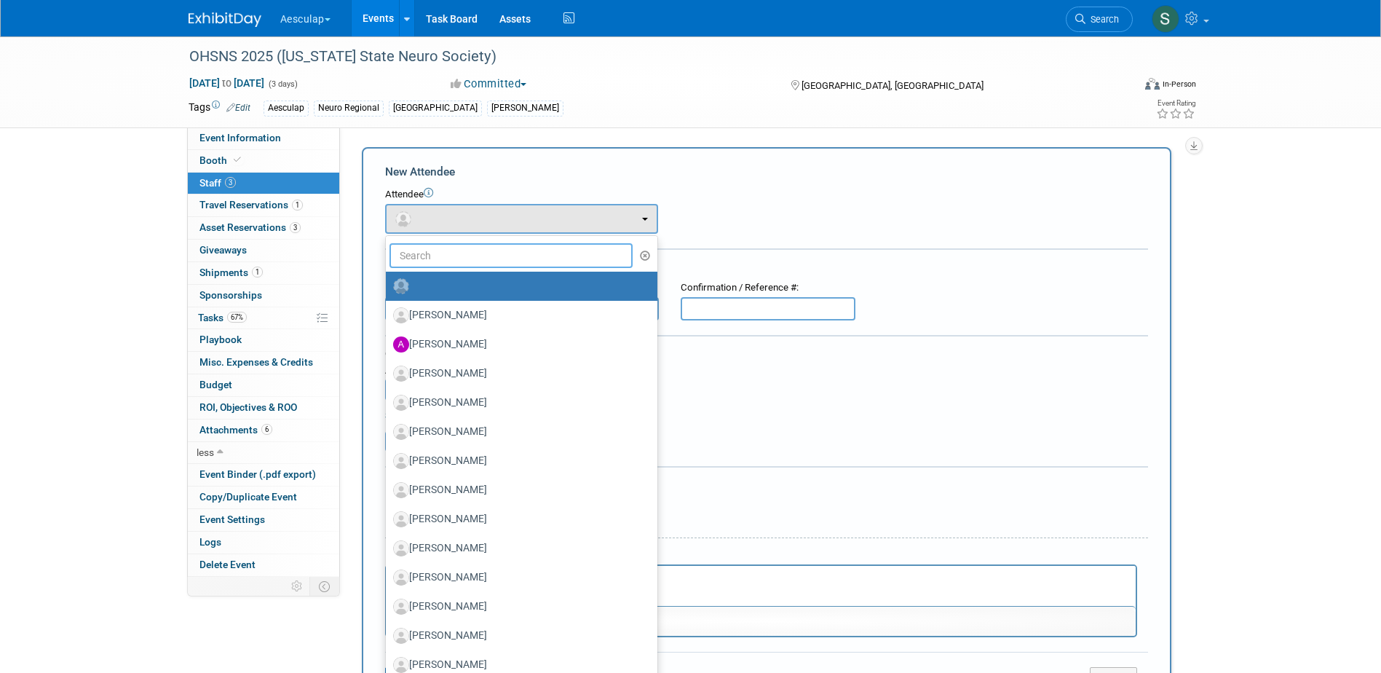
click at [463, 253] on input "text" at bounding box center [512, 255] width 244 height 25
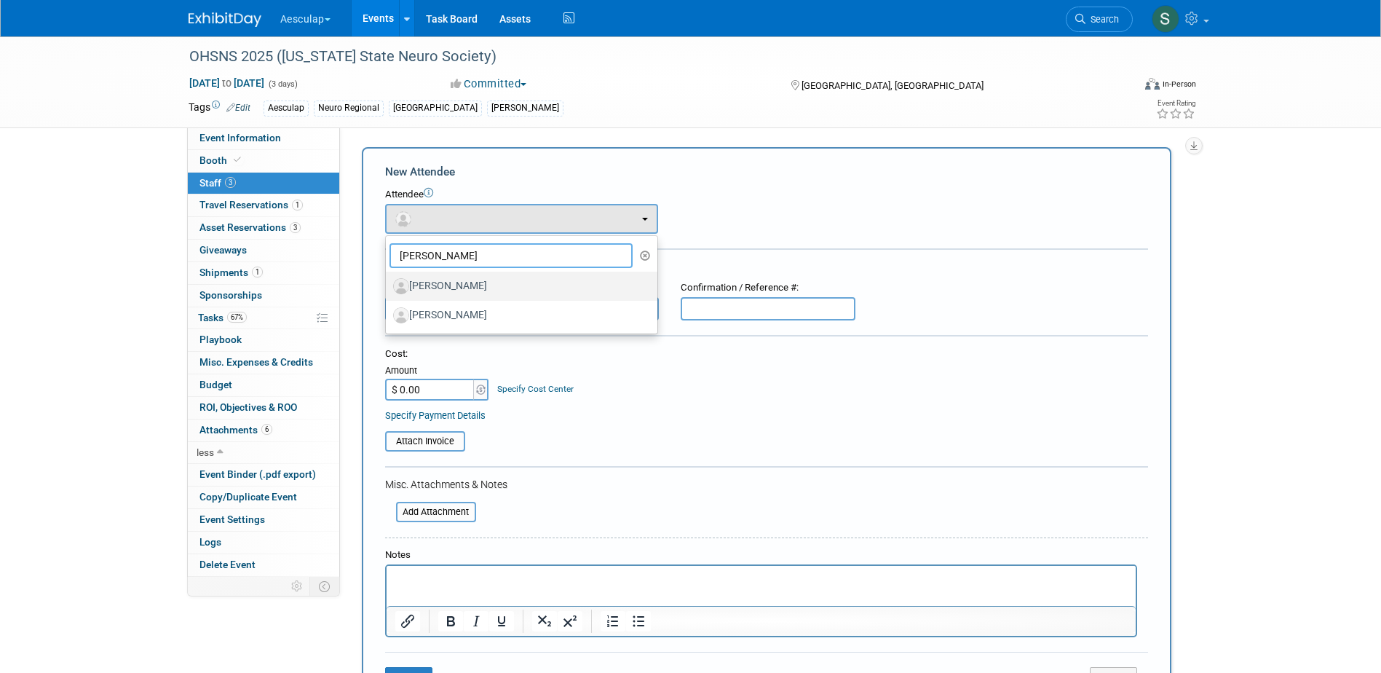
type input "[PERSON_NAME]"
click at [459, 290] on label "Pete Pawlak" at bounding box center [518, 285] width 250 height 23
click at [388, 289] on input "Pete Pawlak" at bounding box center [383, 284] width 9 height 9
select select "25aaad07-d9b3-4758-81c8-85648940aa02"
select select "400"
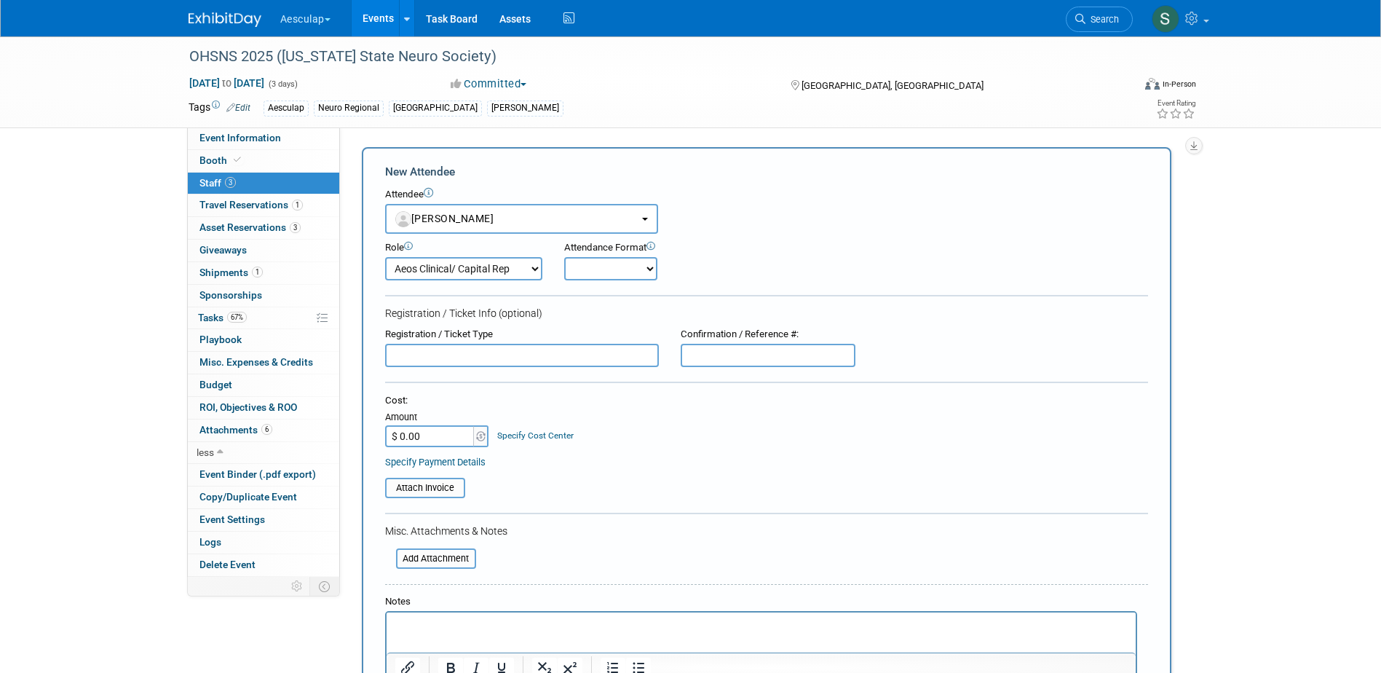
click at [440, 431] on input "$ 0.00" at bounding box center [430, 436] width 91 height 22
type input "$ 200.00"
click at [518, 434] on link "Specify Cost Center" at bounding box center [535, 435] width 76 height 10
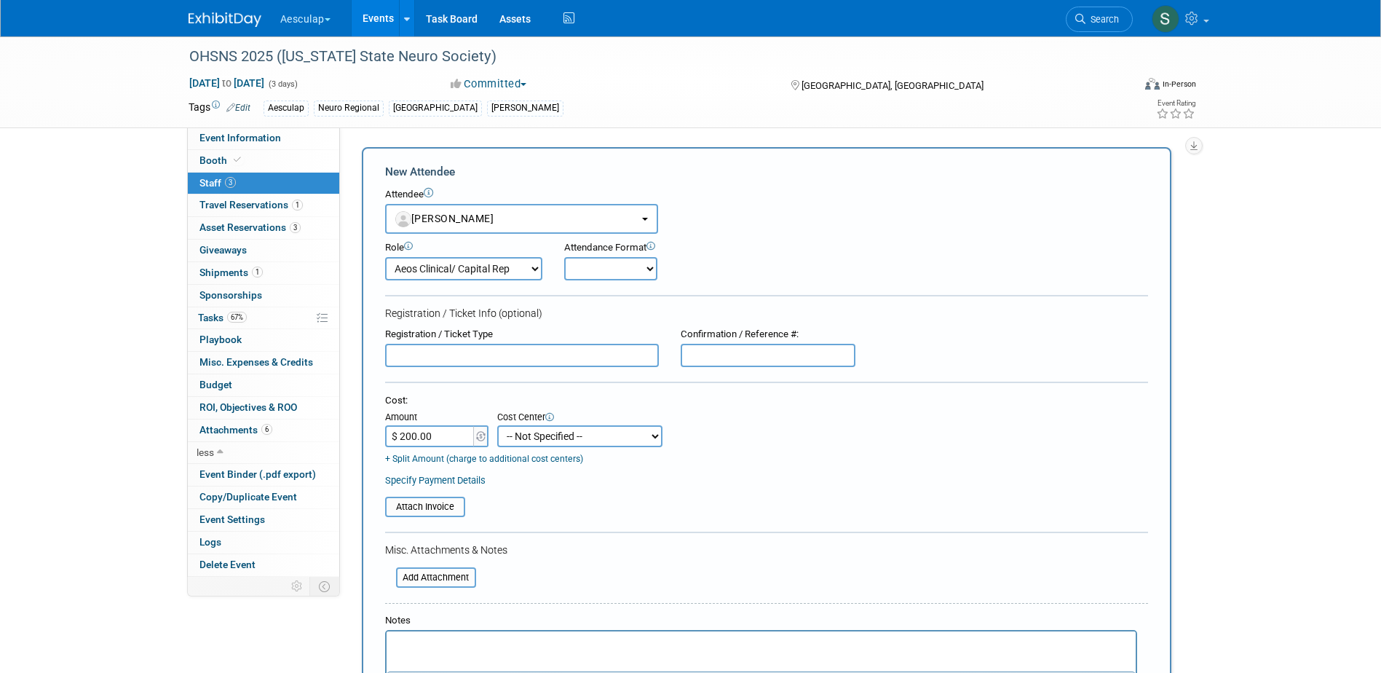
click at [530, 432] on select "-- Not Specified -- AAG B2B: 102736100 AIS - Ortho AIS -Spine Atlantic Neuro Bo…" at bounding box center [579, 436] width 165 height 22
select select "18966224"
click at [497, 425] on select "-- Not Specified -- AAG B2B: 102736100 AIS - Ortho AIS -Spine Atlantic Neuro Bo…" at bounding box center [579, 436] width 165 height 22
click at [448, 640] on p "Rich Text Area. Press ALT-0 for help." at bounding box center [761, 643] width 732 height 15
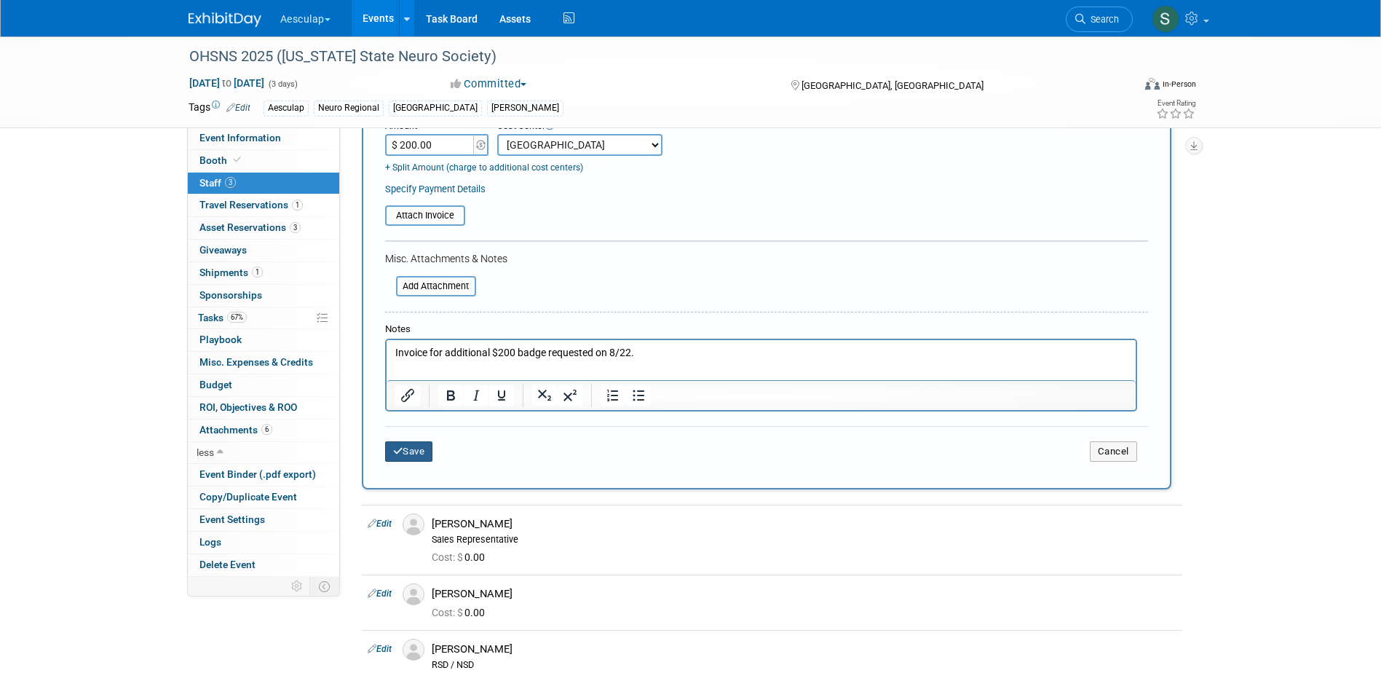
click at [413, 451] on button "Save" at bounding box center [409, 451] width 48 height 20
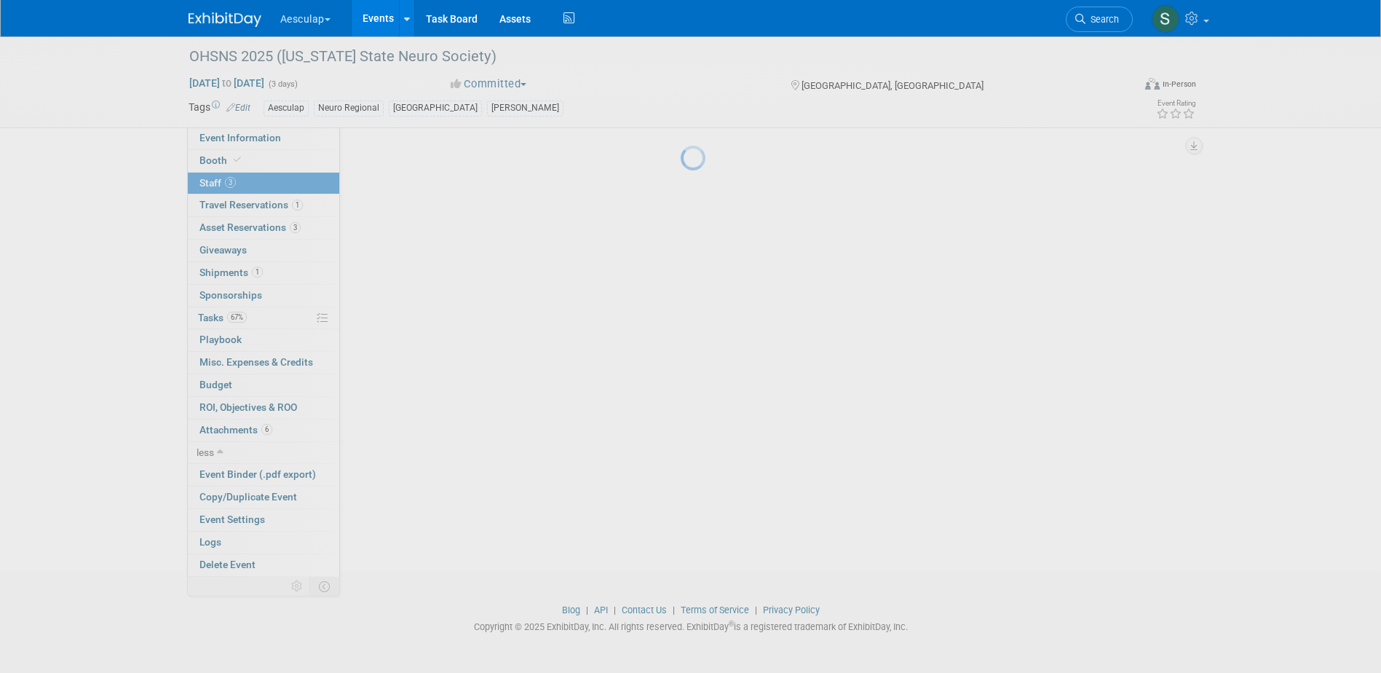
scroll to position [61, 0]
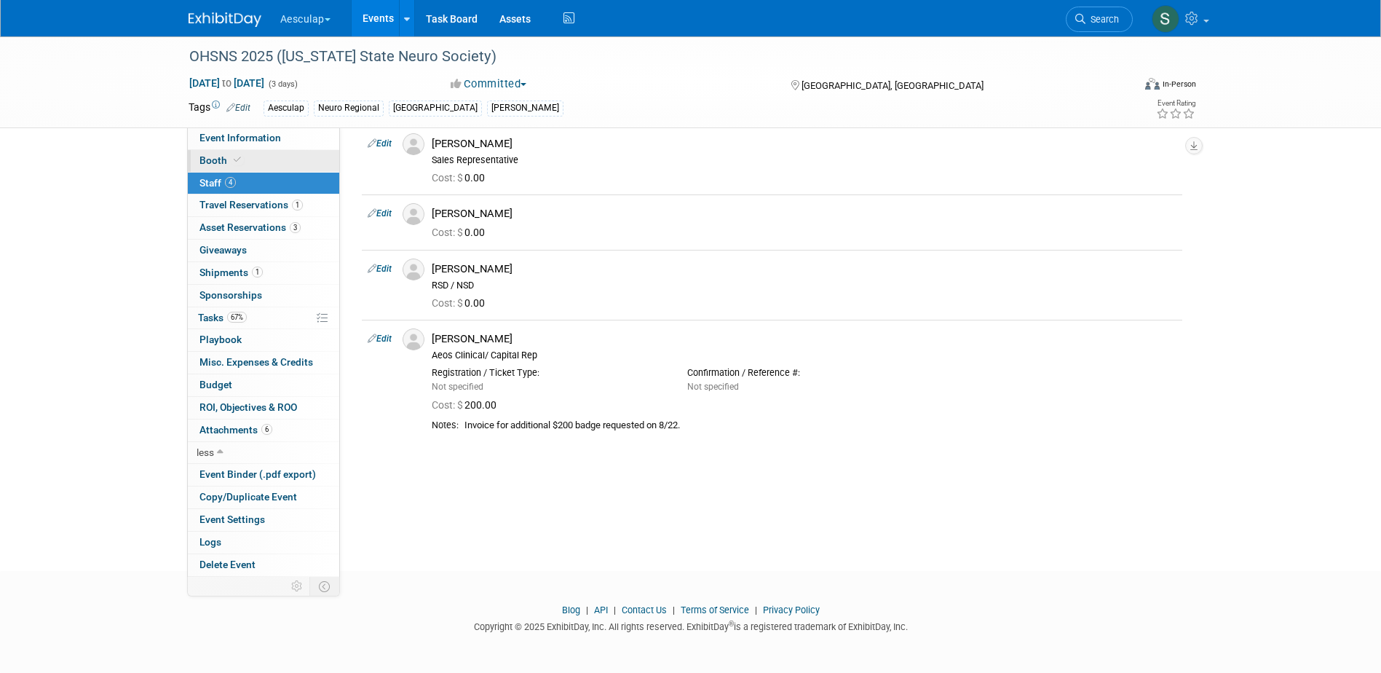
click at [221, 160] on span "Booth" at bounding box center [221, 160] width 44 height 12
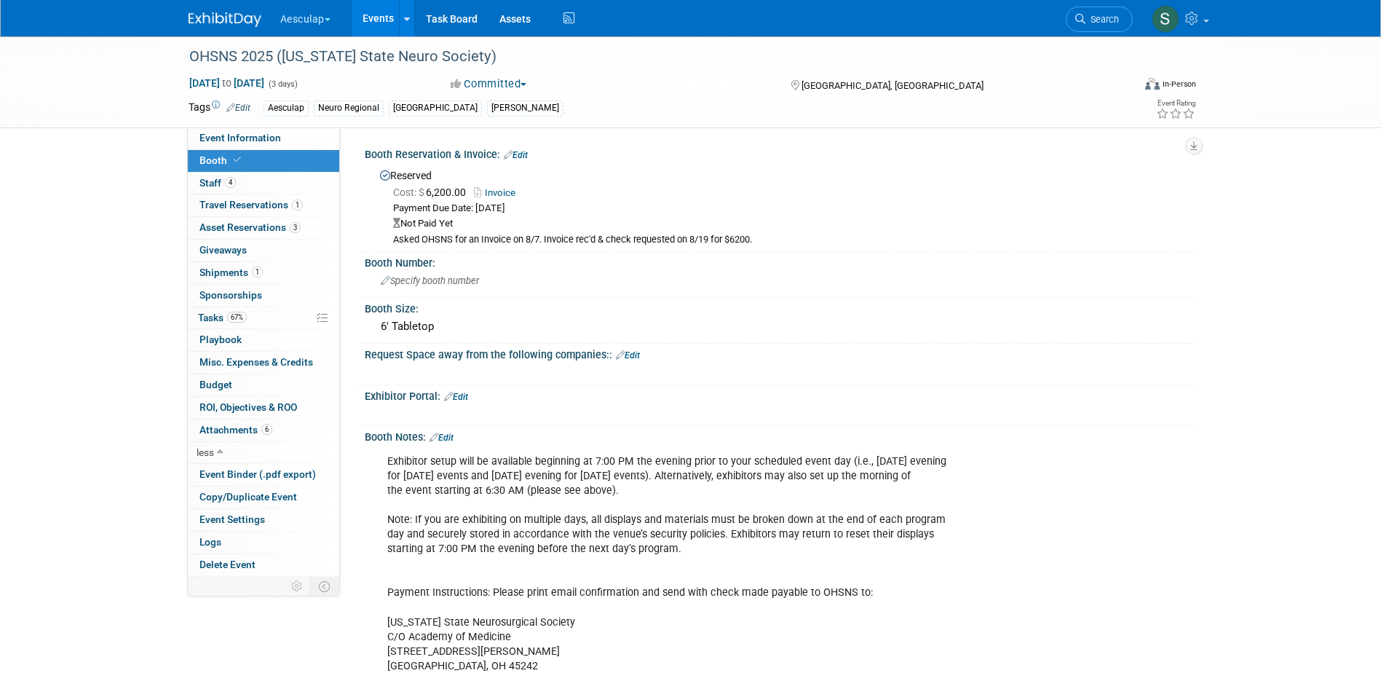
click at [497, 193] on link "Invoice" at bounding box center [498, 192] width 49 height 11
click at [523, 151] on link "Edit" at bounding box center [516, 155] width 24 height 10
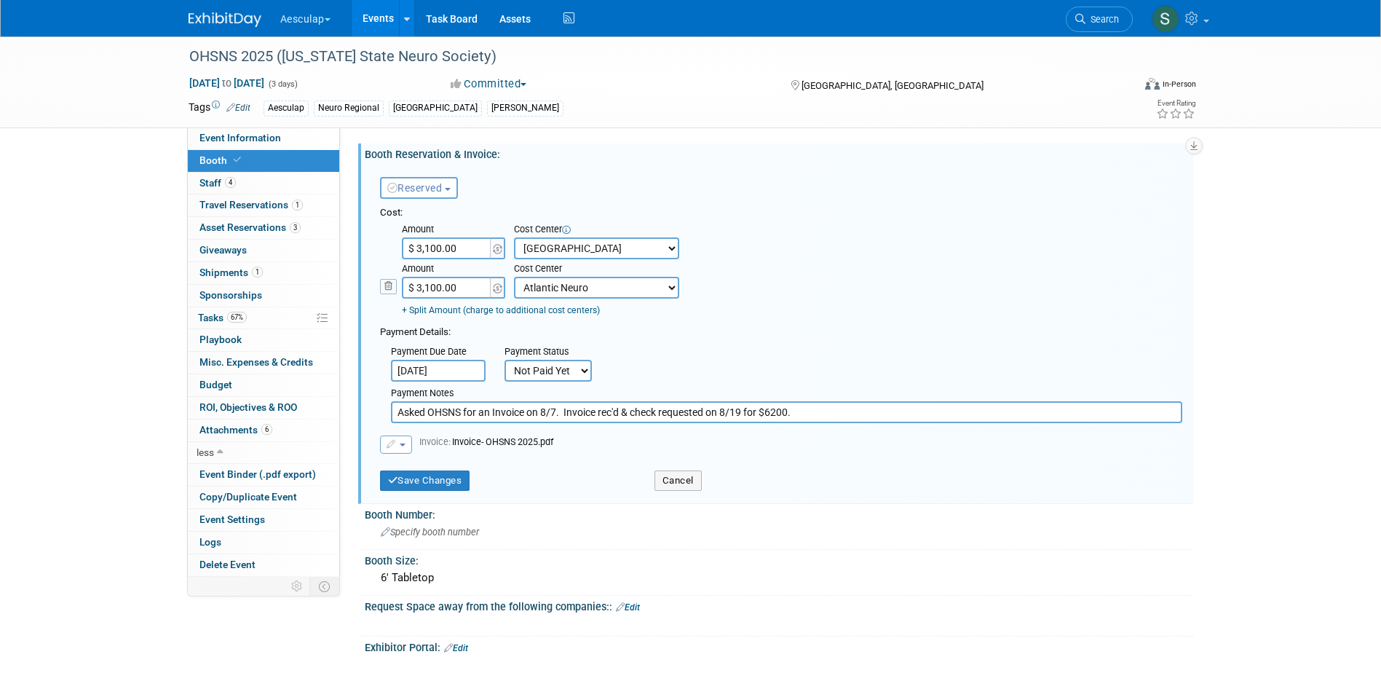
click at [429, 287] on input "$ 3,100.00" at bounding box center [447, 288] width 91 height 22
click at [427, 284] on input "$ 3,100.00" at bounding box center [447, 288] width 91 height 22
type input "$ 3,200.00"
click at [431, 245] on input "$ 3,100.00" at bounding box center [447, 248] width 91 height 22
click at [430, 245] on input "$ 3,100.00" at bounding box center [447, 248] width 91 height 22
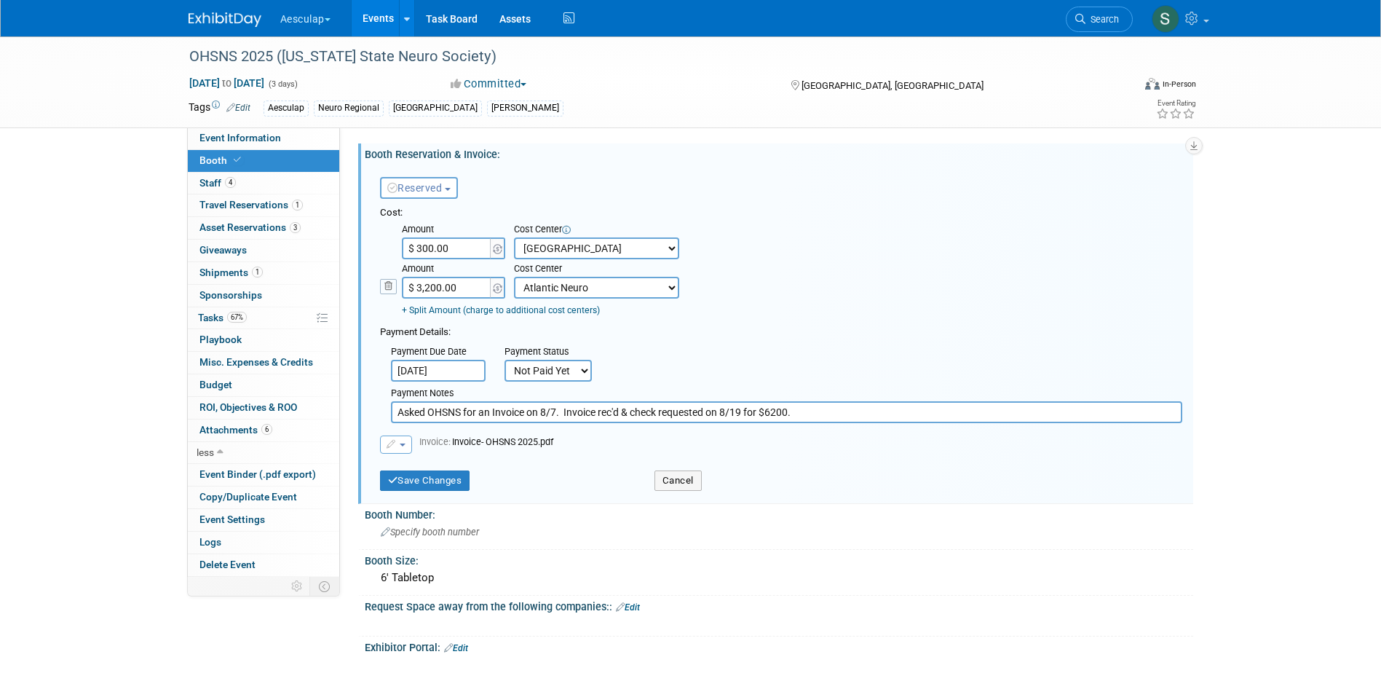
type input "$ 3,000.00"
click at [432, 476] on button "Save Changes" at bounding box center [425, 480] width 90 height 20
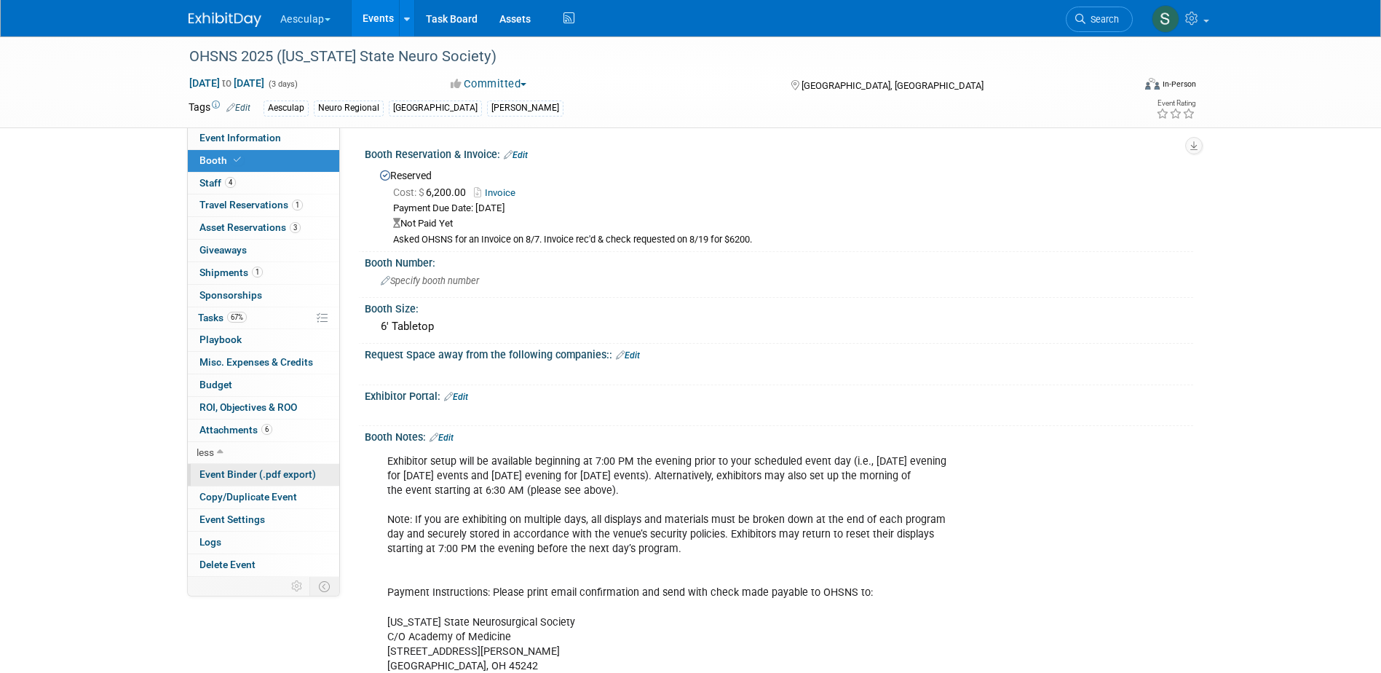
click at [232, 470] on span "Event Binder (.pdf export)" at bounding box center [257, 474] width 116 height 12
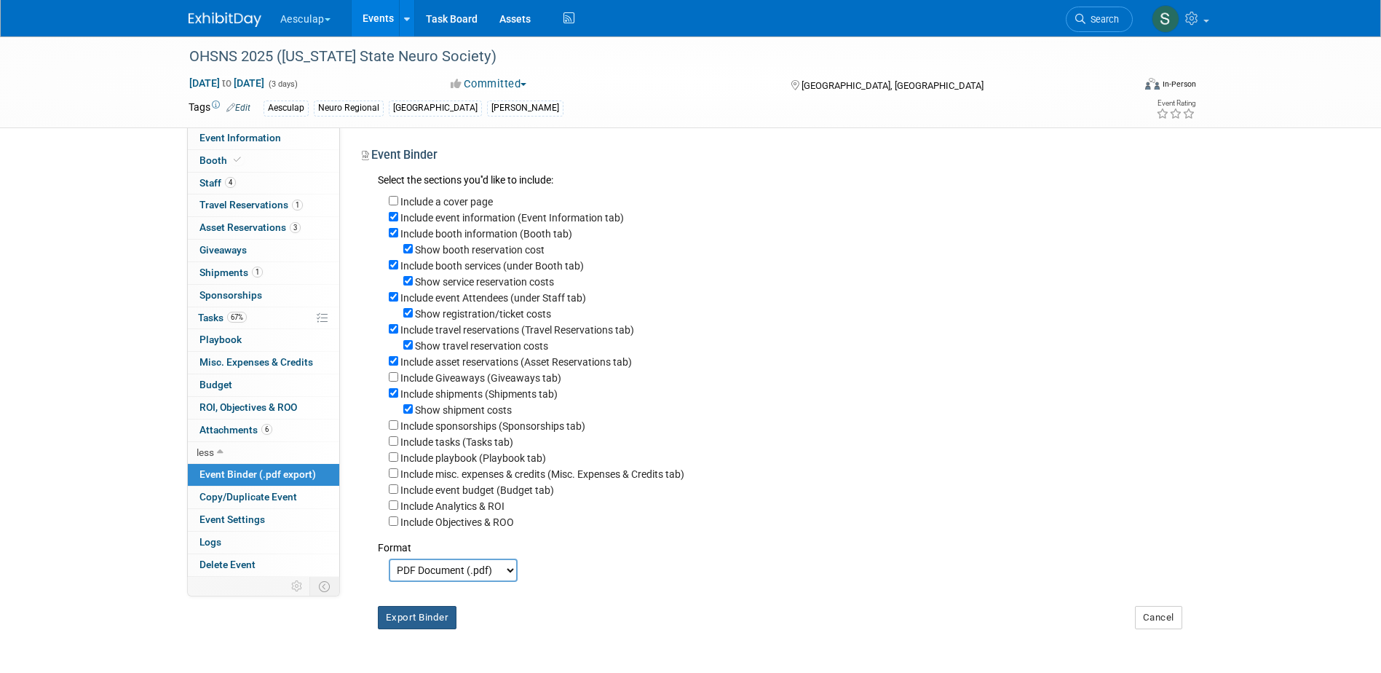
click at [420, 628] on button "Export Binder" at bounding box center [417, 617] width 79 height 23
click at [264, 133] on span "Event Information" at bounding box center [240, 138] width 82 height 12
select select "Approved by Compliance"
select select "Neuro"
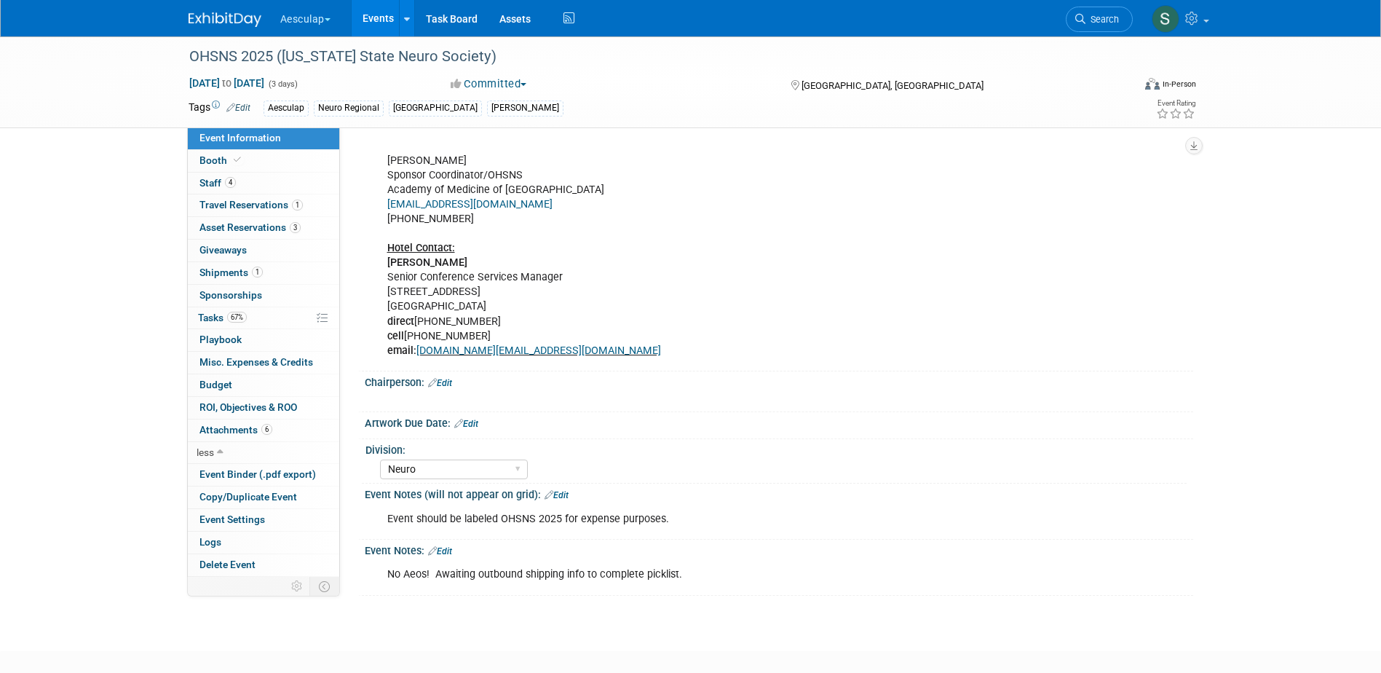
scroll to position [997, 0]
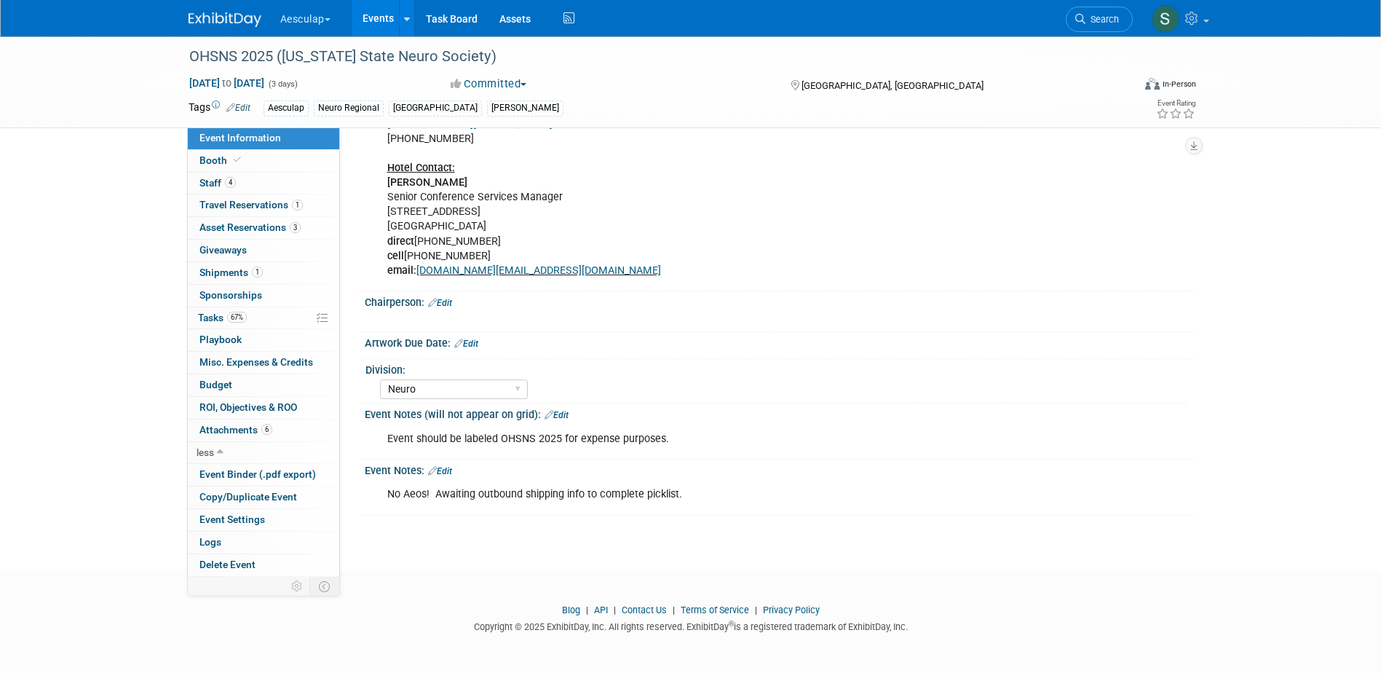
click at [436, 472] on icon at bounding box center [432, 470] width 9 height 9
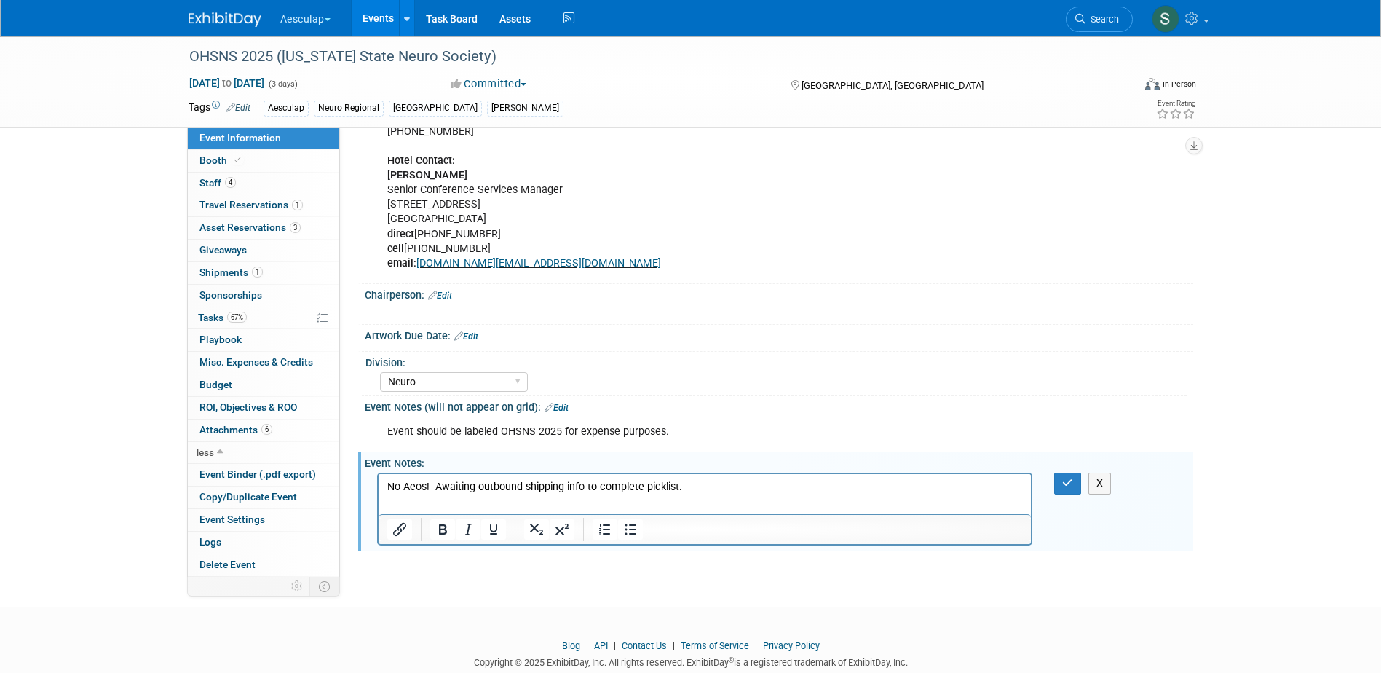
scroll to position [0, 0]
drag, startPoint x: 705, startPoint y: 483, endPoint x: 437, endPoint y: 479, distance: 268.7
click at [437, 480] on p "No Aeos! Awaiting outbound shipping info to complete picklist." at bounding box center [705, 487] width 636 height 15
click at [1062, 488] on icon "button" at bounding box center [1067, 483] width 11 height 10
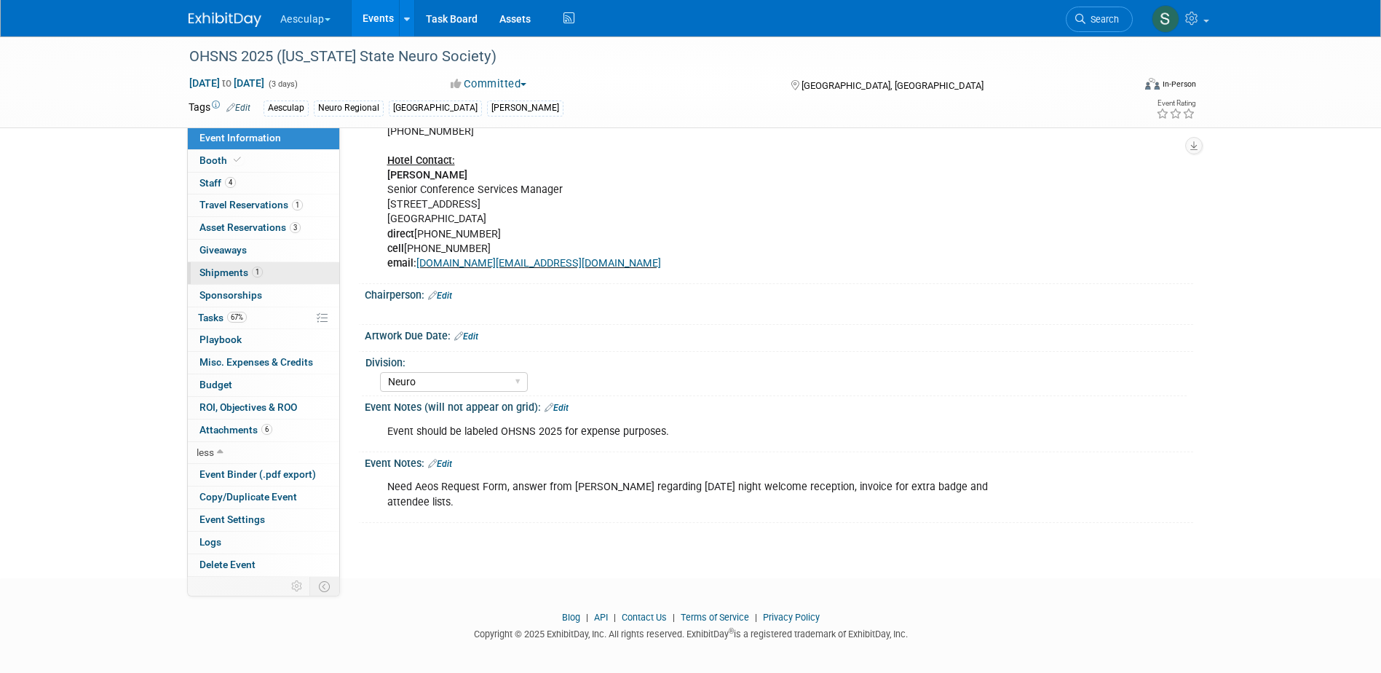
click at [216, 274] on span "Shipments 1" at bounding box center [230, 272] width 63 height 12
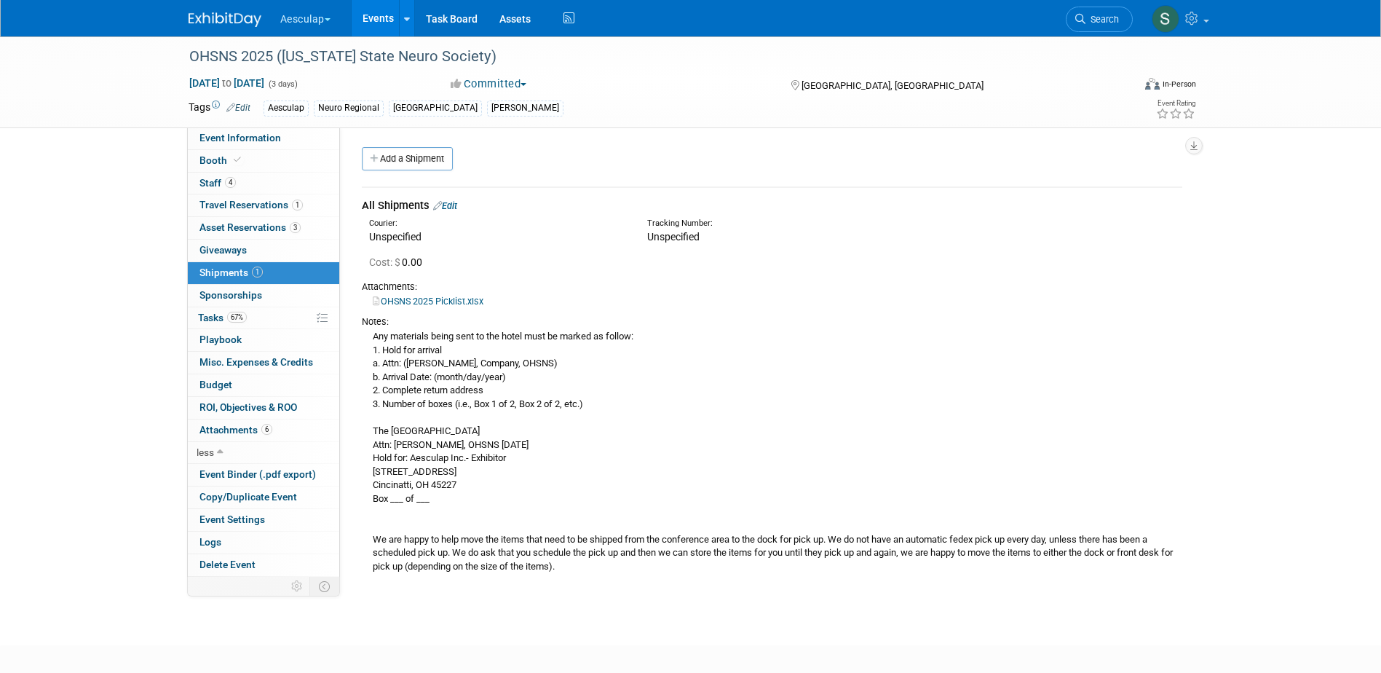
click at [451, 203] on link "Edit" at bounding box center [445, 205] width 24 height 11
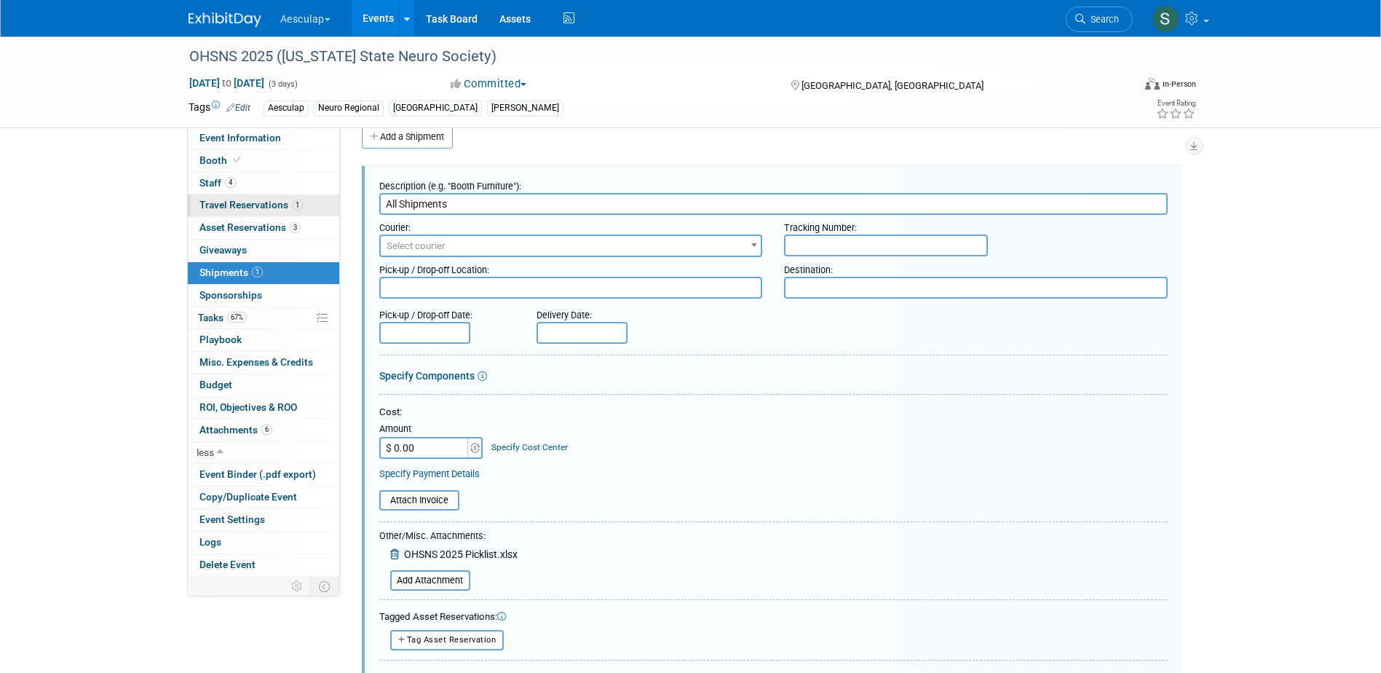
drag, startPoint x: 452, startPoint y: 204, endPoint x: 321, endPoint y: 202, distance: 131.1
click at [321, 202] on div "Event Information Event Info Booth Booth 4 Staff 4 Staff 1 Travel Reservations …" at bounding box center [691, 532] width 1027 height 1035
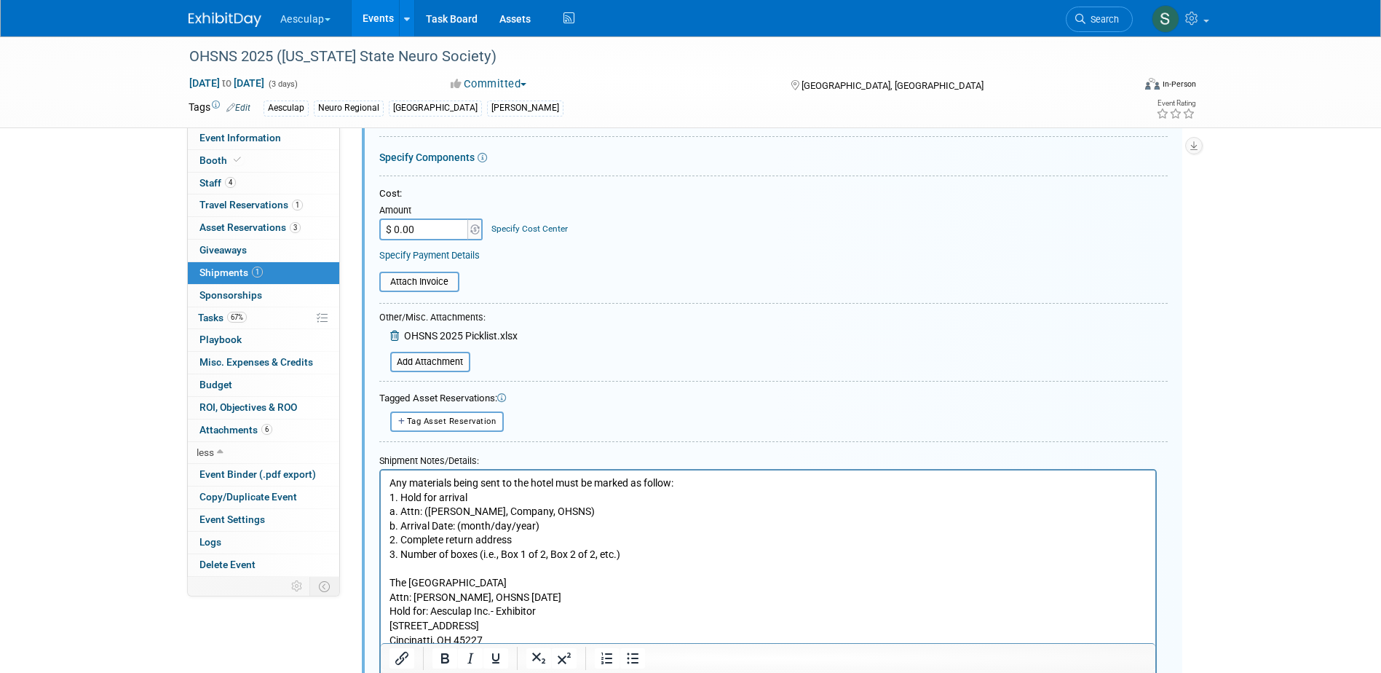
scroll to position [556, 0]
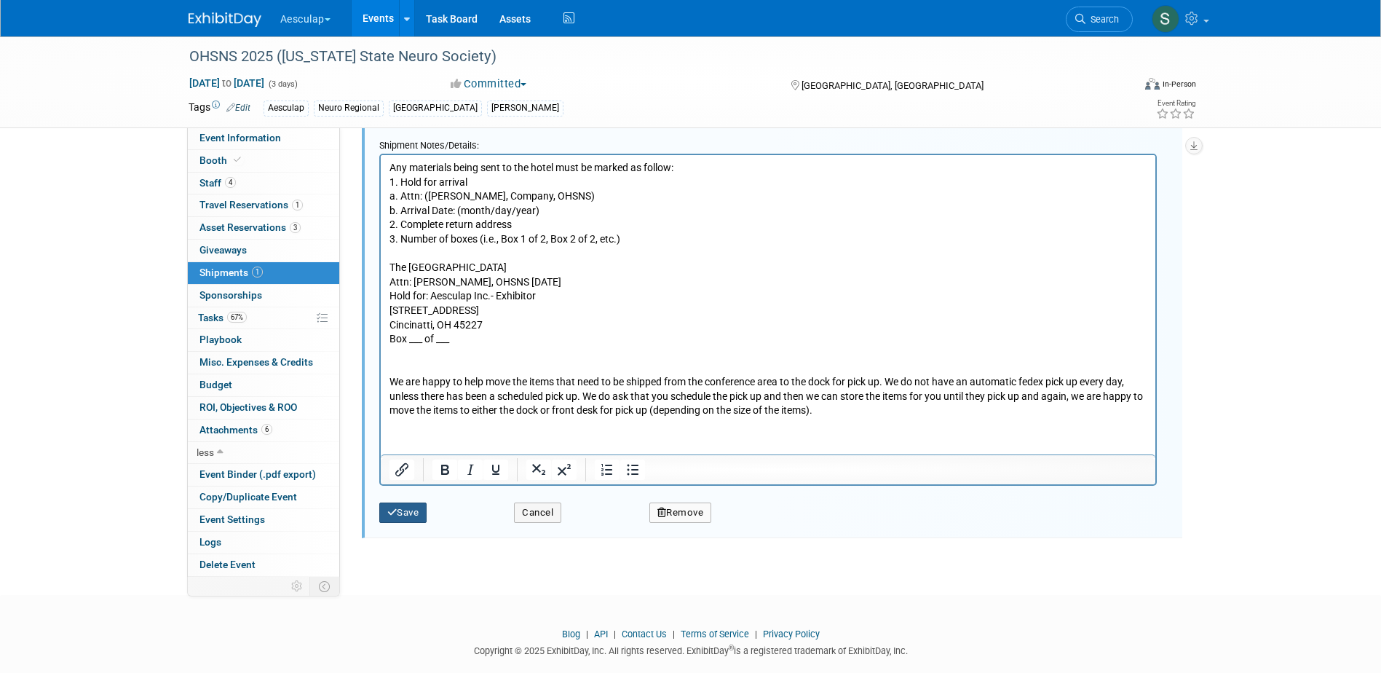
type input "Non-Aeos"
click at [406, 513] on button "Save" at bounding box center [403, 512] width 48 height 20
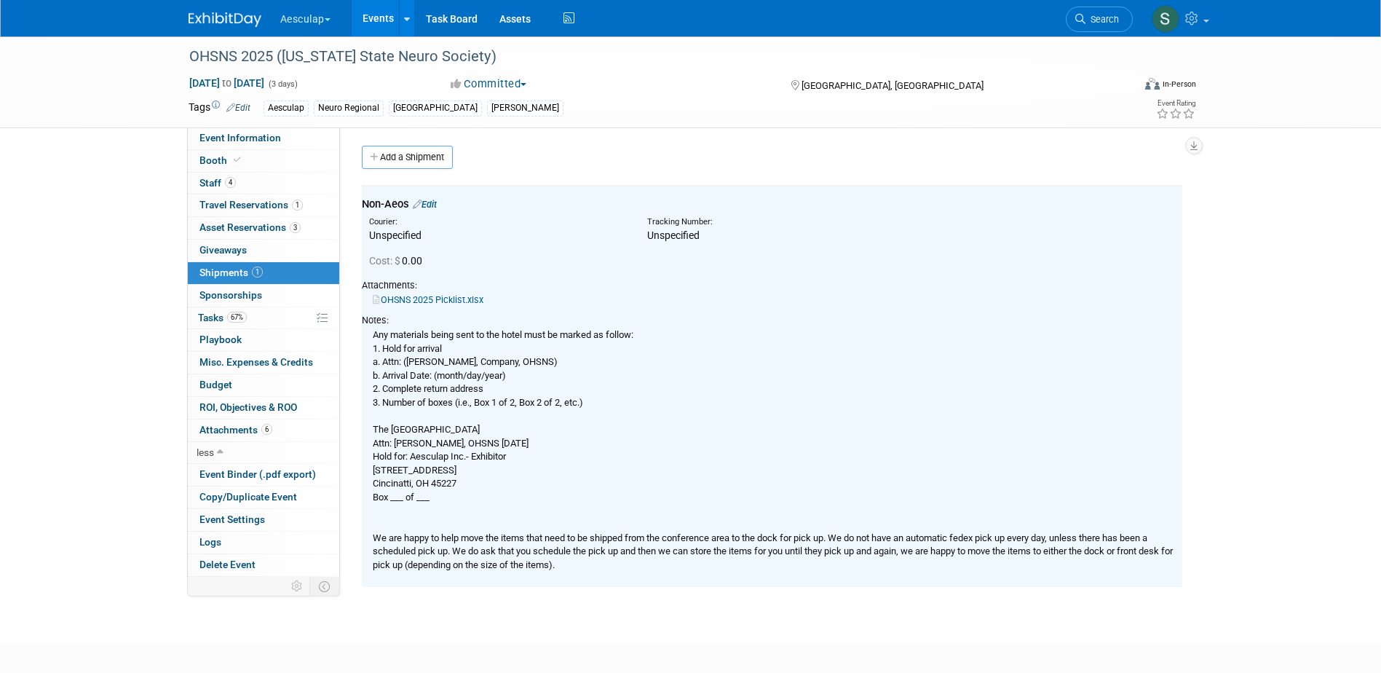
scroll to position [0, 0]
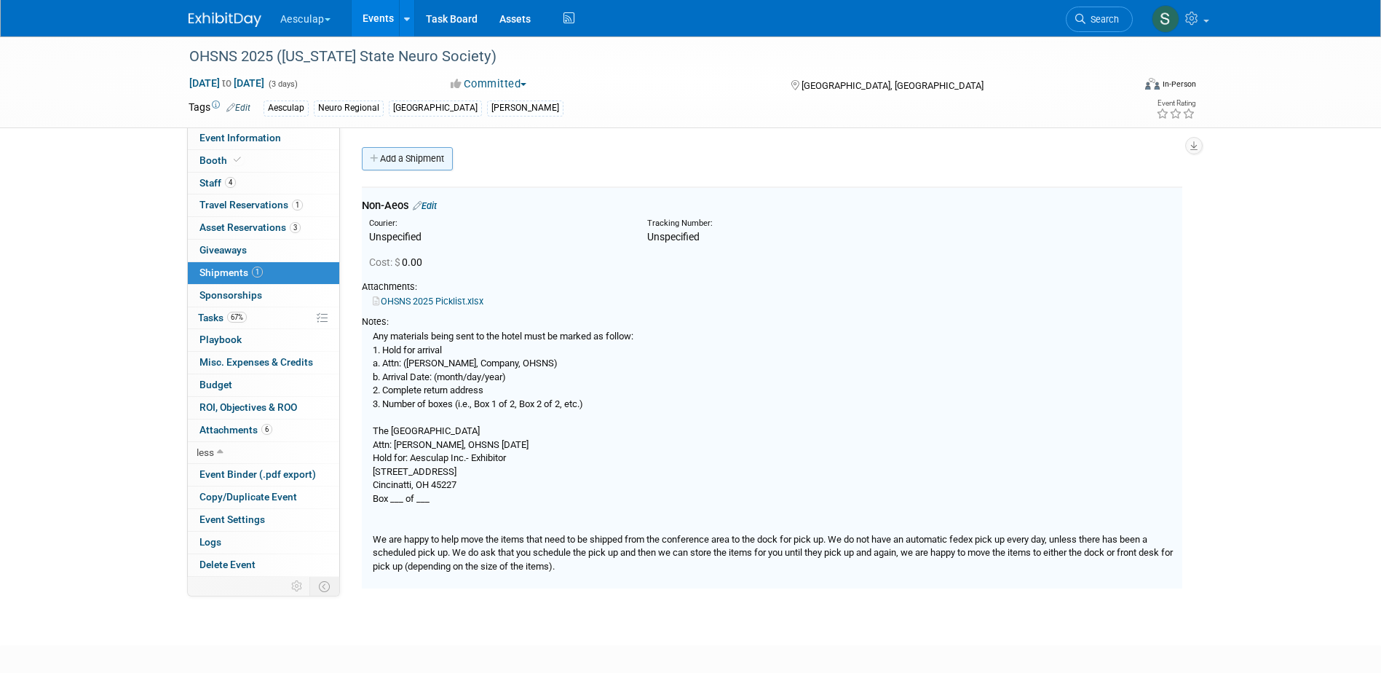
click at [419, 153] on link "Add a Shipment" at bounding box center [407, 158] width 91 height 23
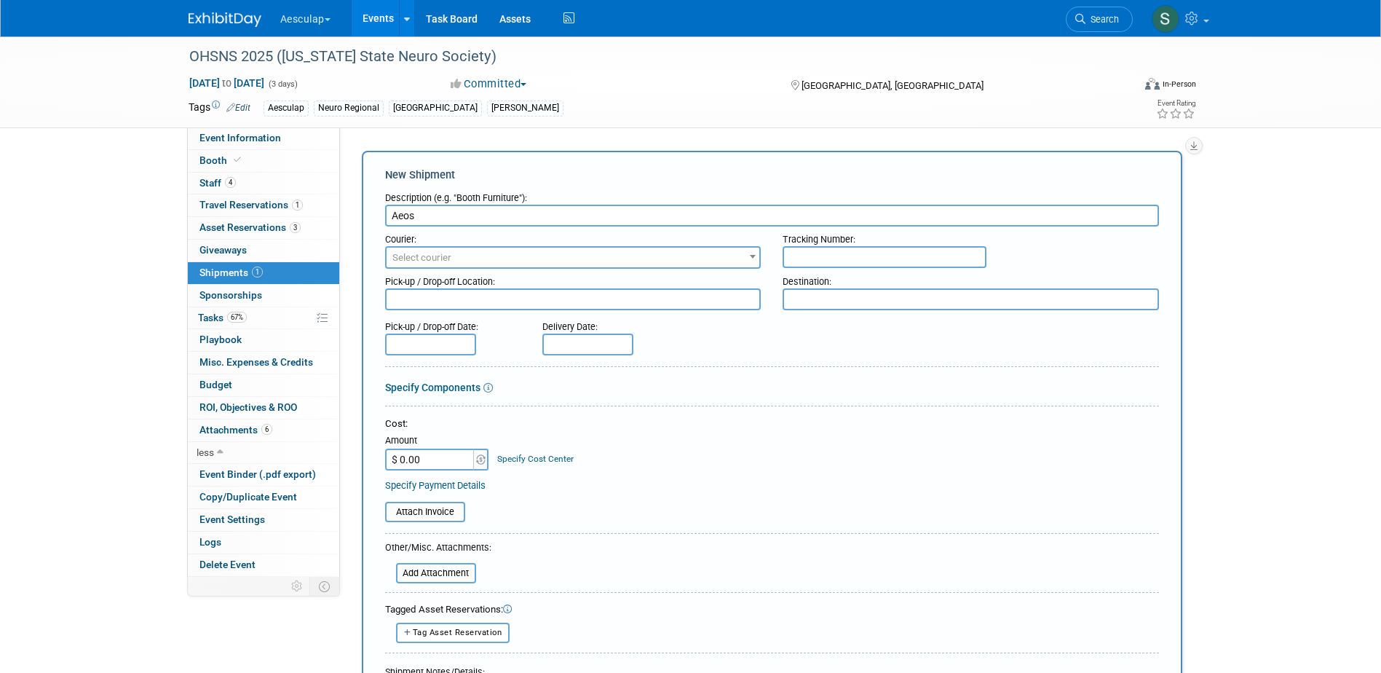
type input "Aeos"
click at [443, 252] on span "Select courier" at bounding box center [421, 257] width 59 height 11
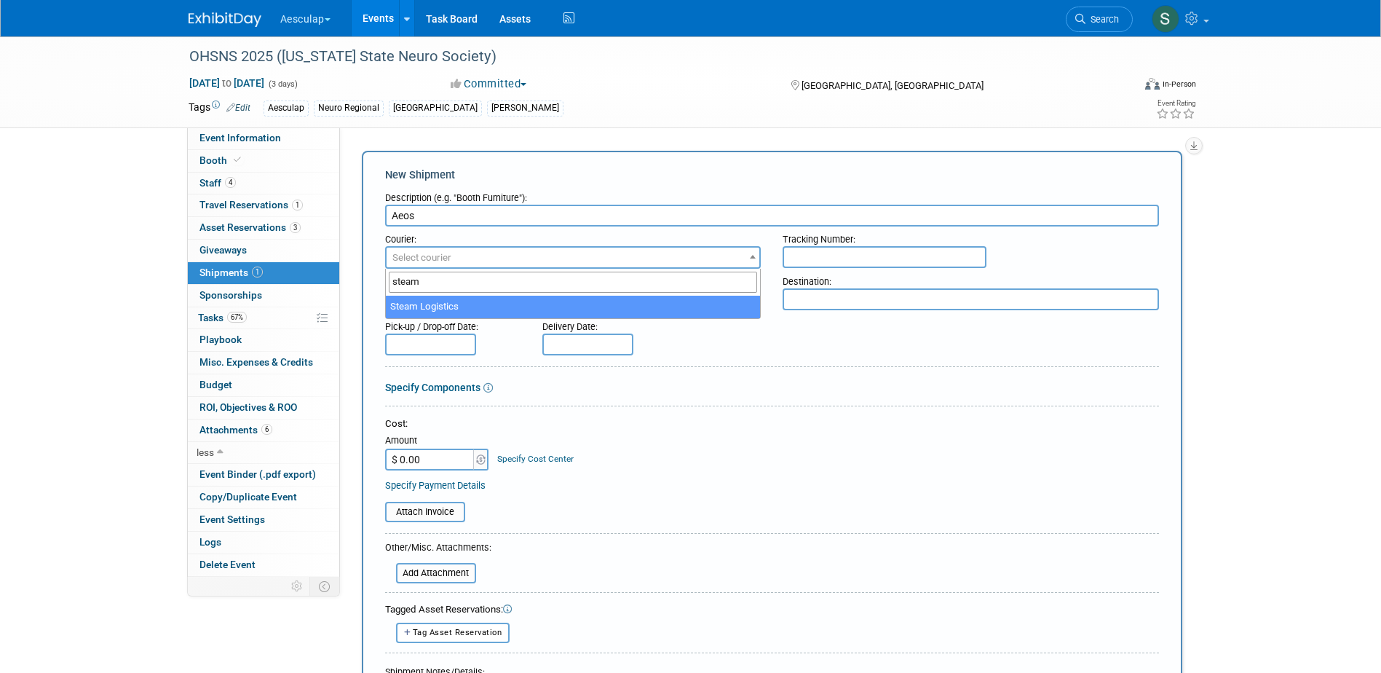
type input "steam"
select select "594"
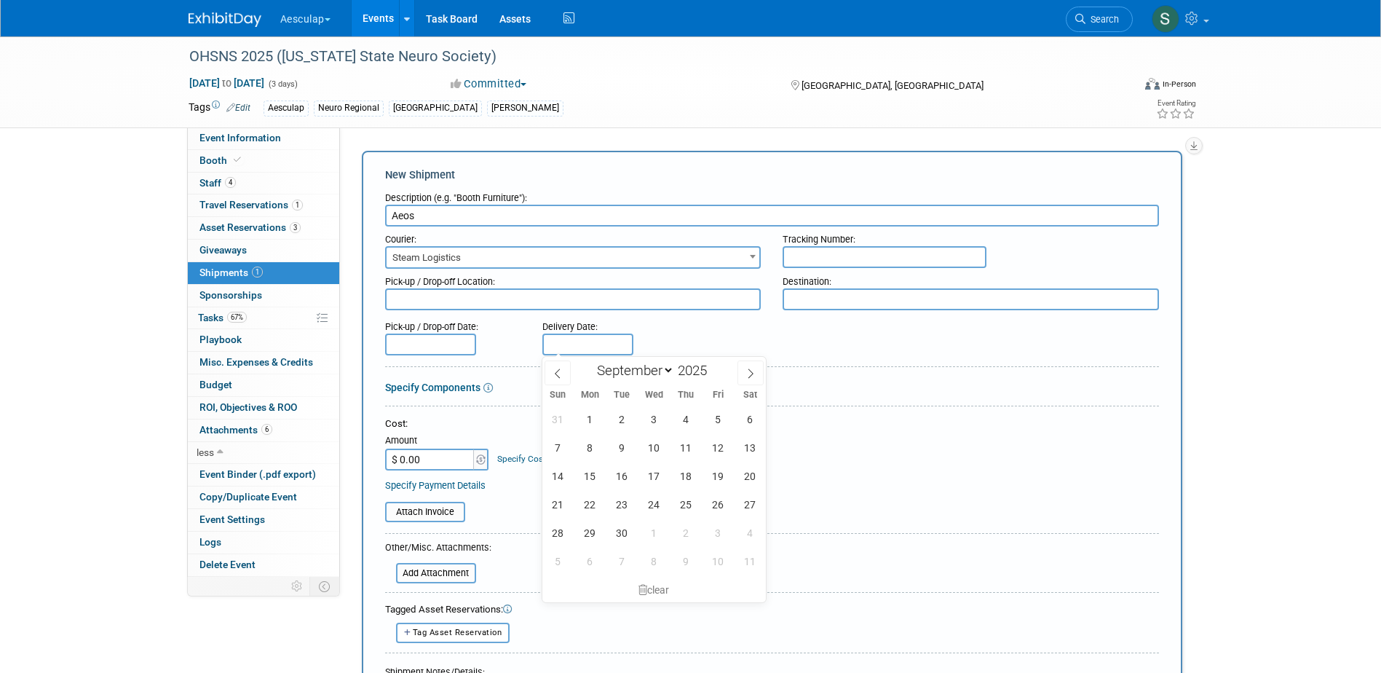
click at [612, 340] on input "text" at bounding box center [587, 344] width 91 height 22
click at [716, 421] on span "5" at bounding box center [718, 419] width 28 height 28
type input "[DATE]"
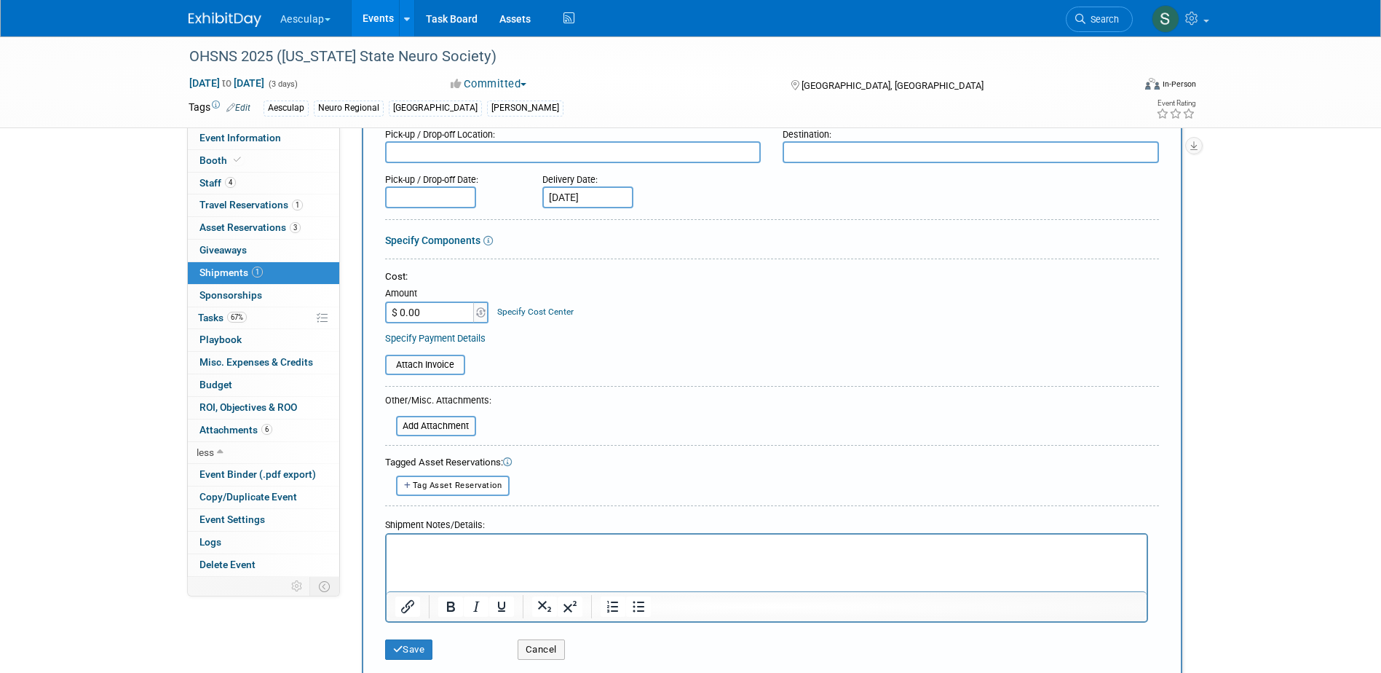
scroll to position [218, 0]
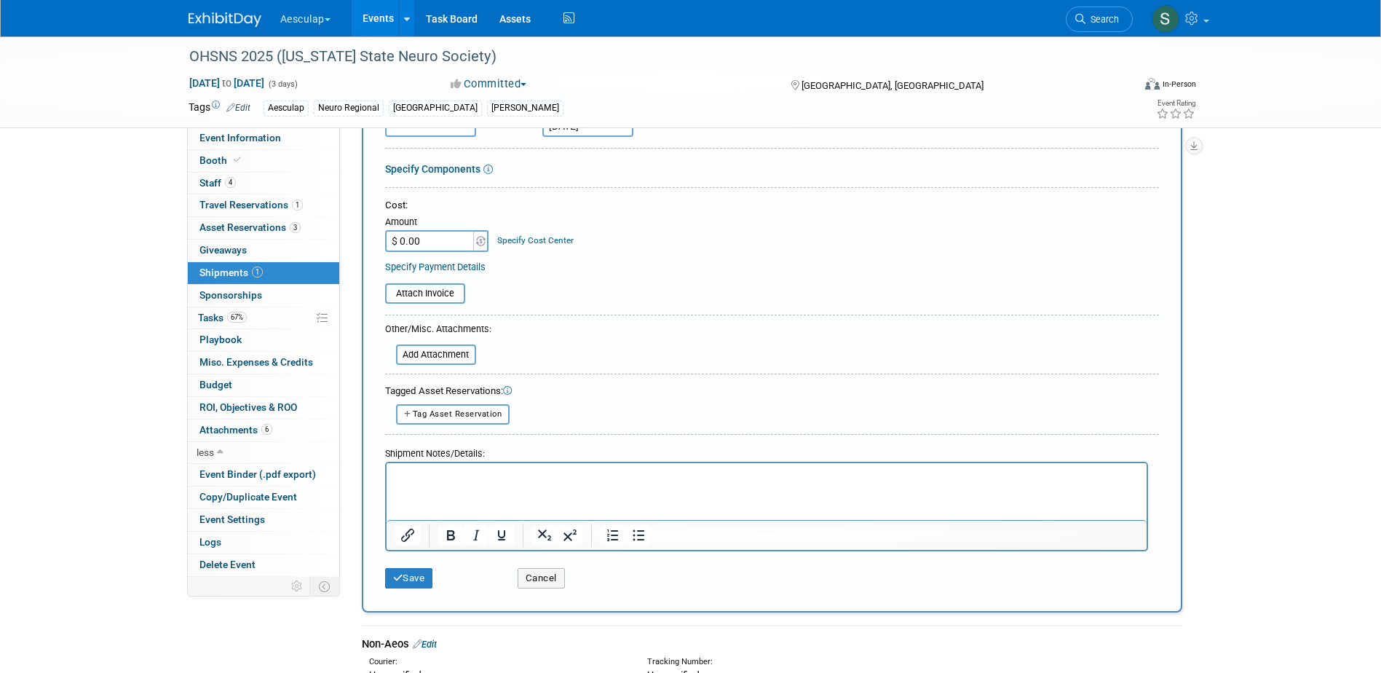
click at [424, 483] on html at bounding box center [766, 472] width 760 height 20
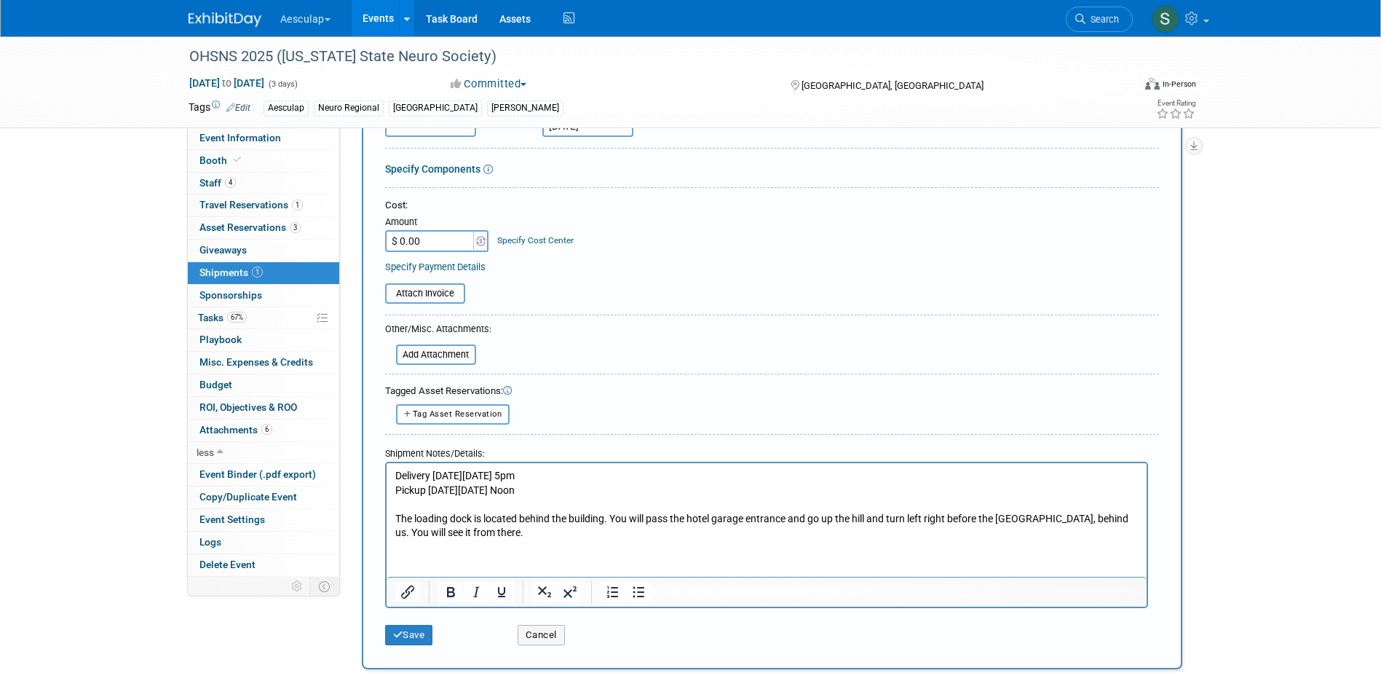
click at [516, 539] on html "Delivery on Friday 9/5 @ 5pm Pickup on Sunday 9/7 @ Noon The loading dock is lo…" at bounding box center [766, 500] width 760 height 77
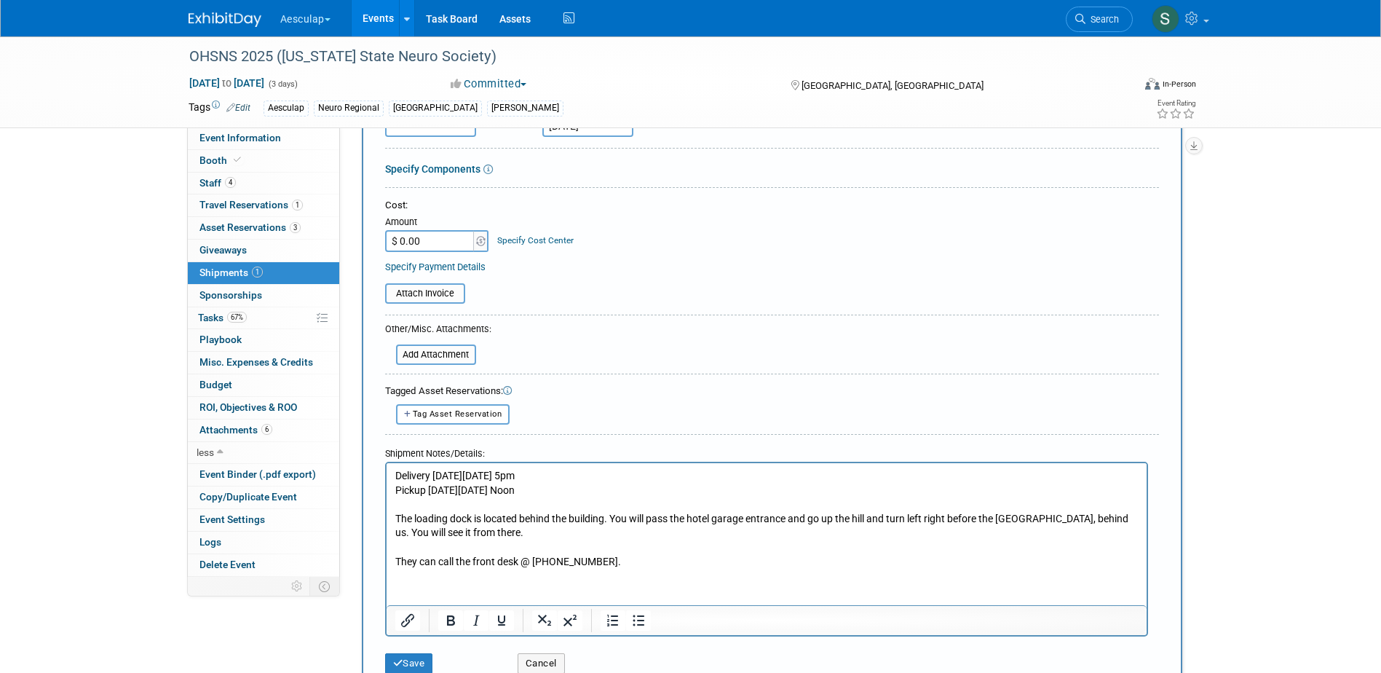
click at [609, 561] on p "They can call the front desk @ 513-527-9900." at bounding box center [766, 561] width 743 height 15
click at [414, 665] on button "Save" at bounding box center [409, 663] width 48 height 20
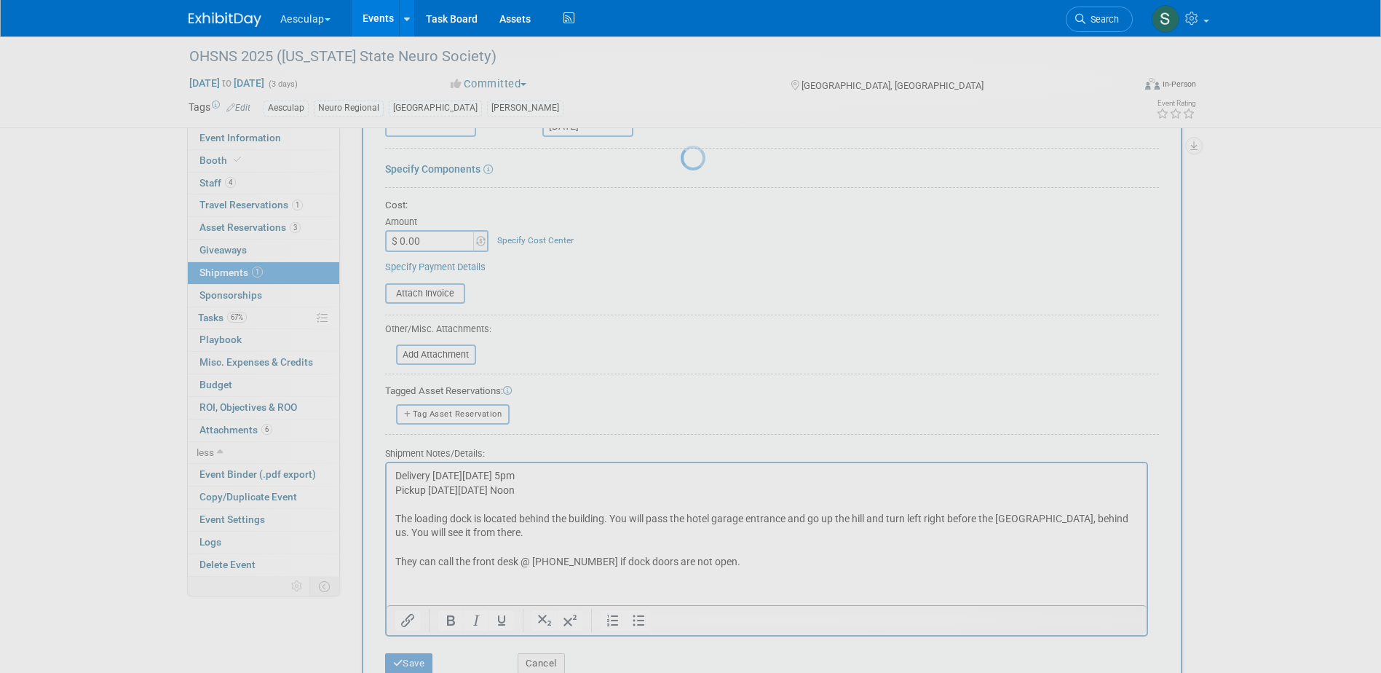
scroll to position [304, 0]
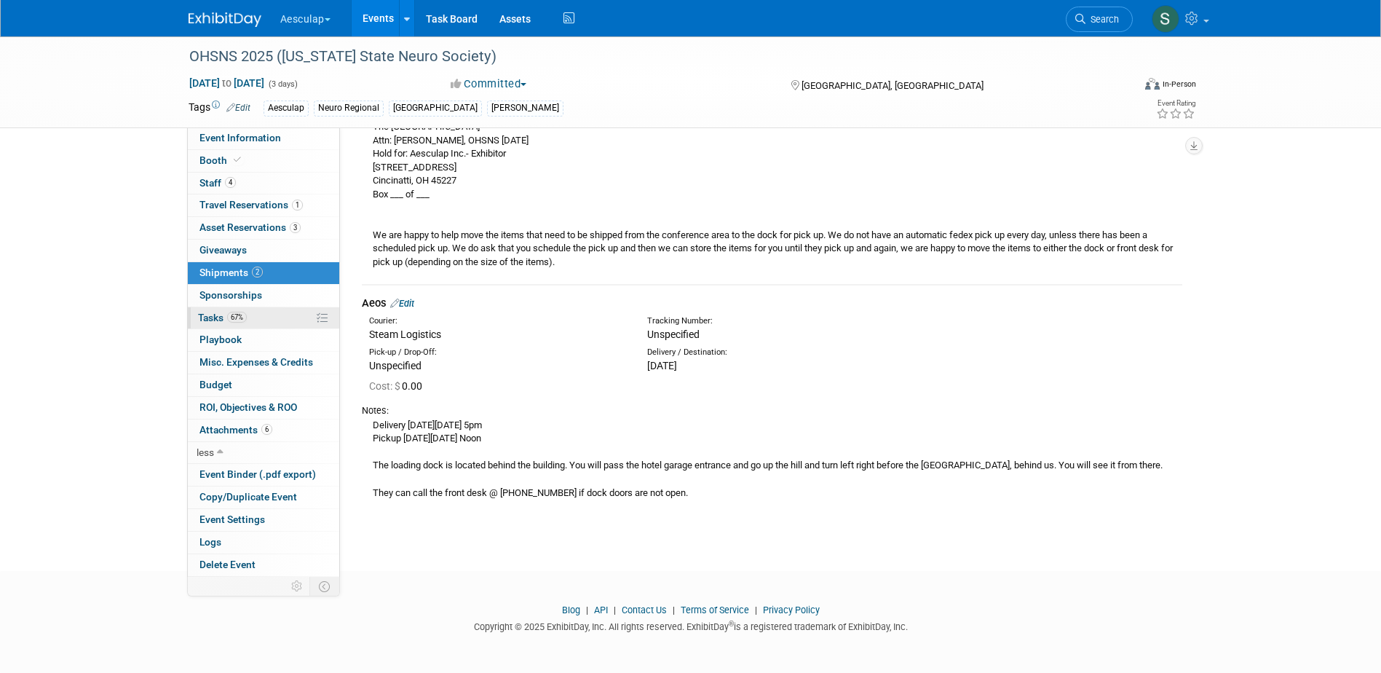
click at [218, 315] on span "Tasks 67%" at bounding box center [222, 318] width 49 height 12
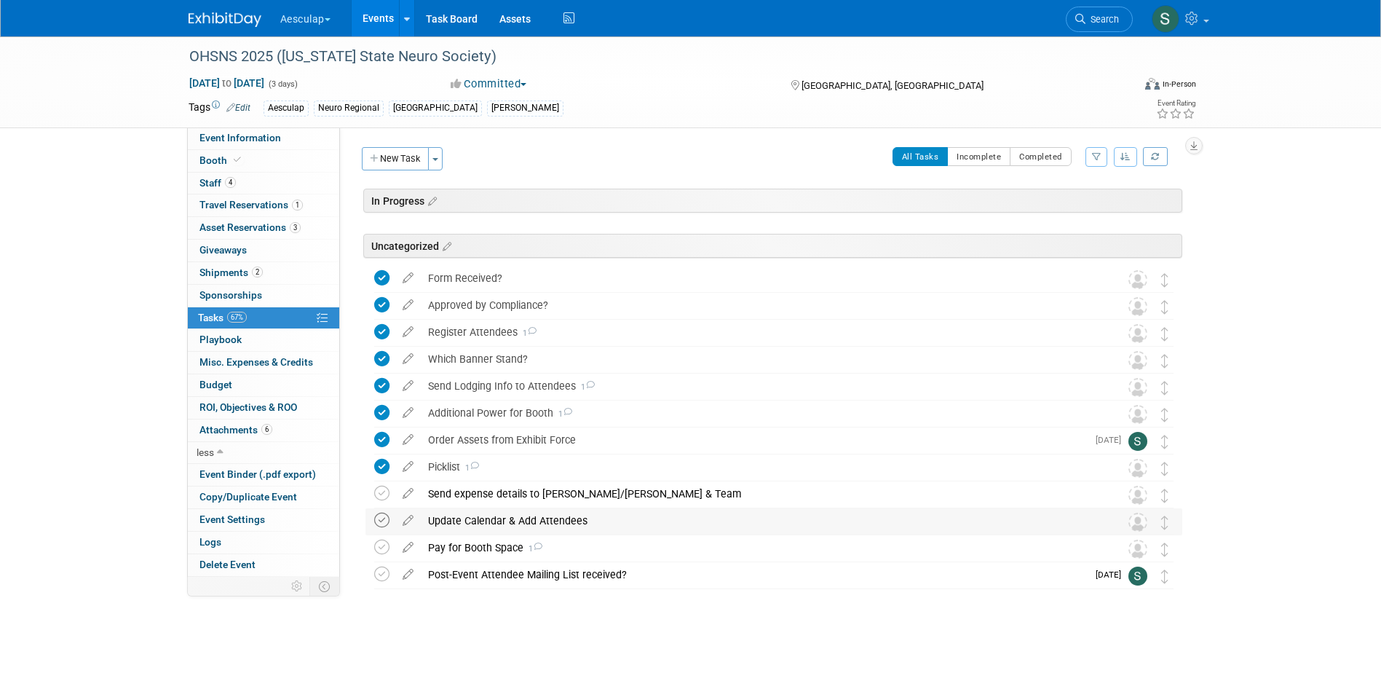
click at [385, 519] on icon at bounding box center [381, 520] width 15 height 15
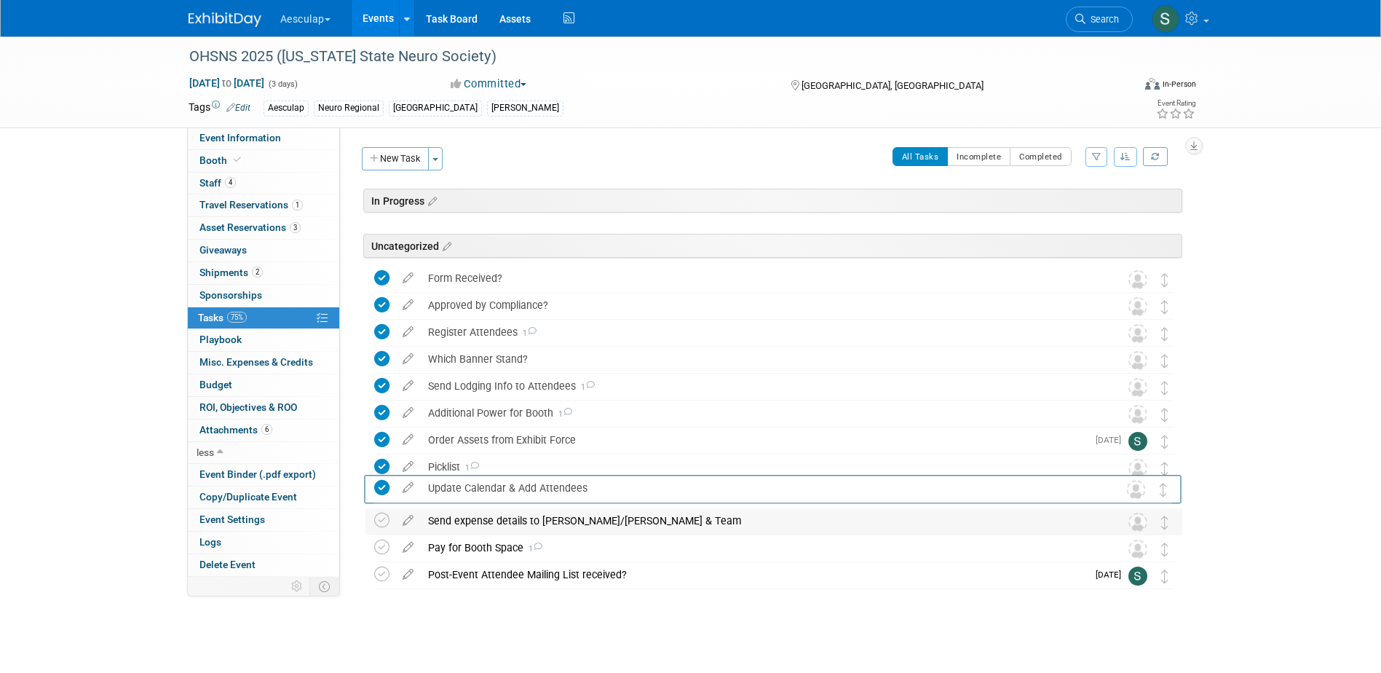
drag, startPoint x: 1171, startPoint y: 527, endPoint x: 1155, endPoint y: 513, distance: 22.2
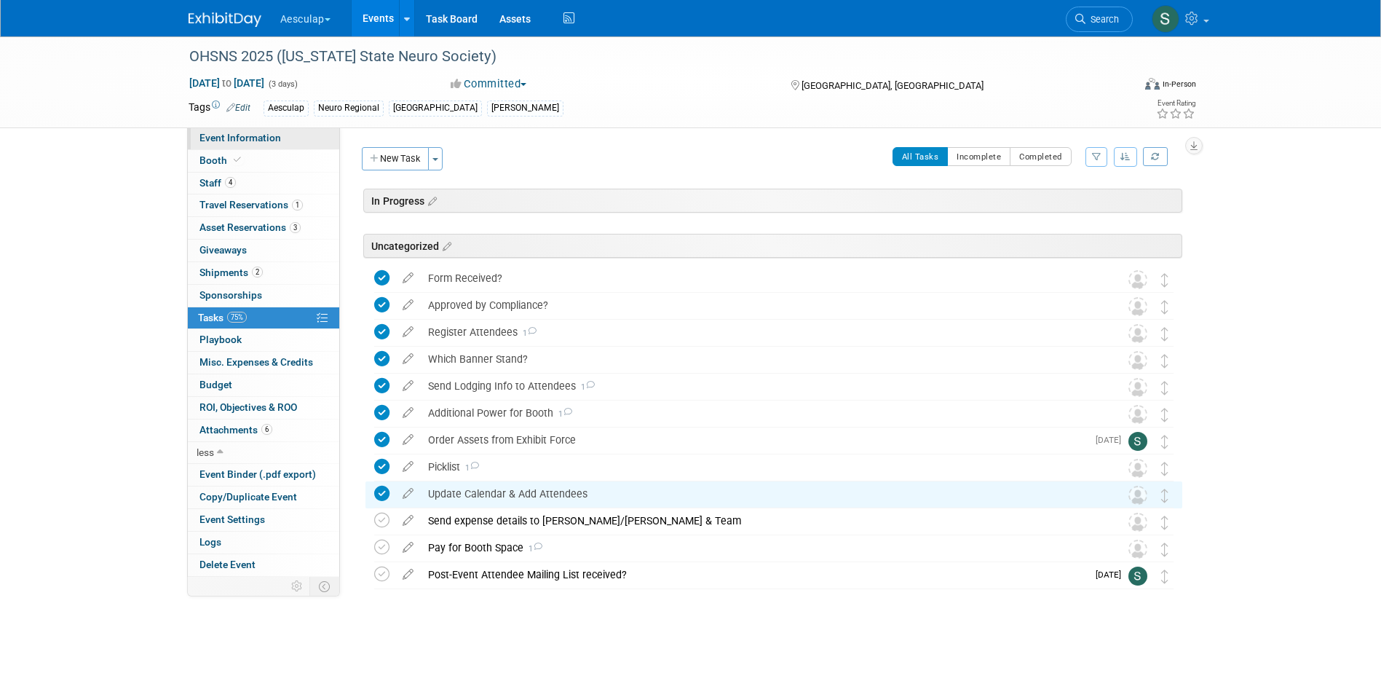
click at [209, 131] on link "Event Information" at bounding box center [263, 138] width 151 height 22
select select "Approved by Compliance"
select select "Neuro"
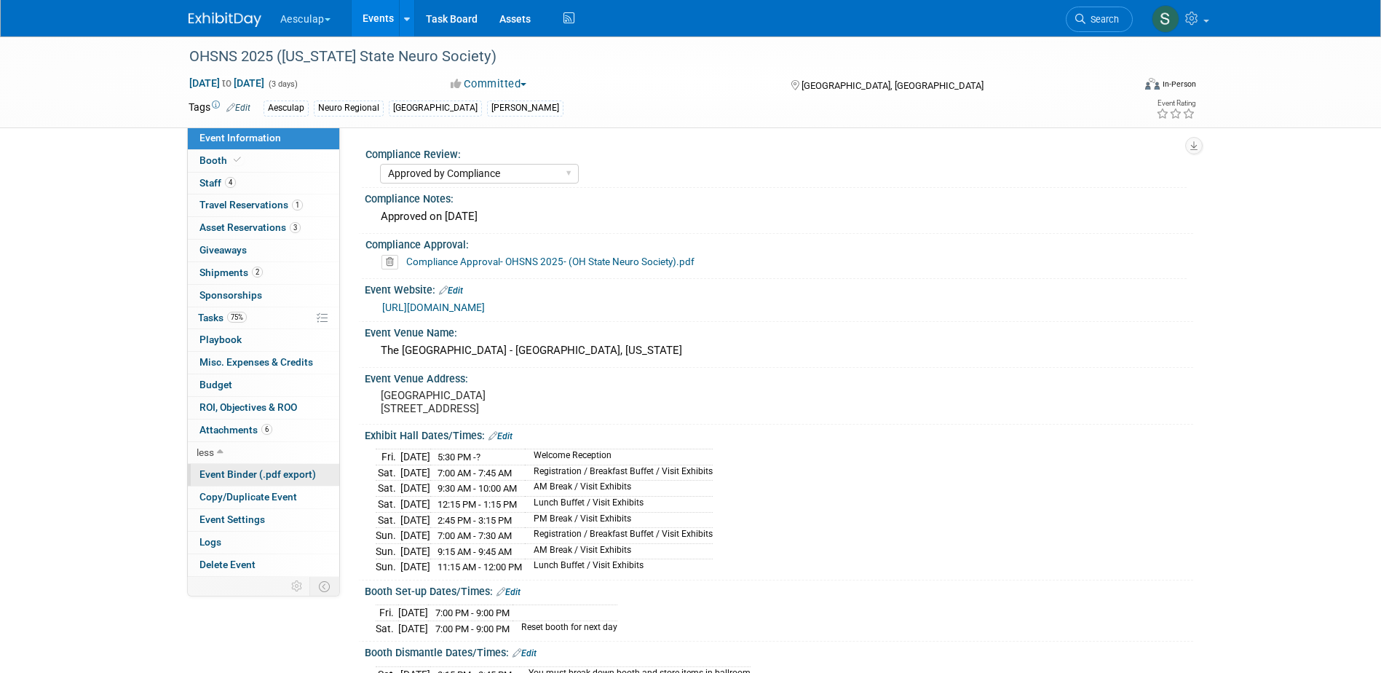
click at [213, 476] on span "Event Binder (.pdf export)" at bounding box center [257, 474] width 116 height 12
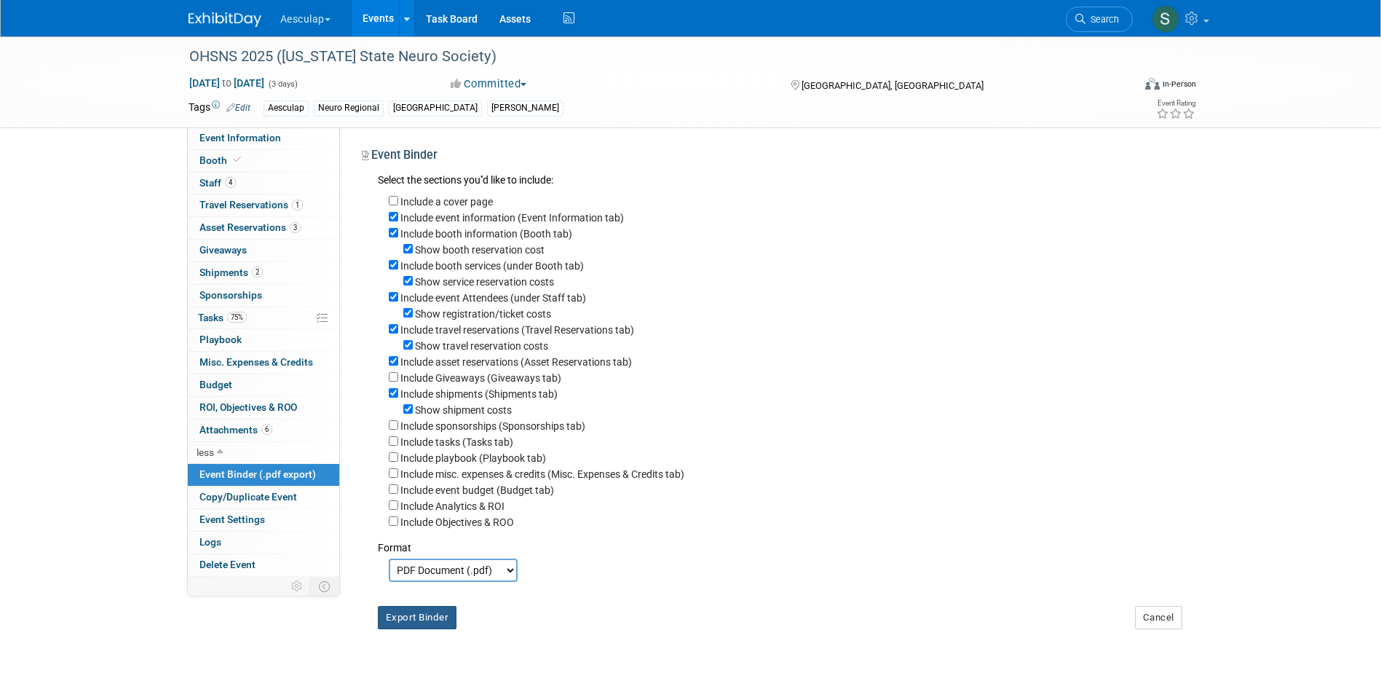
click at [419, 629] on button "Export Binder" at bounding box center [417, 617] width 79 height 23
drag, startPoint x: 210, startPoint y: 186, endPoint x: 246, endPoint y: 213, distance: 44.7
click at [210, 186] on span "Staff 4" at bounding box center [217, 183] width 36 height 12
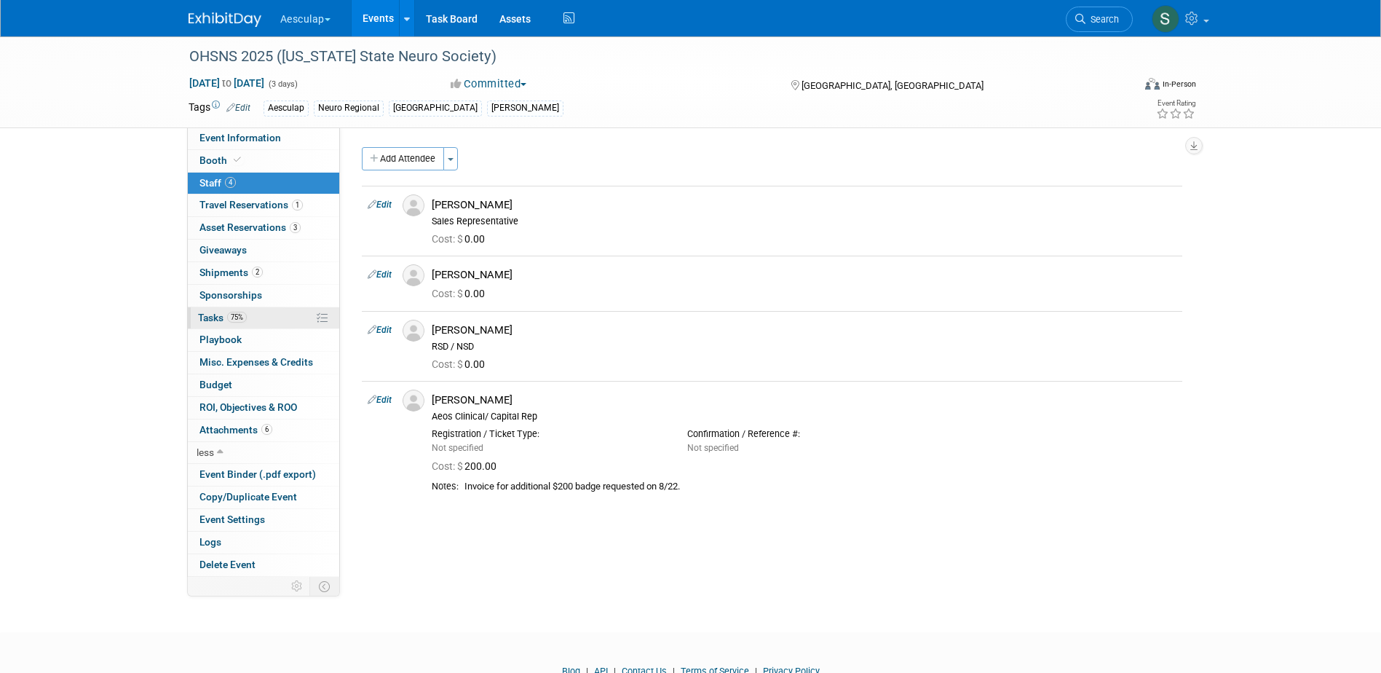
click at [203, 319] on span "Tasks 75%" at bounding box center [222, 318] width 49 height 12
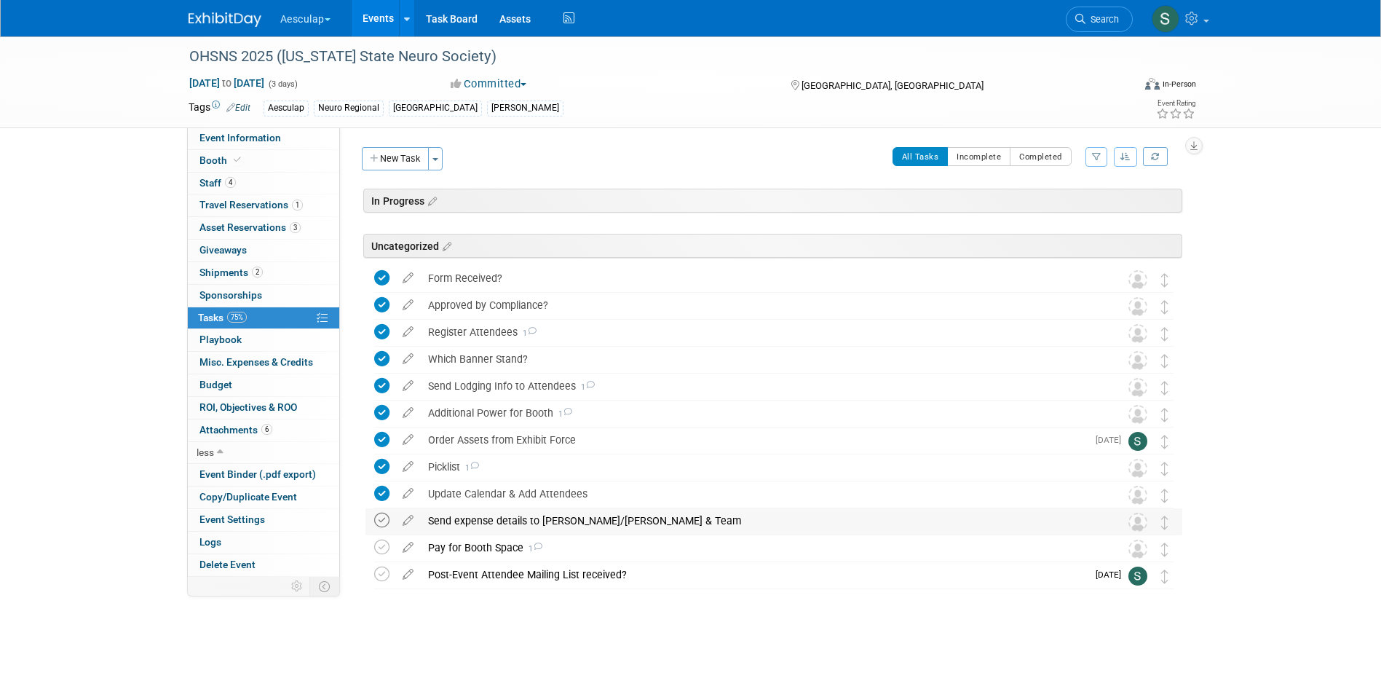
click at [379, 520] on icon at bounding box center [381, 520] width 15 height 15
click at [545, 520] on div "Send expense details to Gina/Francesca & Team" at bounding box center [760, 520] width 679 height 25
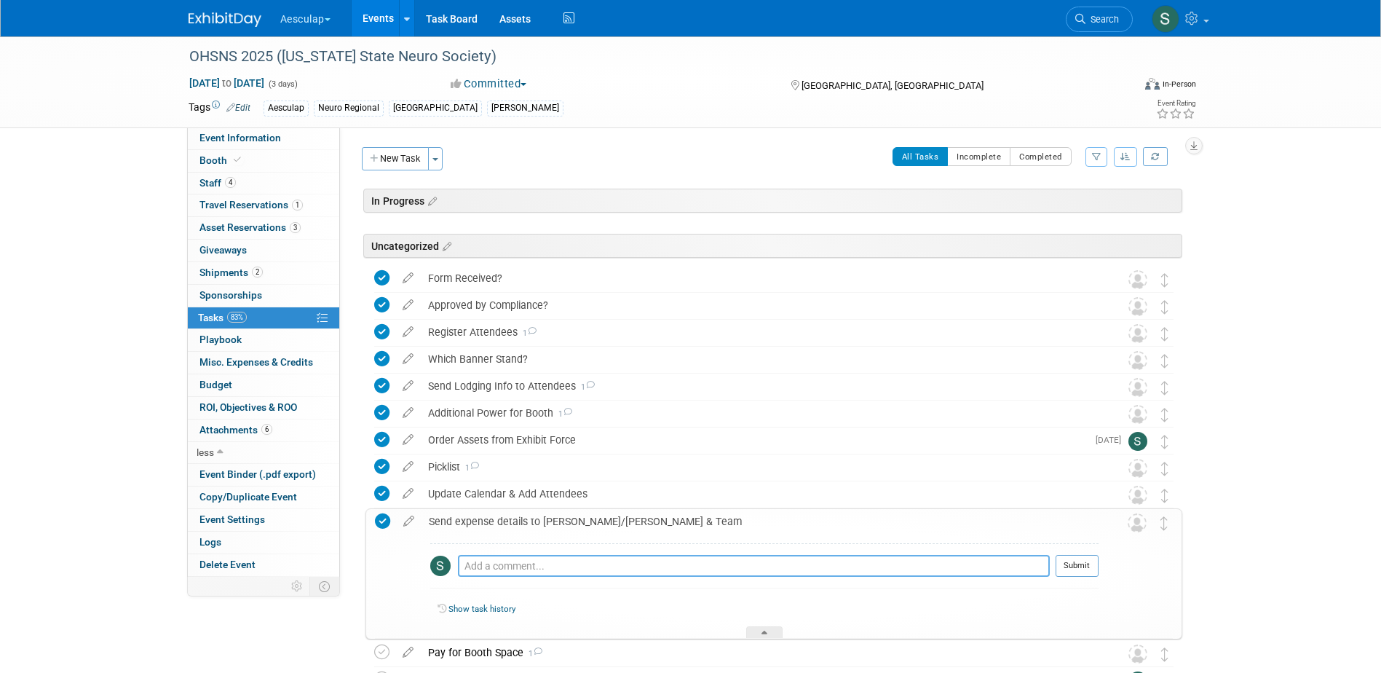
click at [555, 569] on textarea at bounding box center [754, 566] width 592 height 22
type textarea "sent 8/22"
click at [1077, 568] on button "Submit" at bounding box center [1077, 566] width 43 height 22
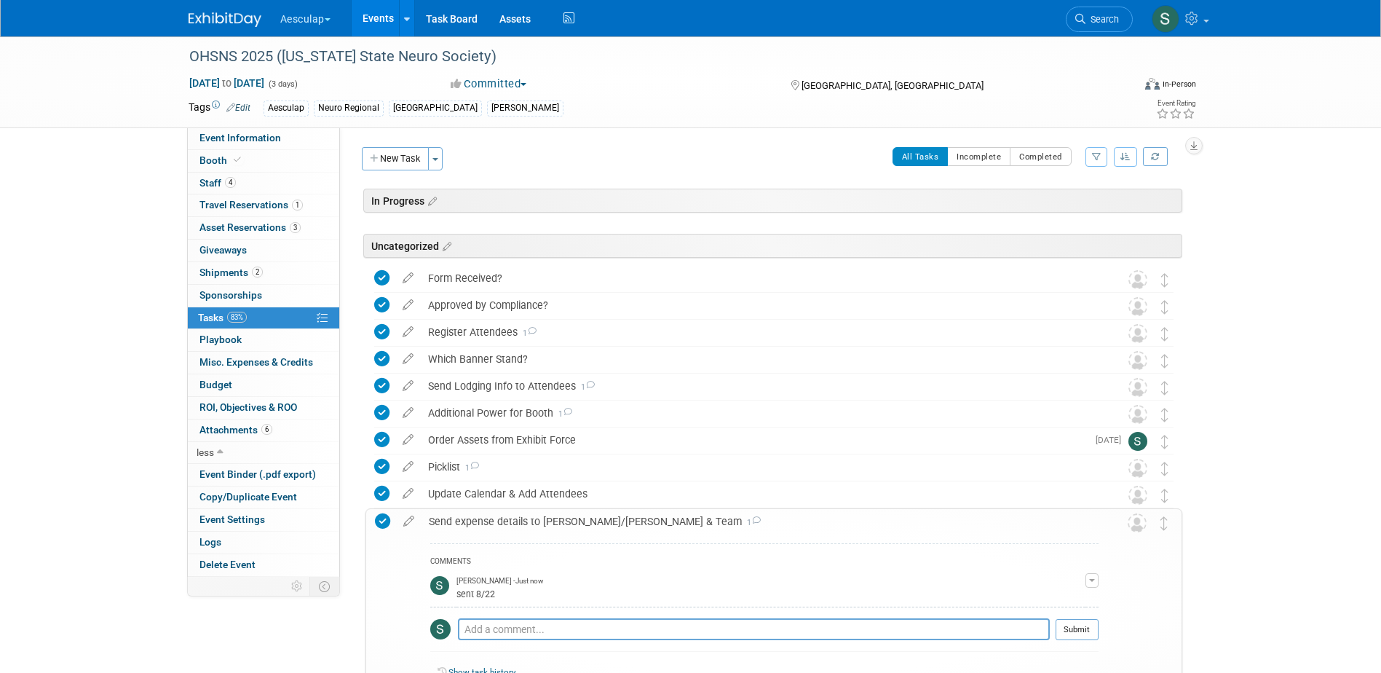
click at [502, 523] on div "Send expense details to Gina/Francesca & Team 1" at bounding box center [760, 521] width 677 height 25
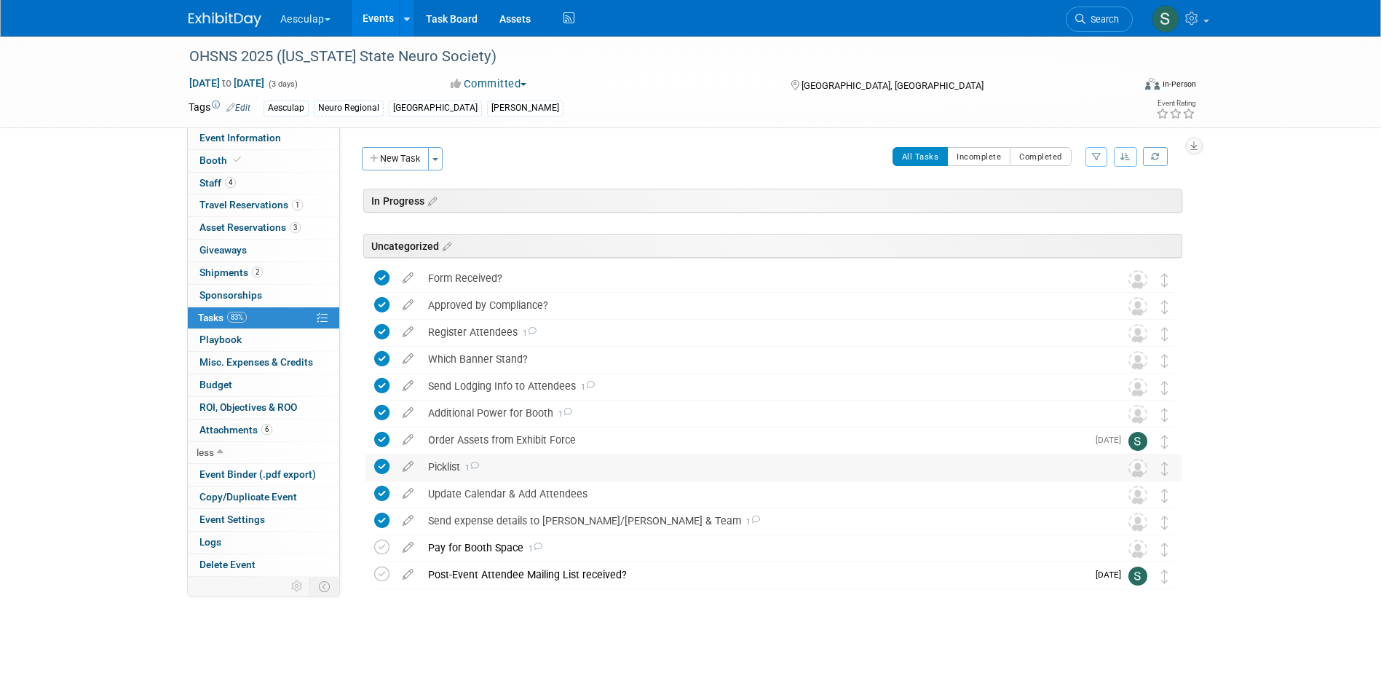
click at [448, 464] on div "Picklist 1" at bounding box center [760, 466] width 679 height 25
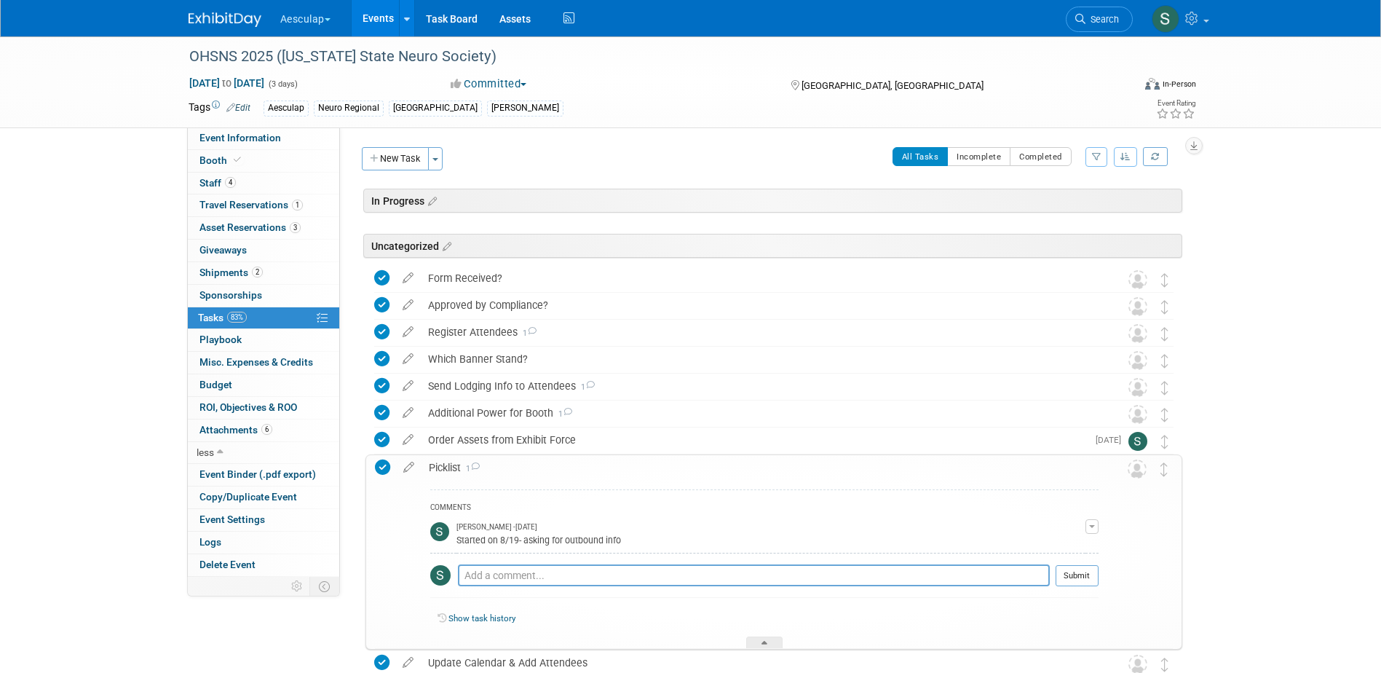
click at [448, 464] on div "Picklist 1" at bounding box center [760, 467] width 677 height 25
